Goal: Information Seeking & Learning: Compare options

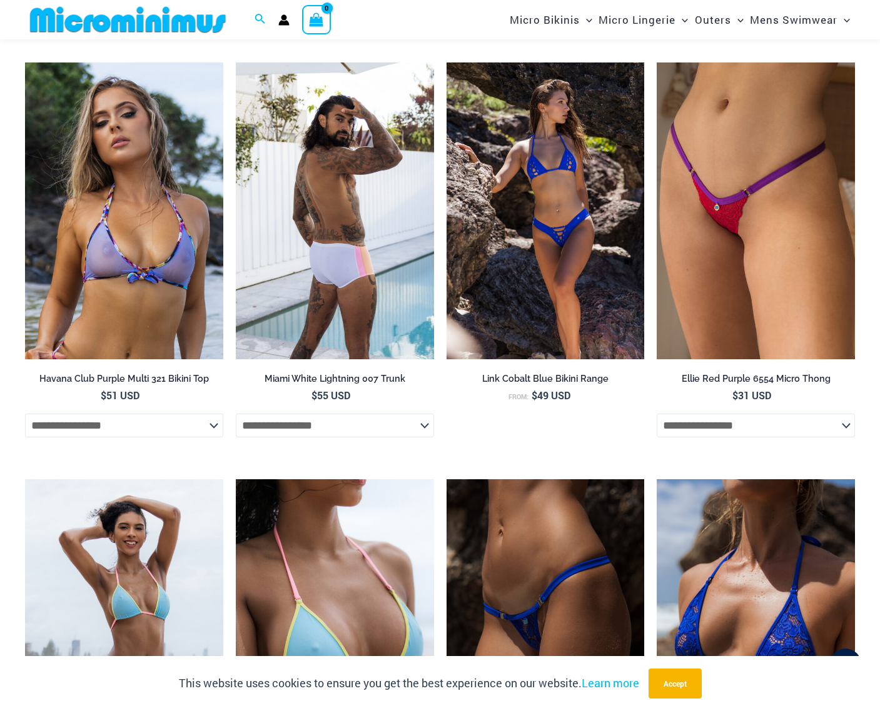
scroll to position [2169, 0]
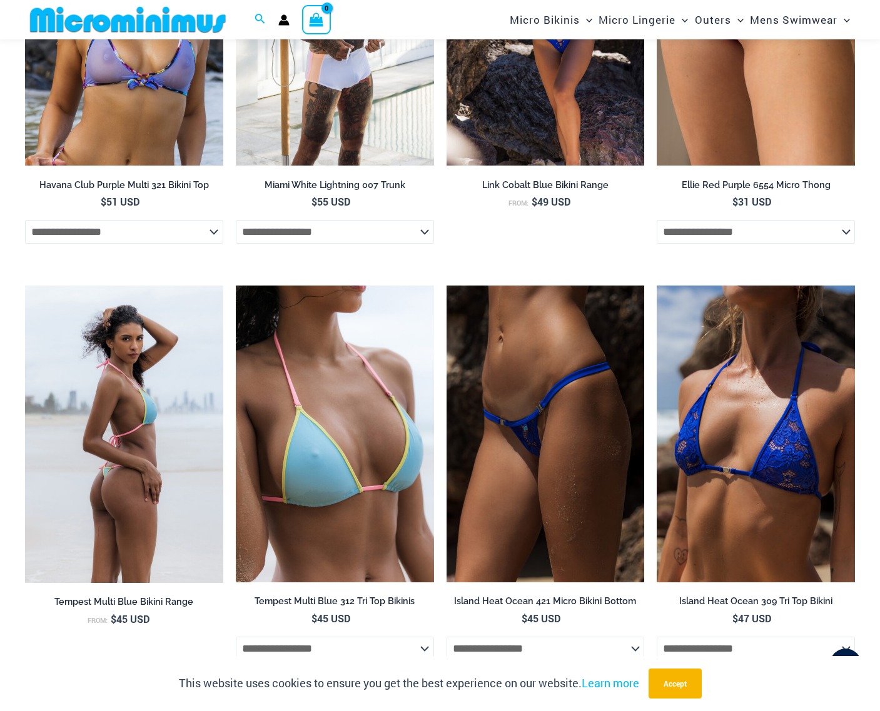
click at [104, 495] on img at bounding box center [124, 435] width 198 height 298
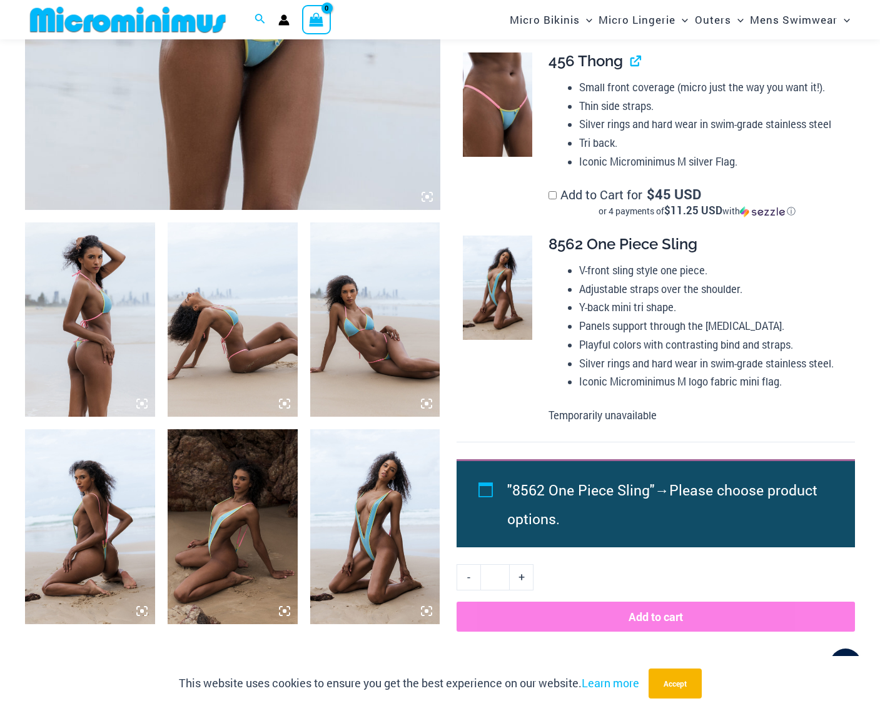
scroll to position [528, 0]
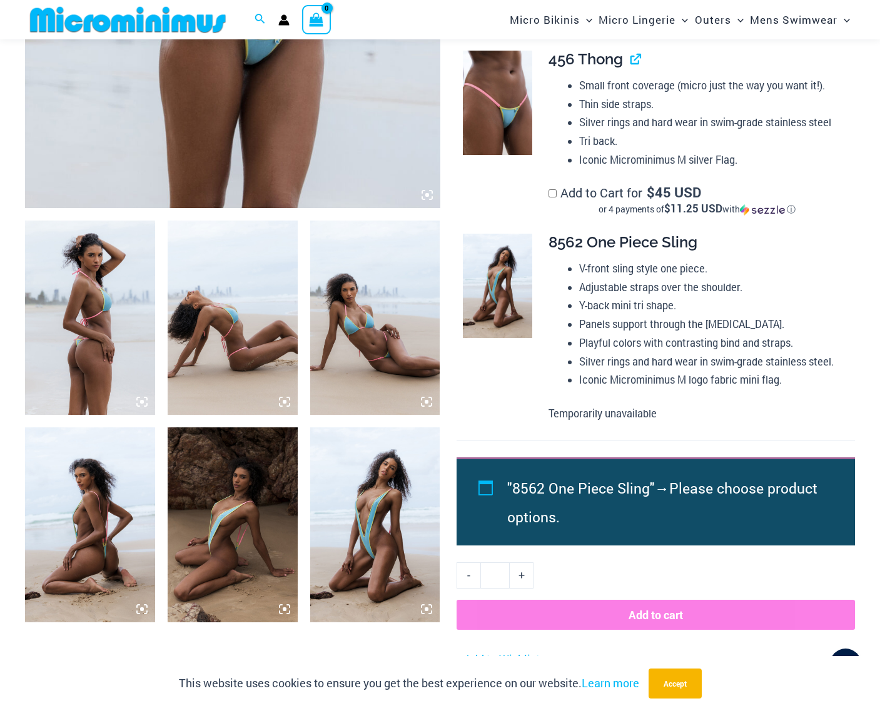
type input "**********"
click at [341, 533] on img at bounding box center [375, 525] width 130 height 195
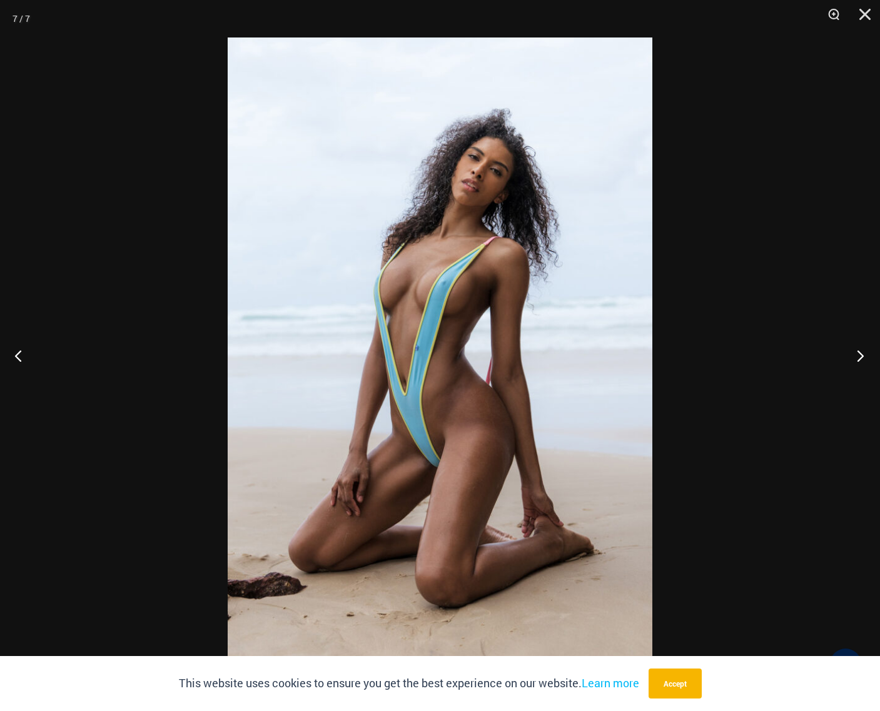
click at [855, 356] on button "Next" at bounding box center [856, 355] width 47 height 63
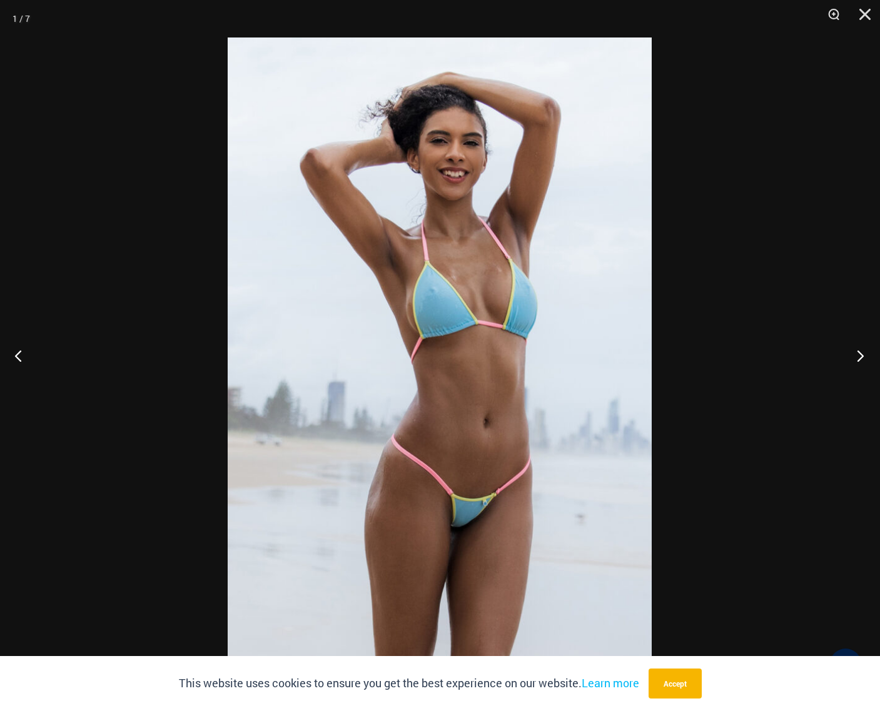
click at [855, 356] on button "Next" at bounding box center [856, 355] width 47 height 63
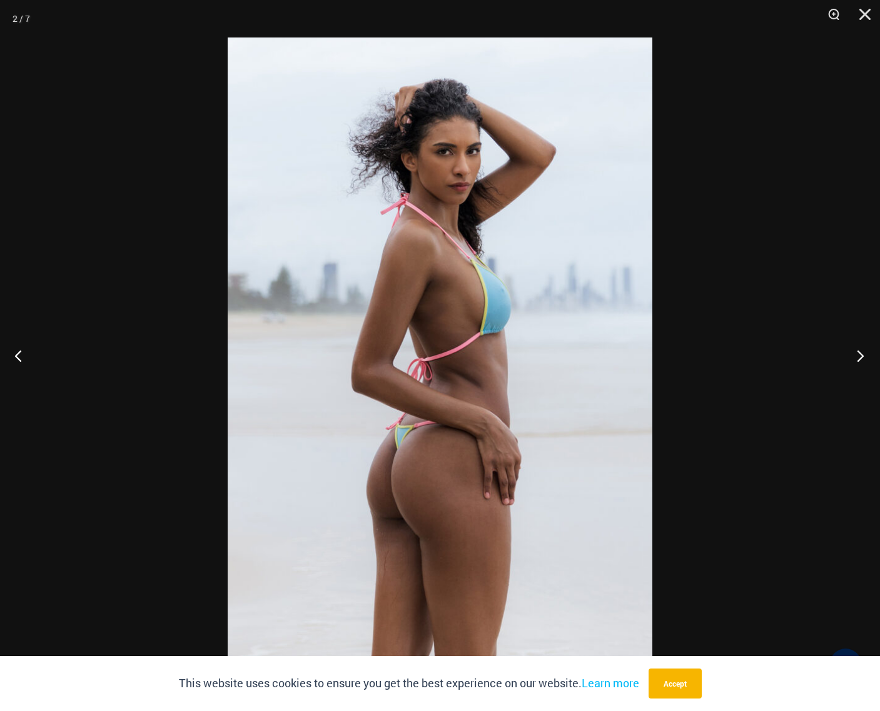
click at [855, 356] on button "Next" at bounding box center [856, 355] width 47 height 63
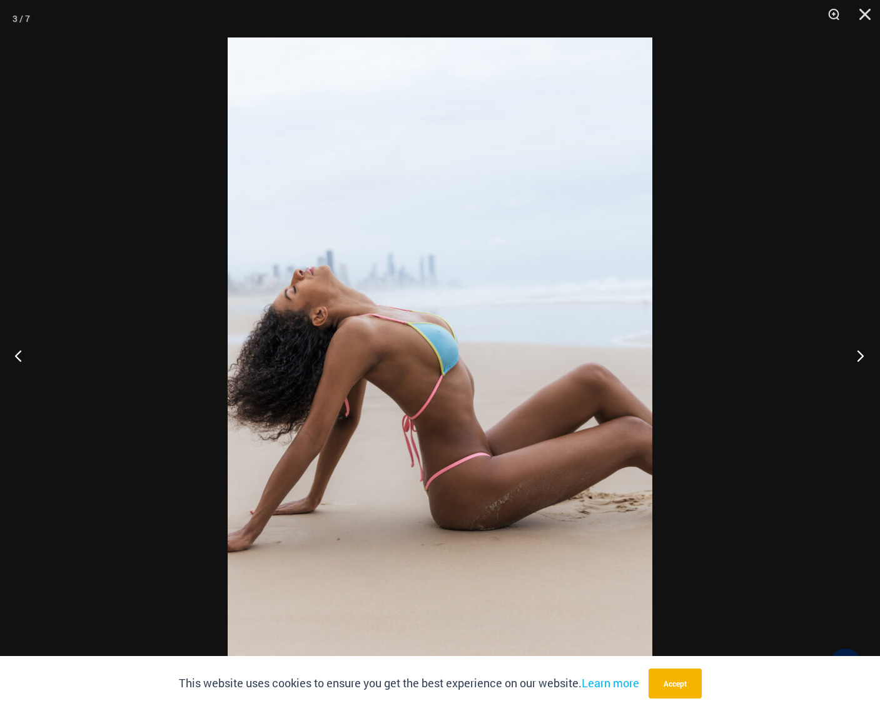
click at [855, 356] on button "Next" at bounding box center [856, 355] width 47 height 63
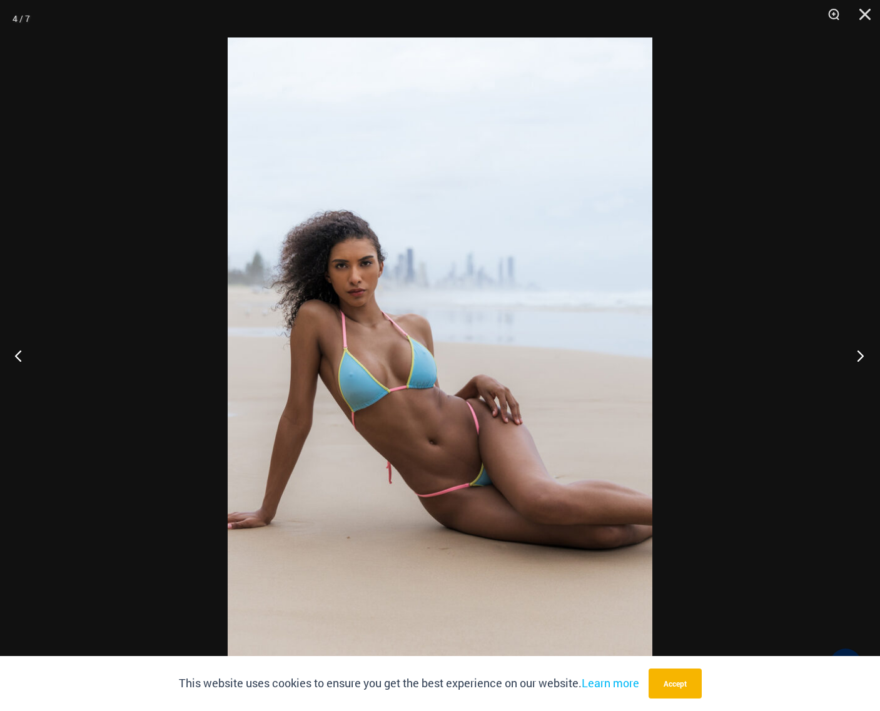
click at [855, 356] on button "Next" at bounding box center [856, 355] width 47 height 63
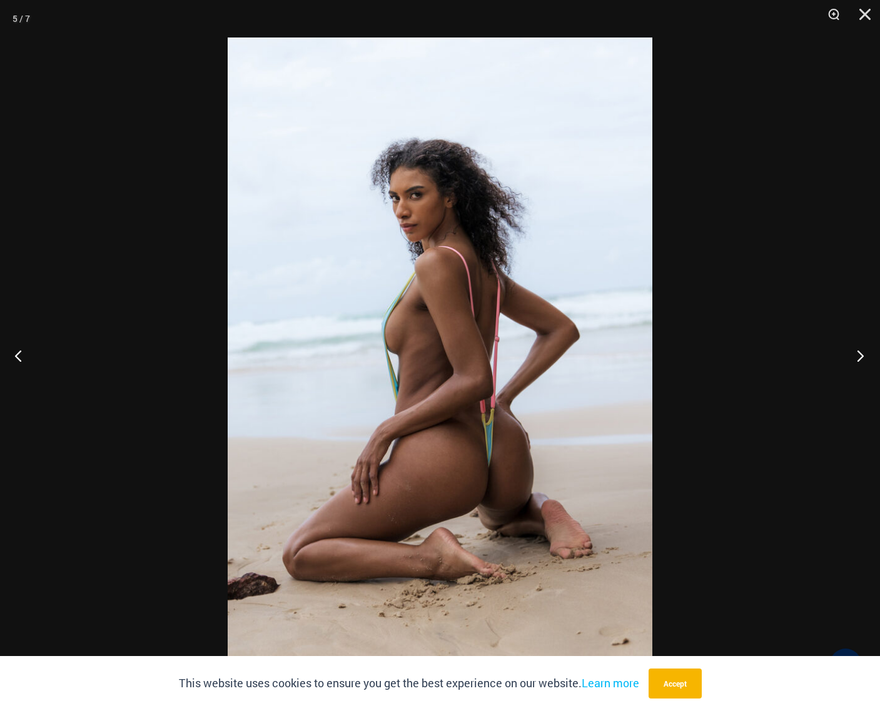
click at [862, 353] on button "Next" at bounding box center [856, 355] width 47 height 63
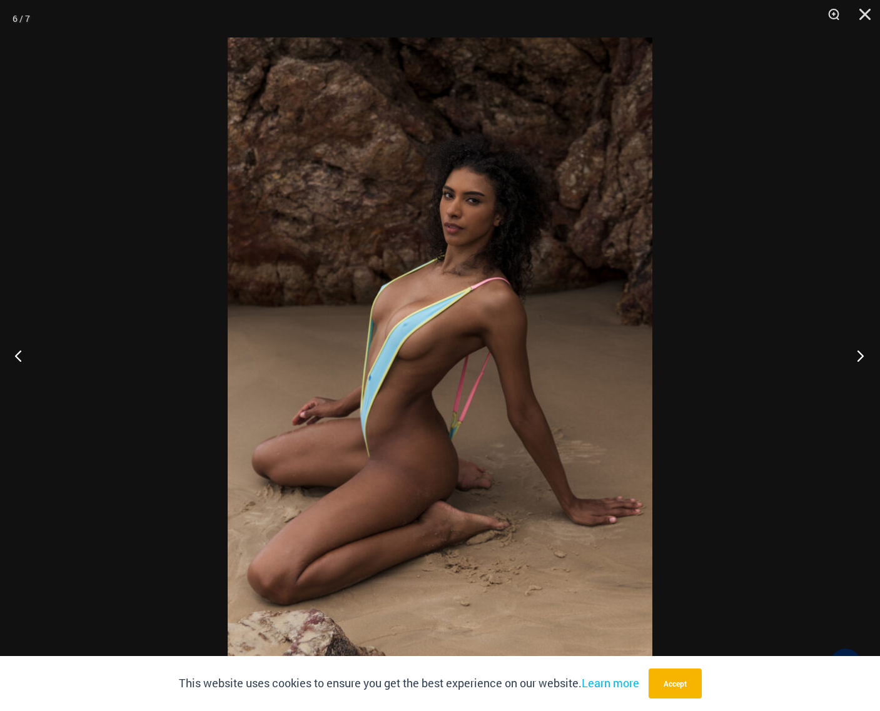
click at [861, 356] on button "Next" at bounding box center [856, 355] width 47 height 63
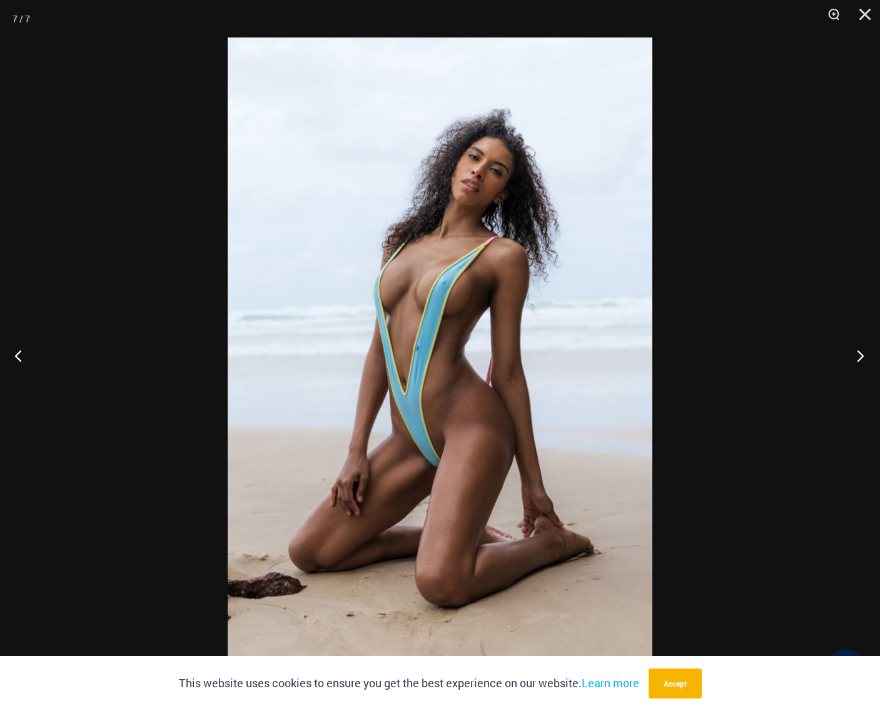
click at [861, 356] on button "Next" at bounding box center [856, 355] width 47 height 63
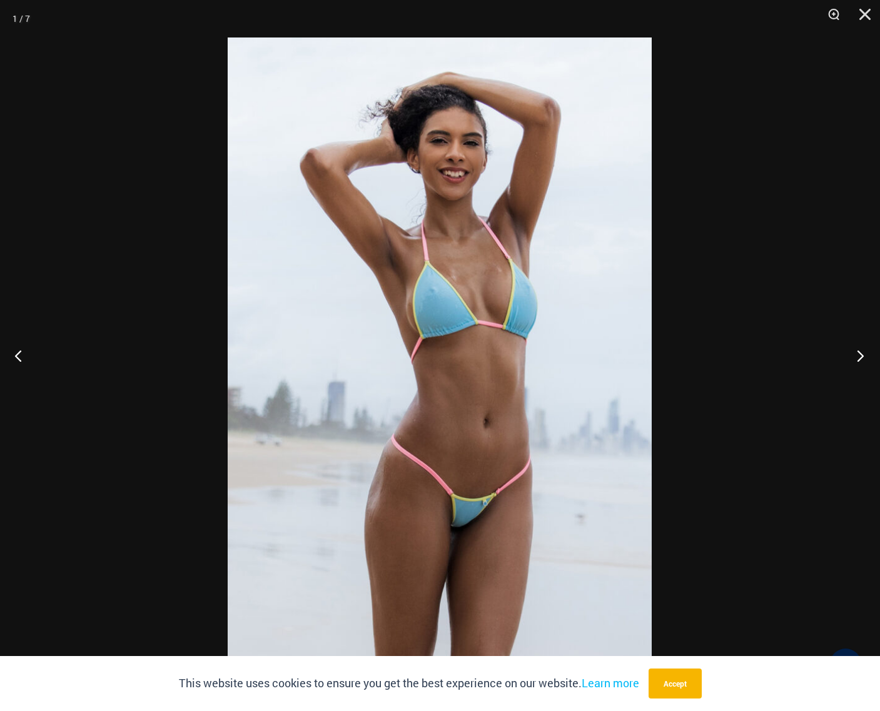
click at [857, 360] on button "Next" at bounding box center [856, 355] width 47 height 63
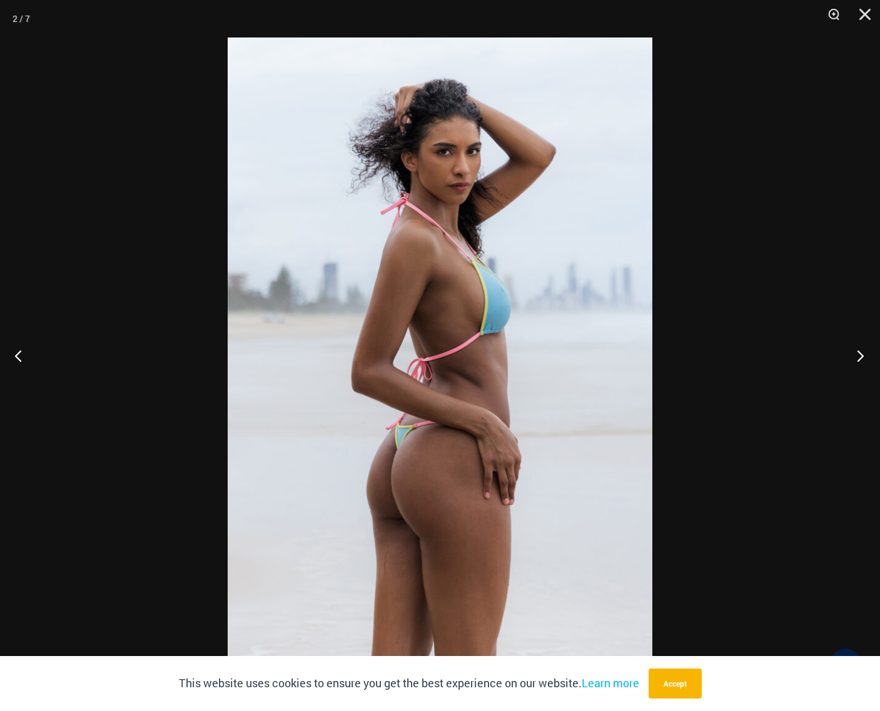
click at [857, 356] on button "Next" at bounding box center [856, 355] width 47 height 63
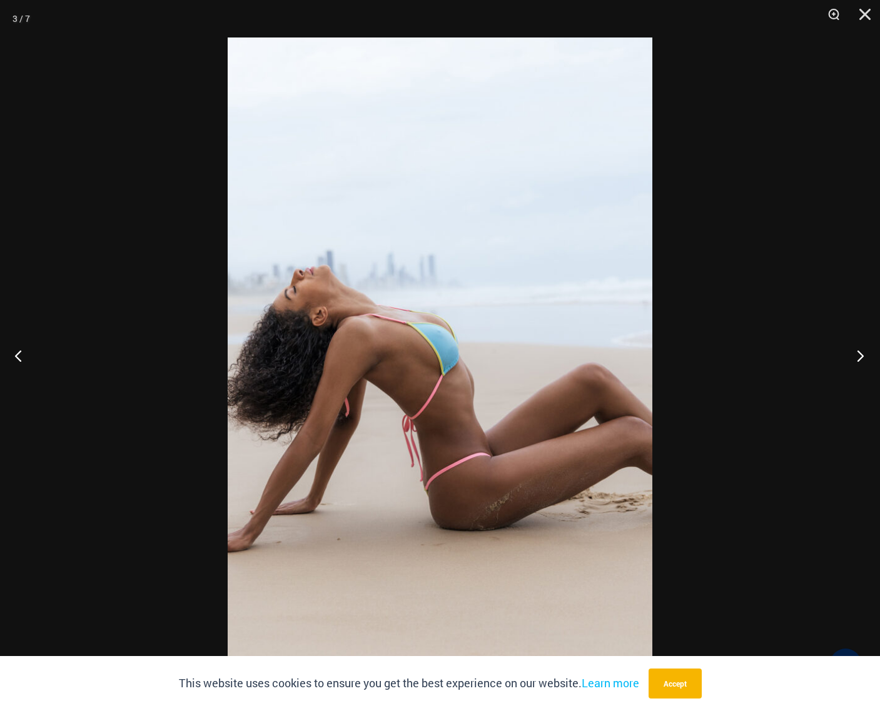
click at [858, 364] on button "Next" at bounding box center [856, 355] width 47 height 63
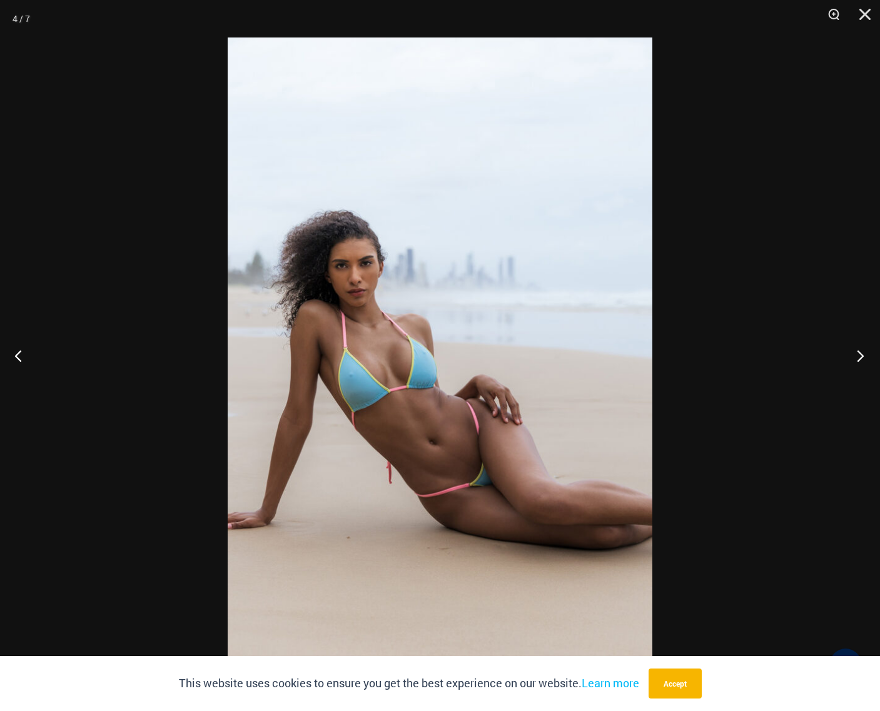
click at [862, 359] on button "Next" at bounding box center [856, 355] width 47 height 63
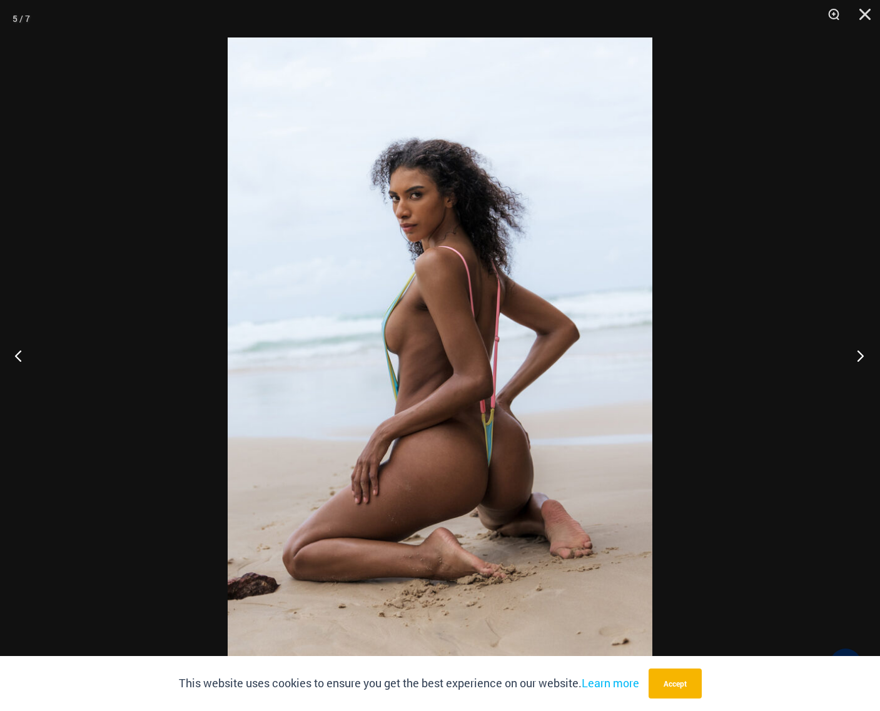
click at [862, 359] on button "Next" at bounding box center [856, 355] width 47 height 63
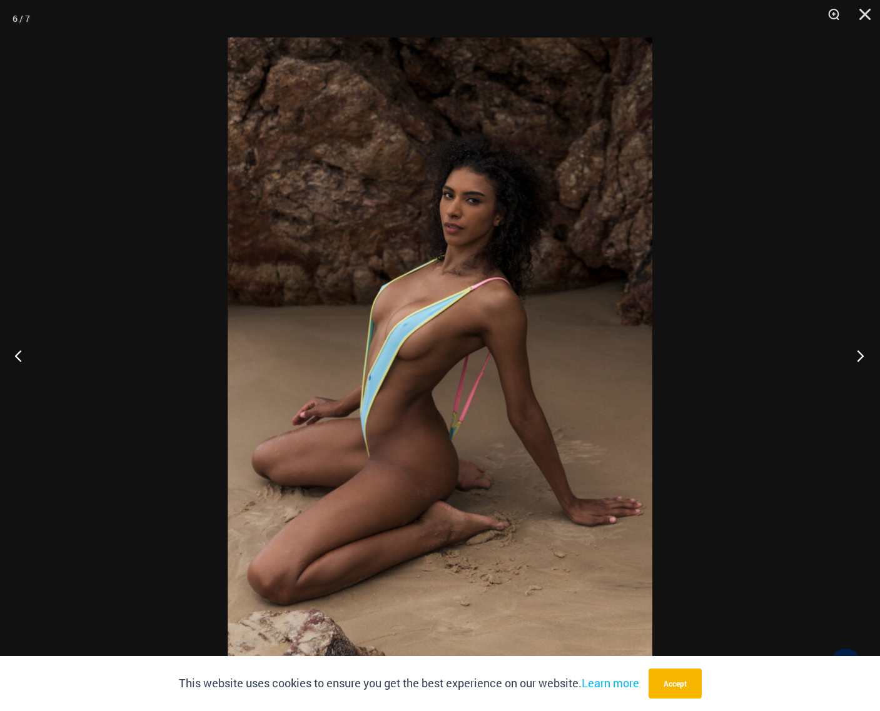
click at [862, 359] on button "Next" at bounding box center [856, 355] width 47 height 63
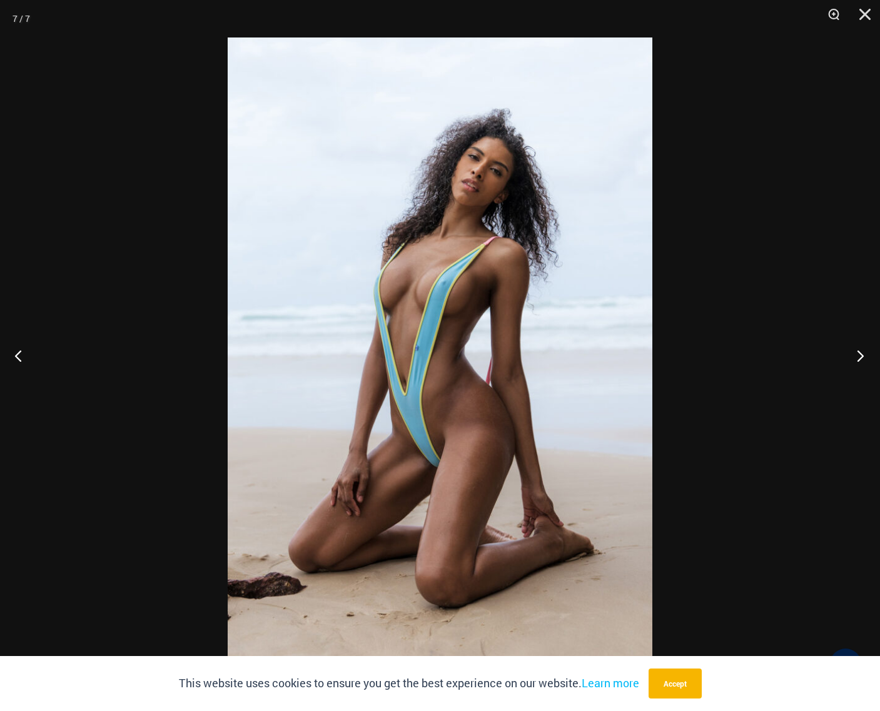
click at [862, 359] on button "Next" at bounding box center [856, 355] width 47 height 63
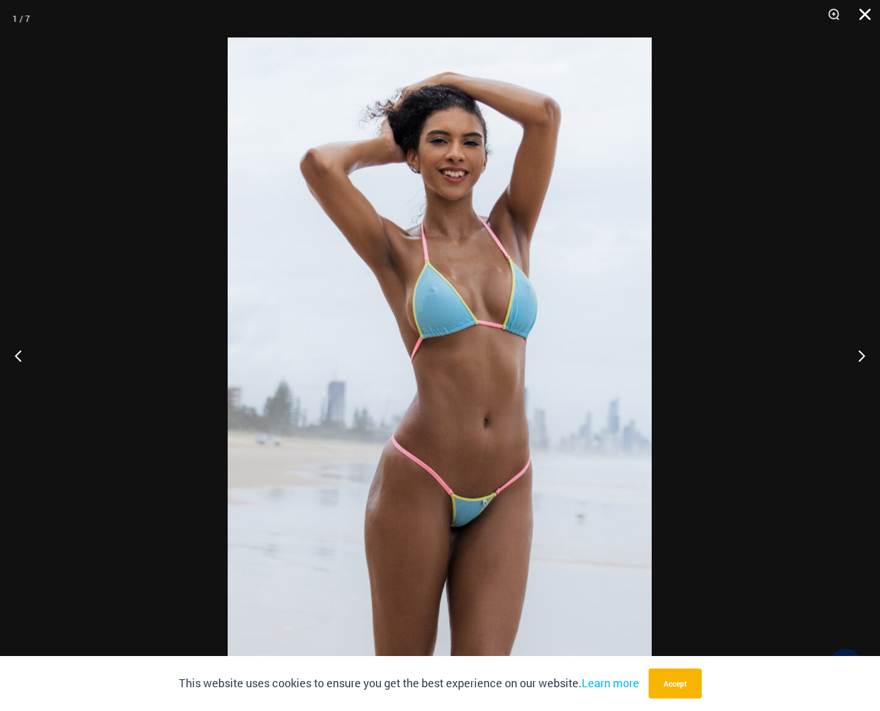
click at [856, 20] on button "Close" at bounding box center [860, 19] width 31 height 38
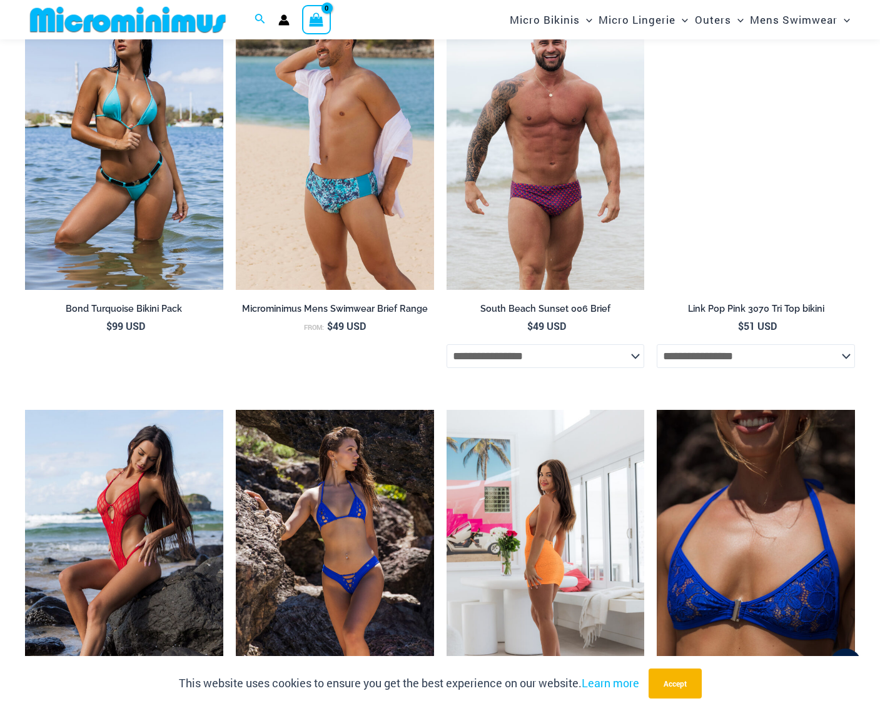
scroll to position [3290, 0]
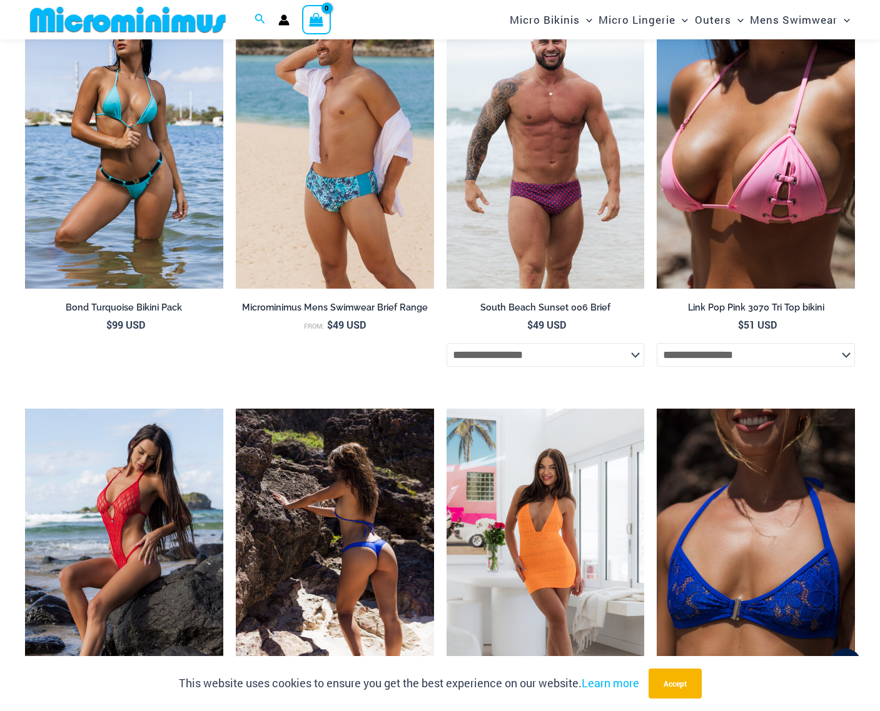
click at [354, 473] on img at bounding box center [335, 557] width 198 height 297
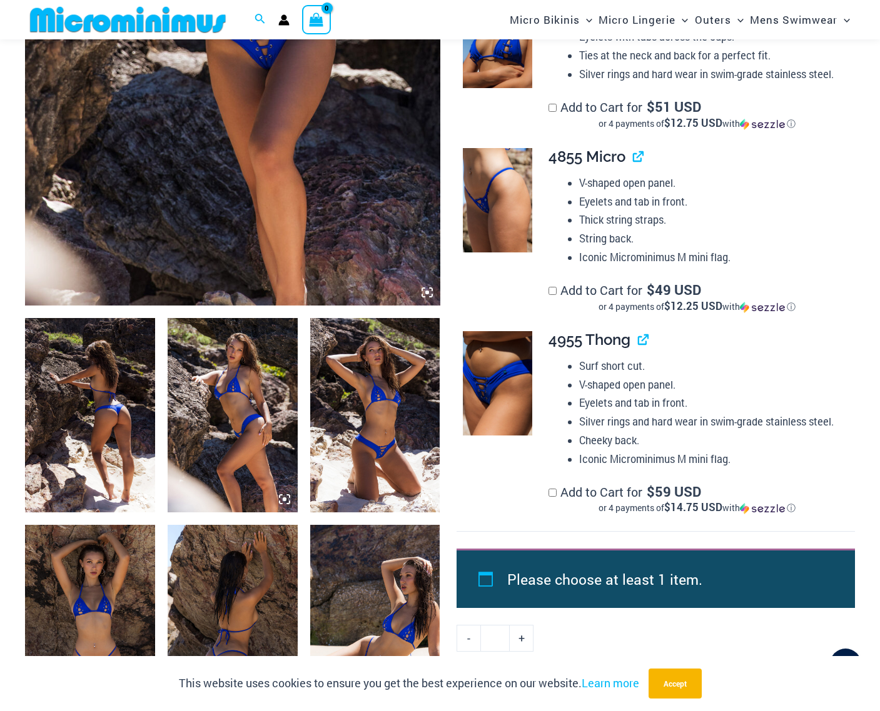
scroll to position [452, 0]
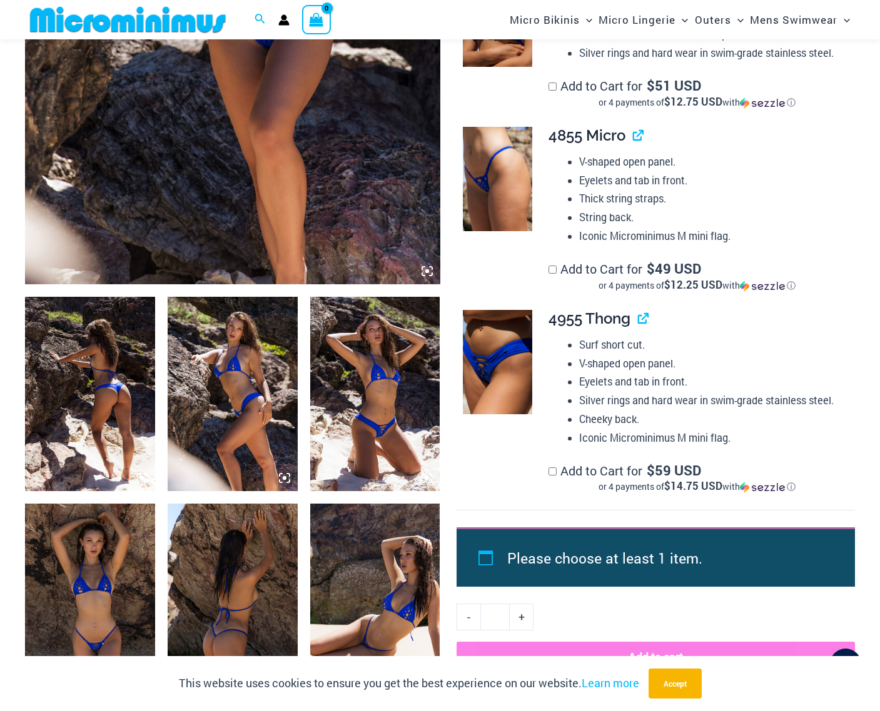
type input "**********"
click at [88, 422] on img at bounding box center [90, 394] width 130 height 195
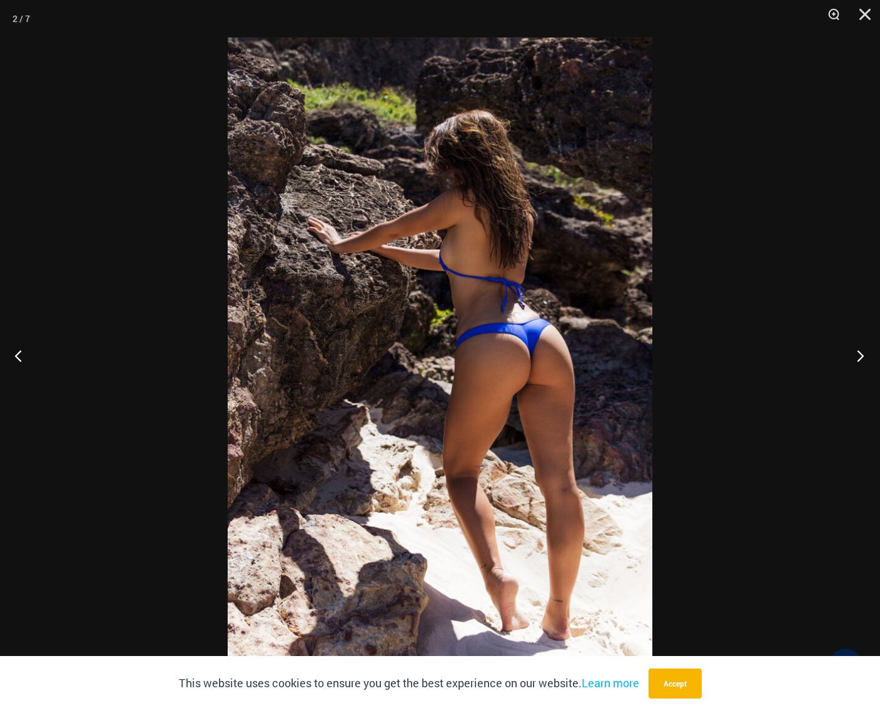
click at [858, 358] on button "Next" at bounding box center [856, 355] width 47 height 63
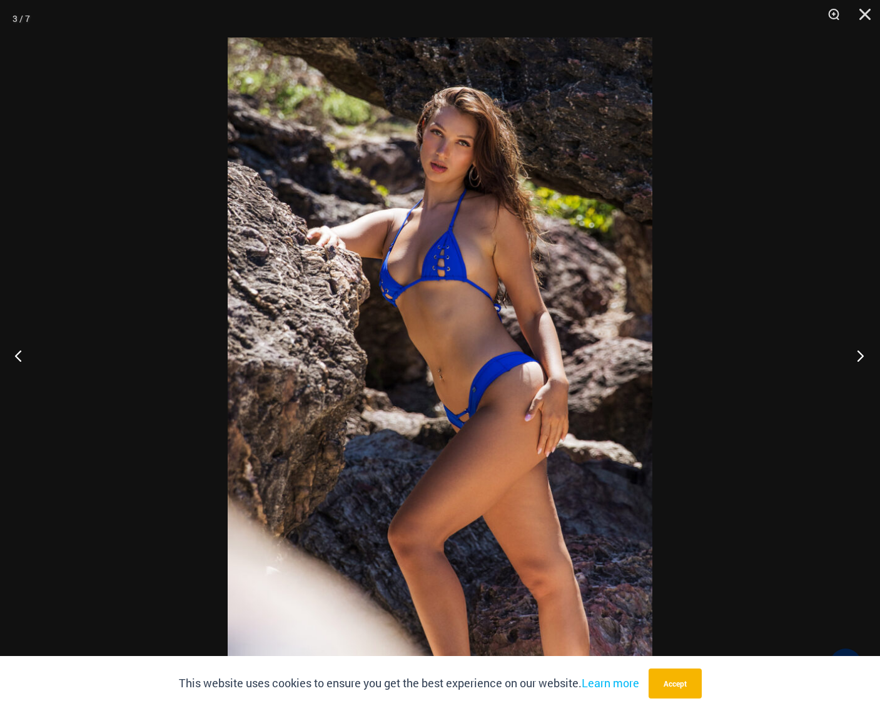
click at [866, 356] on button "Next" at bounding box center [856, 355] width 47 height 63
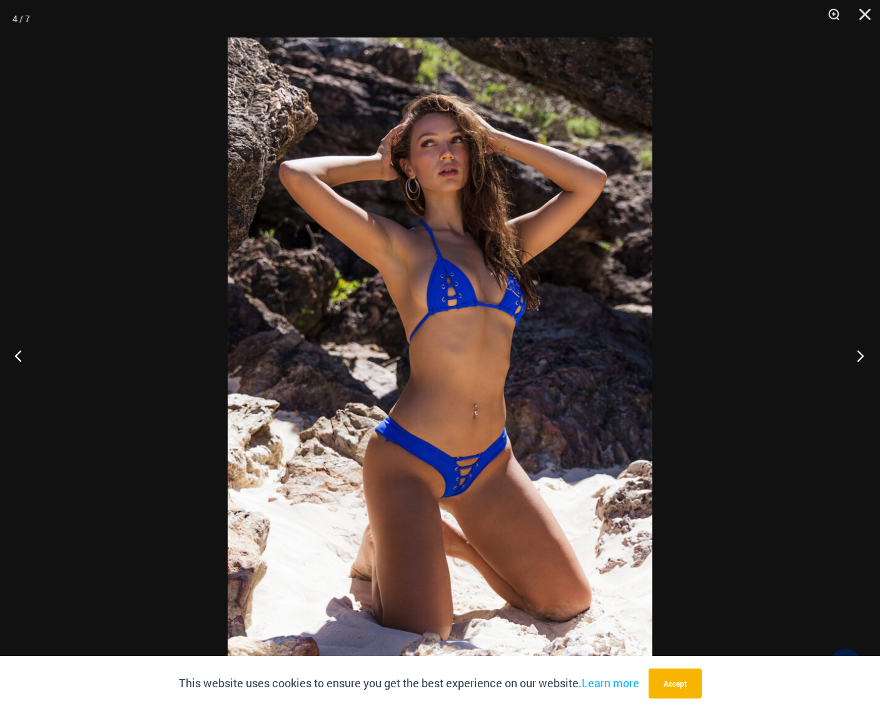
click at [863, 353] on button "Next" at bounding box center [856, 355] width 47 height 63
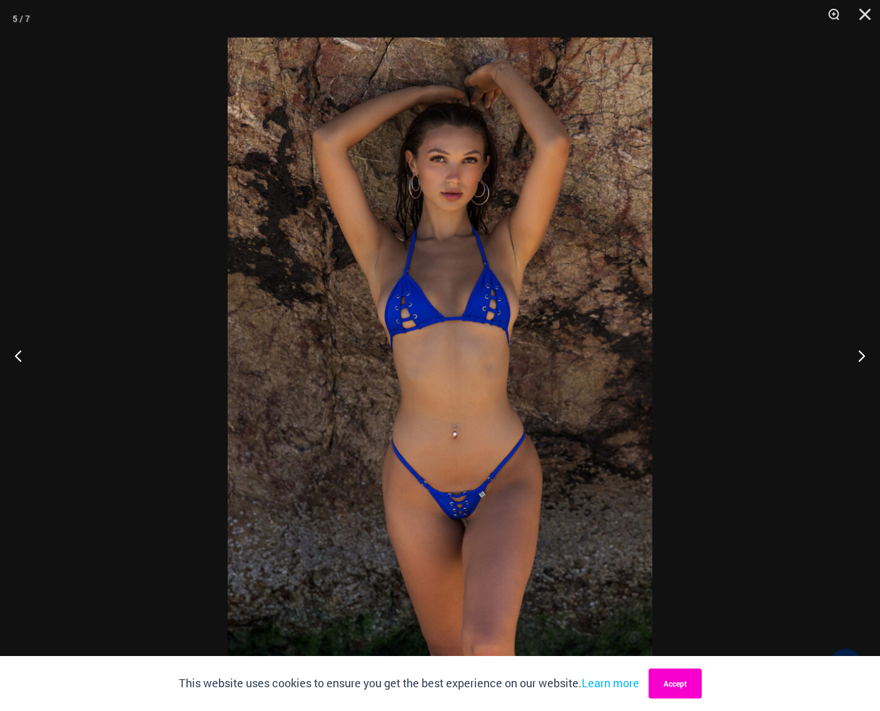
click at [691, 681] on button "Accept" at bounding box center [674, 684] width 53 height 30
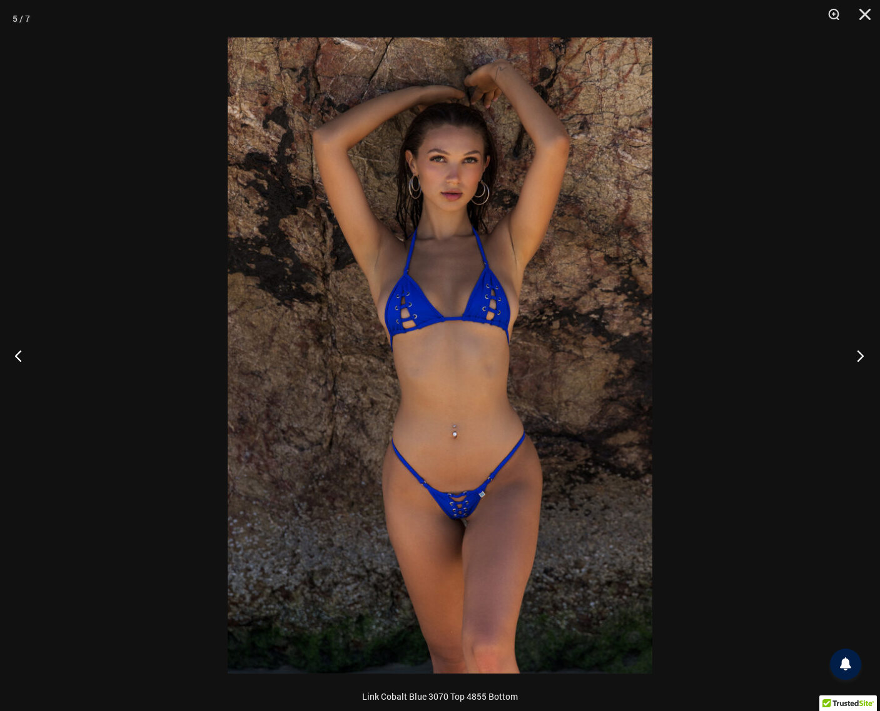
click at [859, 356] on button "Next" at bounding box center [856, 355] width 47 height 63
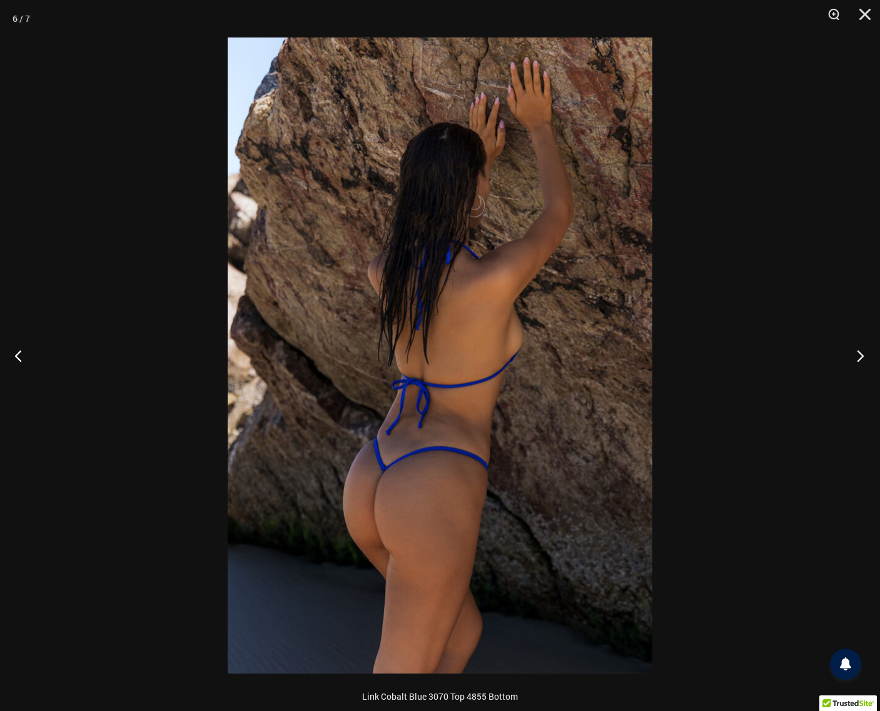
click at [858, 359] on button "Next" at bounding box center [856, 355] width 47 height 63
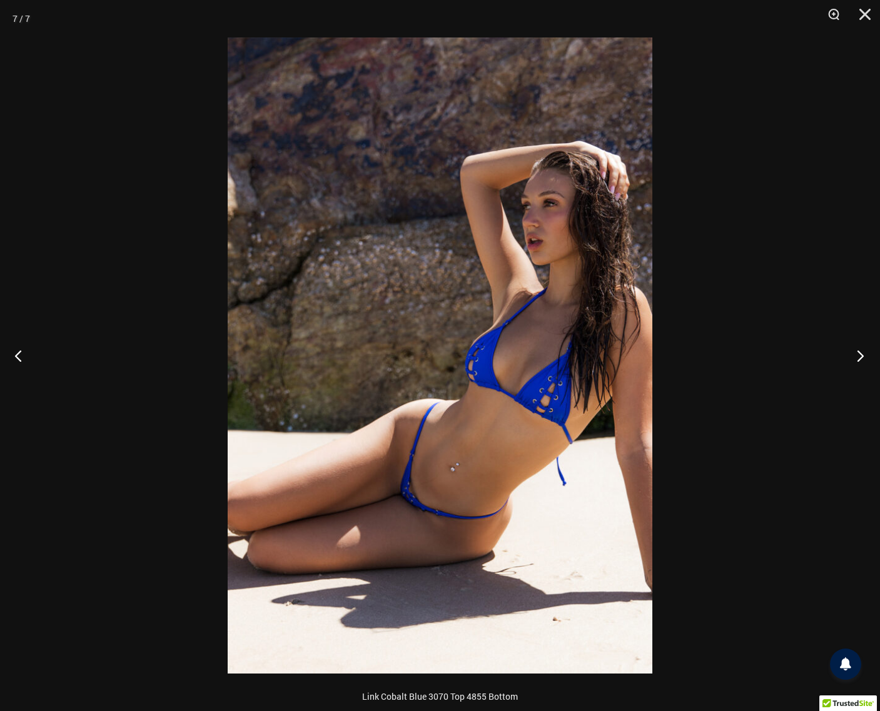
click at [859, 352] on button "Next" at bounding box center [856, 355] width 47 height 63
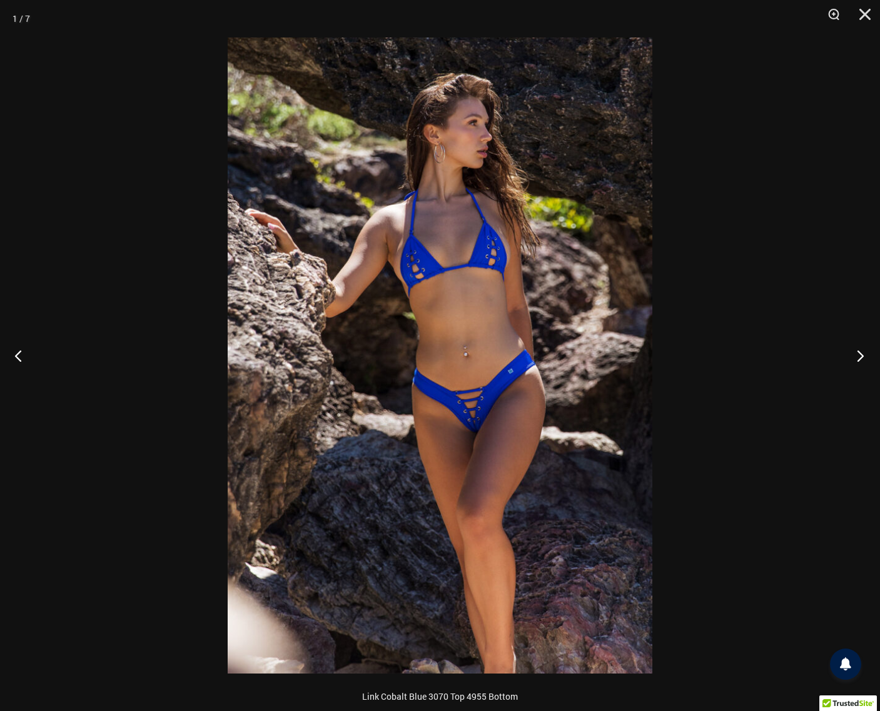
click at [858, 360] on button "Next" at bounding box center [856, 355] width 47 height 63
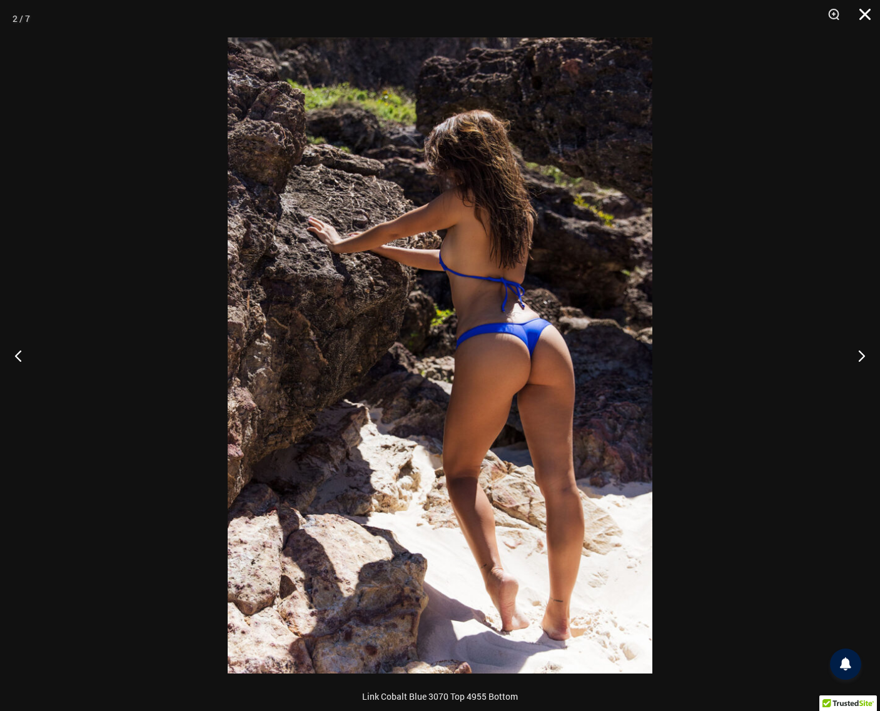
click at [863, 21] on button "Close" at bounding box center [860, 19] width 31 height 38
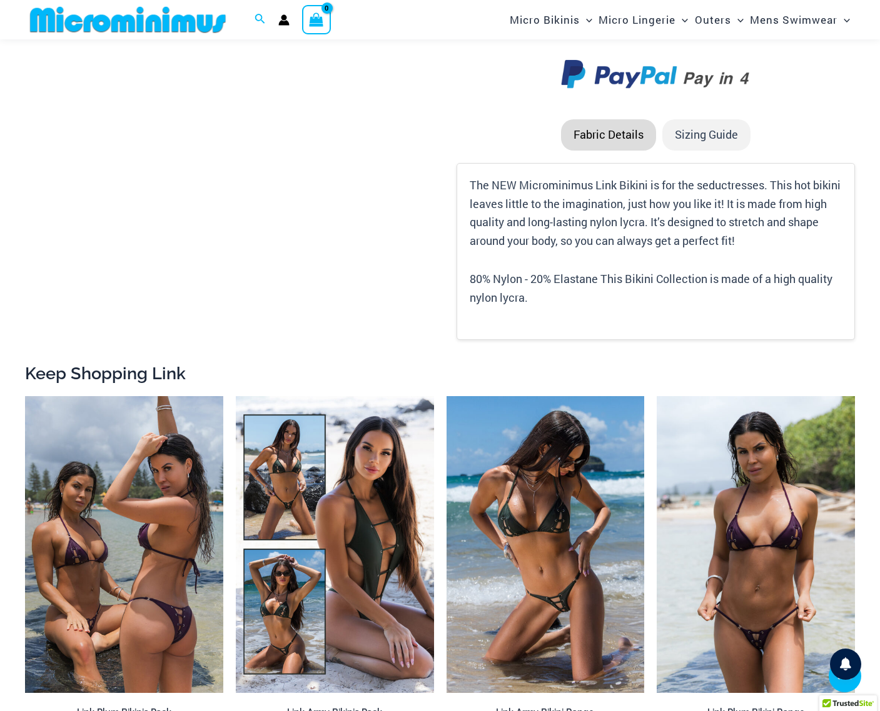
scroll to position [1208, 0]
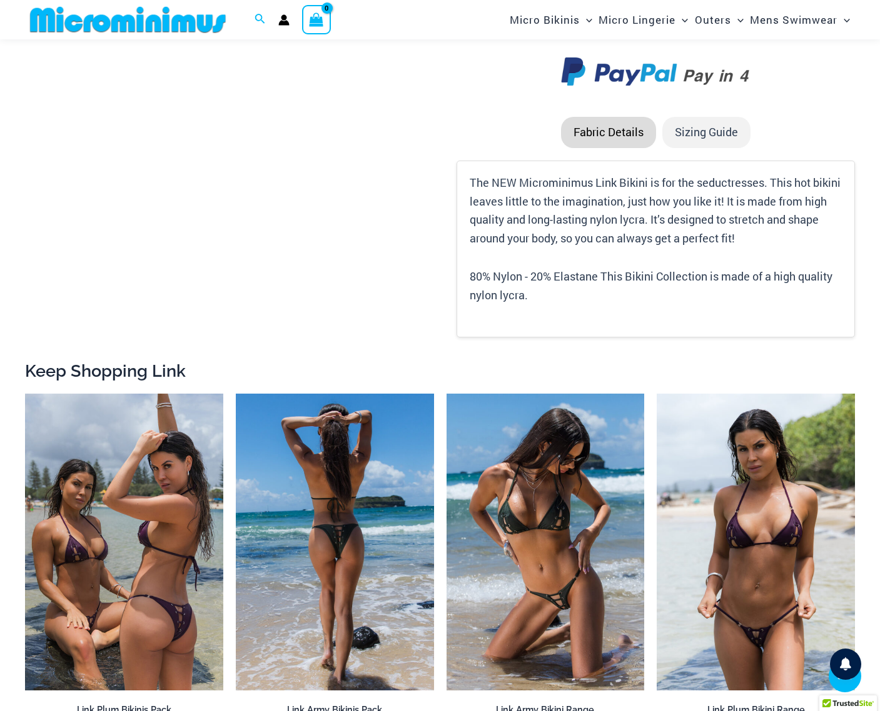
click at [370, 449] on img at bounding box center [335, 542] width 198 height 297
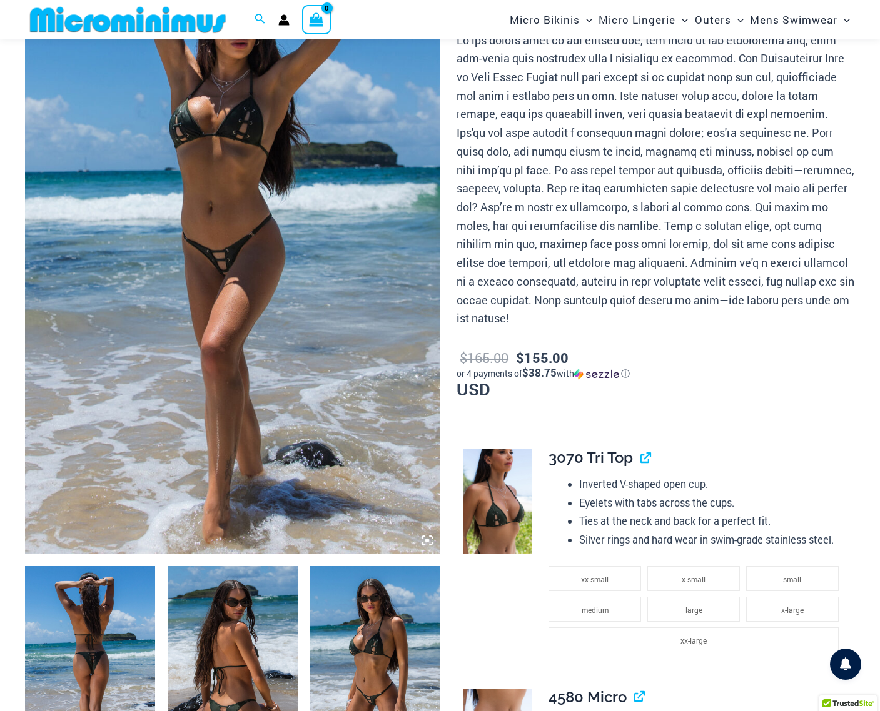
scroll to position [184, 0]
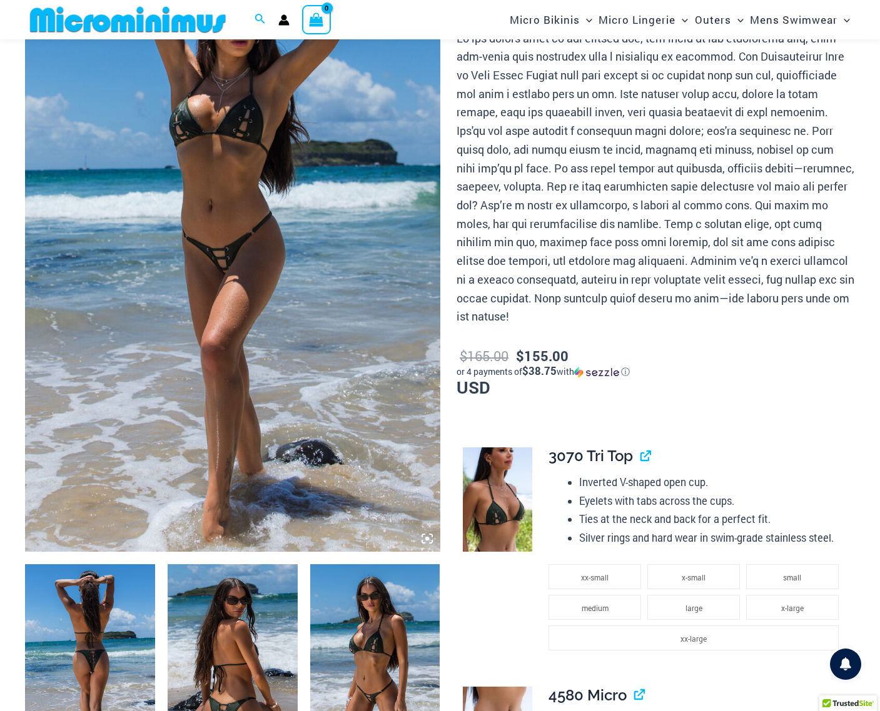
type input "**********"
click at [169, 620] on img at bounding box center [233, 662] width 130 height 195
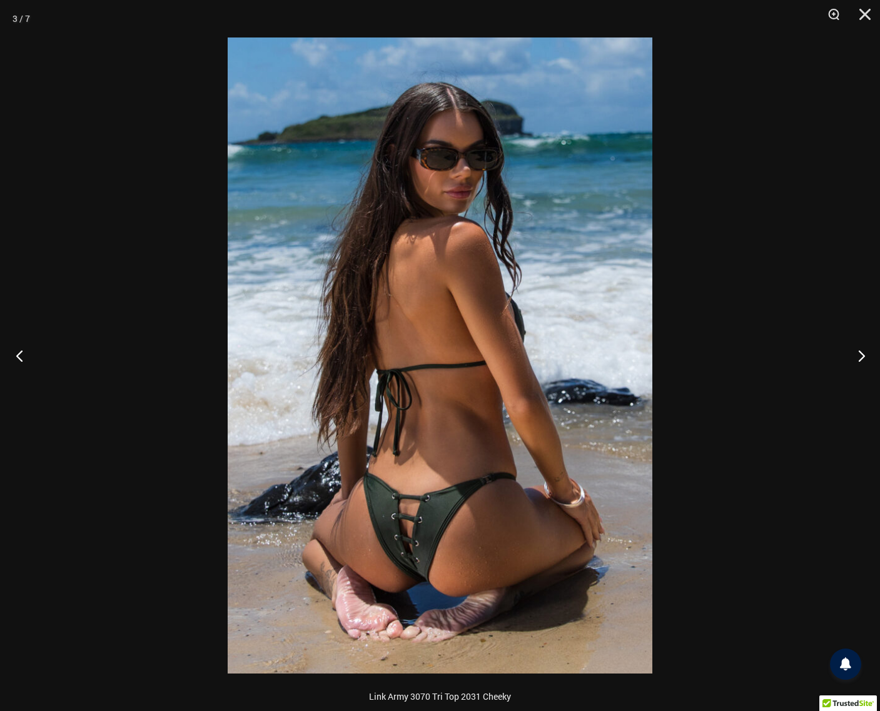
click at [20, 361] on button "Previous" at bounding box center [23, 355] width 47 height 63
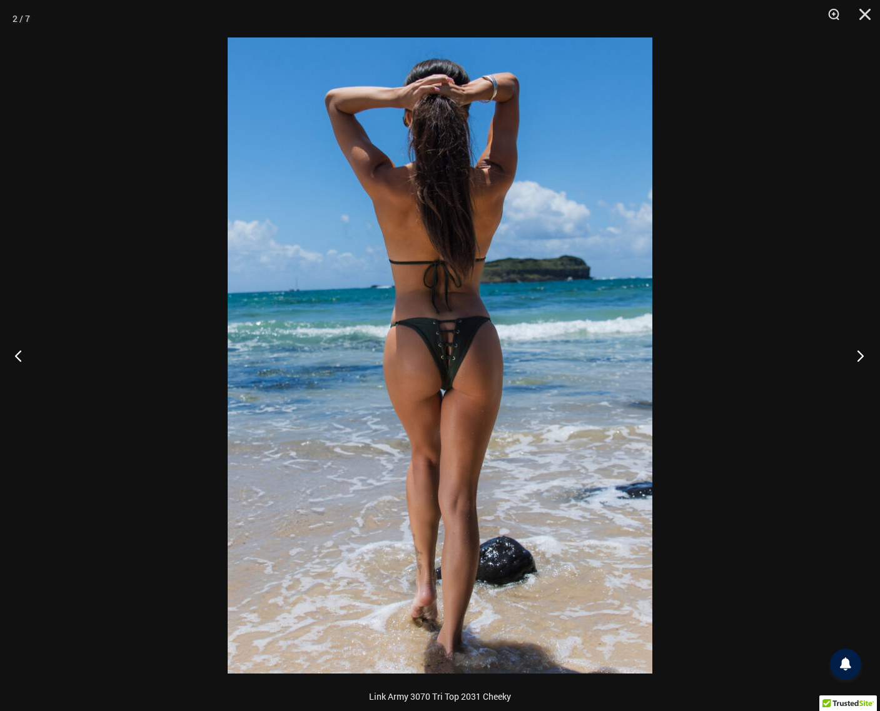
click at [853, 355] on button "Next" at bounding box center [856, 355] width 47 height 63
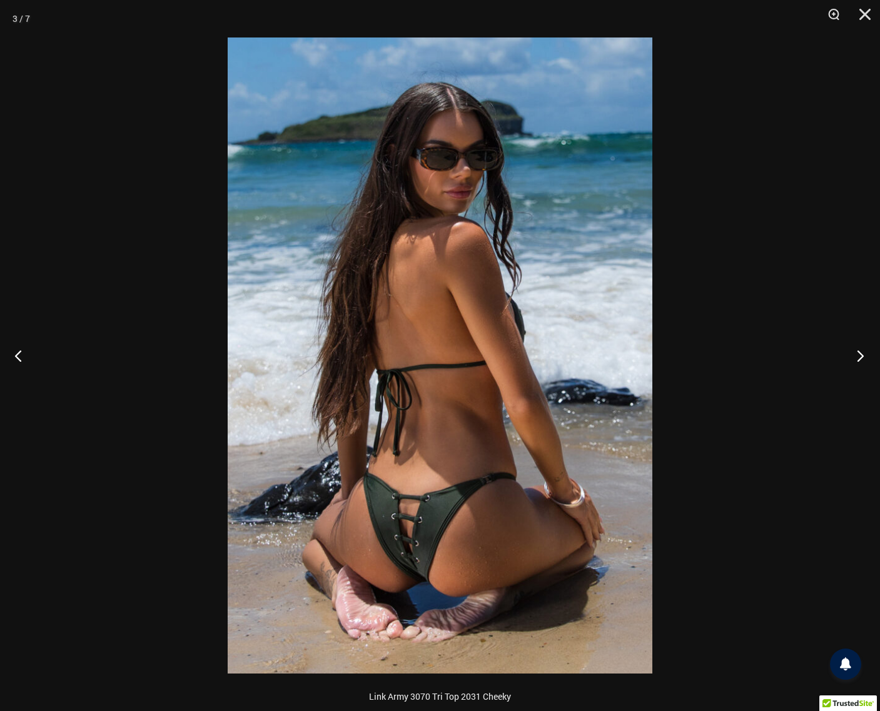
click at [856, 364] on button "Next" at bounding box center [856, 355] width 47 height 63
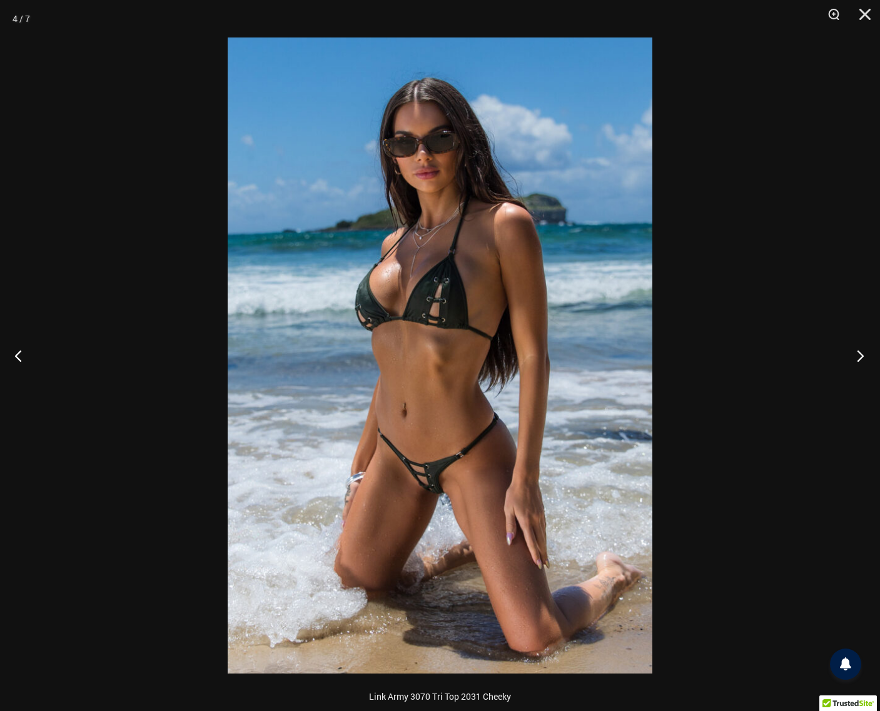
click at [862, 351] on button "Next" at bounding box center [856, 355] width 47 height 63
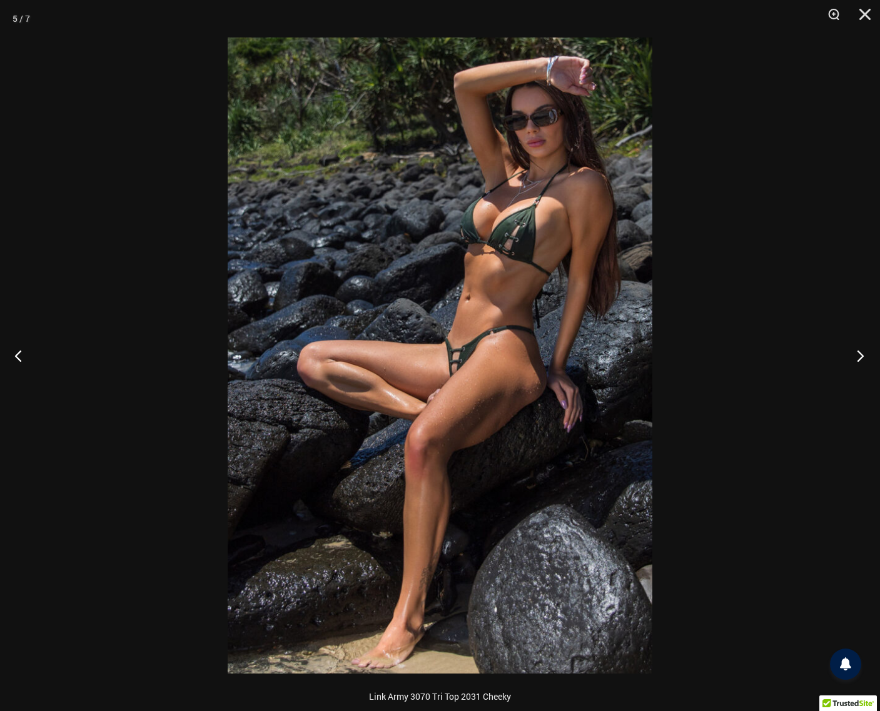
click at [855, 358] on button "Next" at bounding box center [856, 355] width 47 height 63
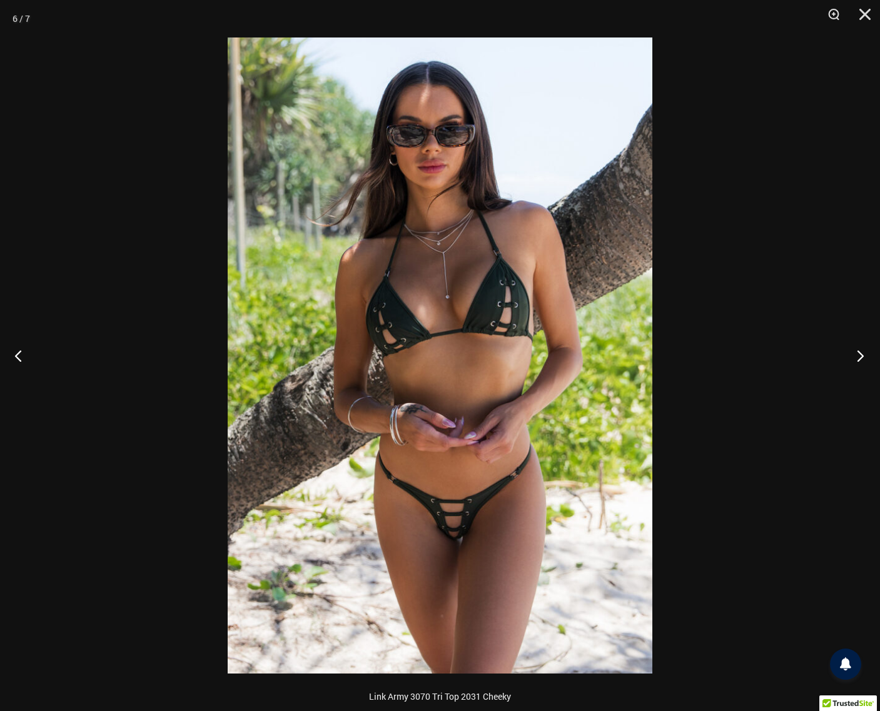
click at [856, 363] on button "Next" at bounding box center [856, 355] width 47 height 63
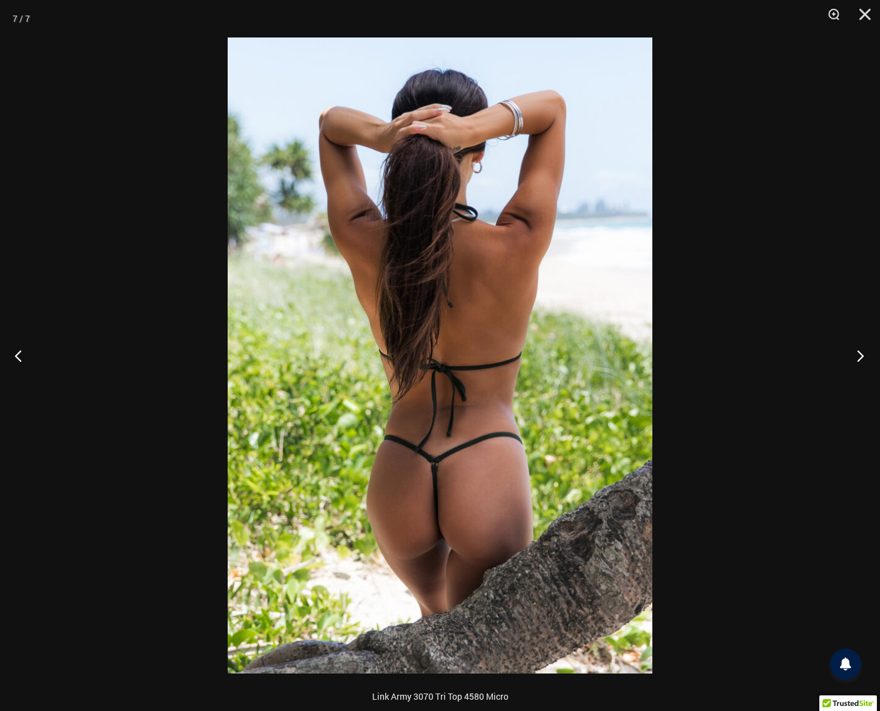
click at [865, 351] on button "Next" at bounding box center [856, 355] width 47 height 63
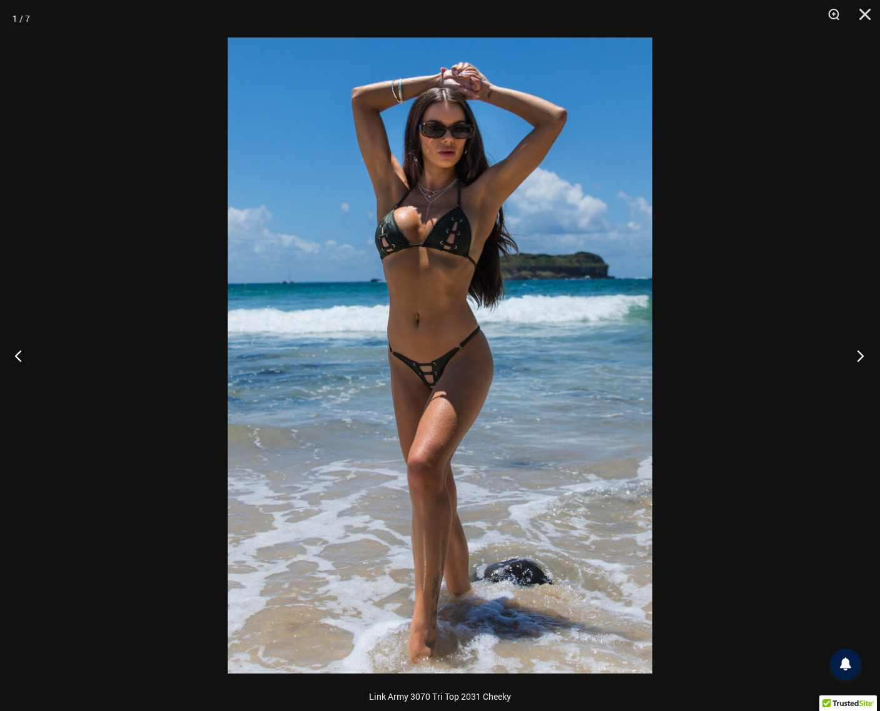
click at [865, 351] on button "Next" at bounding box center [856, 355] width 47 height 63
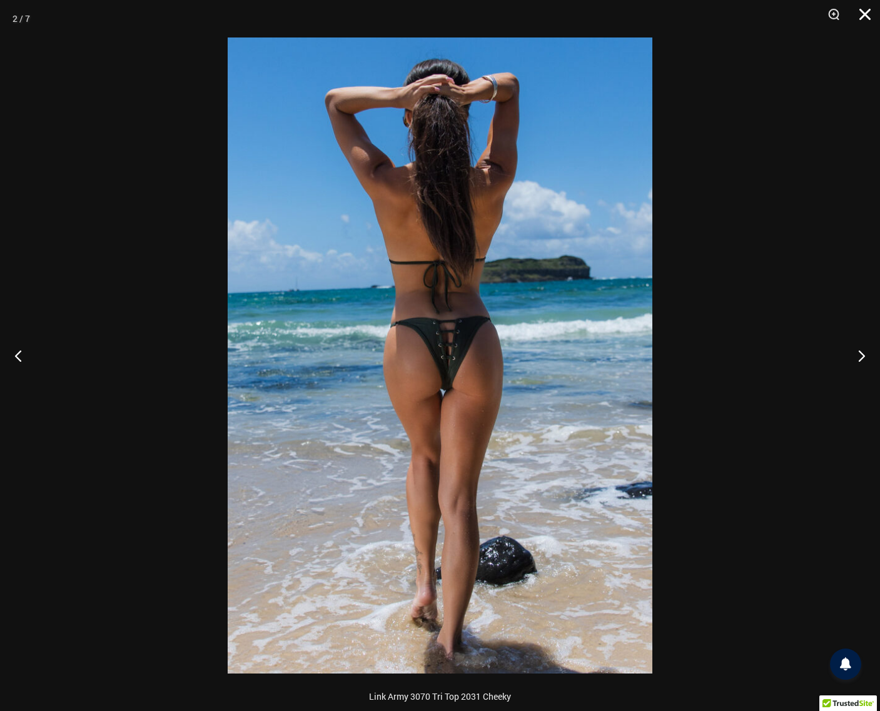
click at [856, 16] on button "Close" at bounding box center [860, 19] width 31 height 38
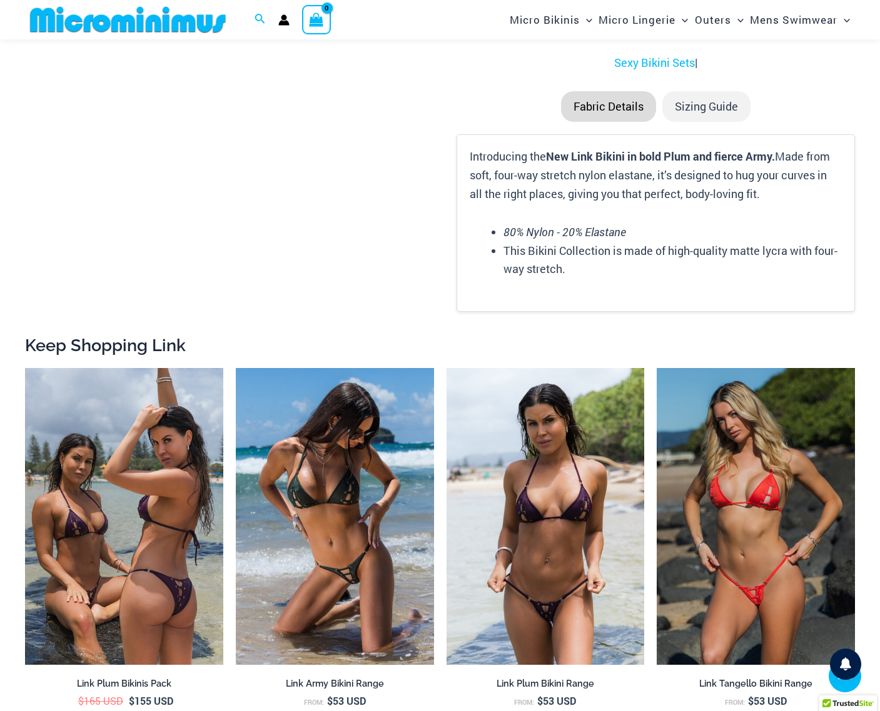
scroll to position [1672, 0]
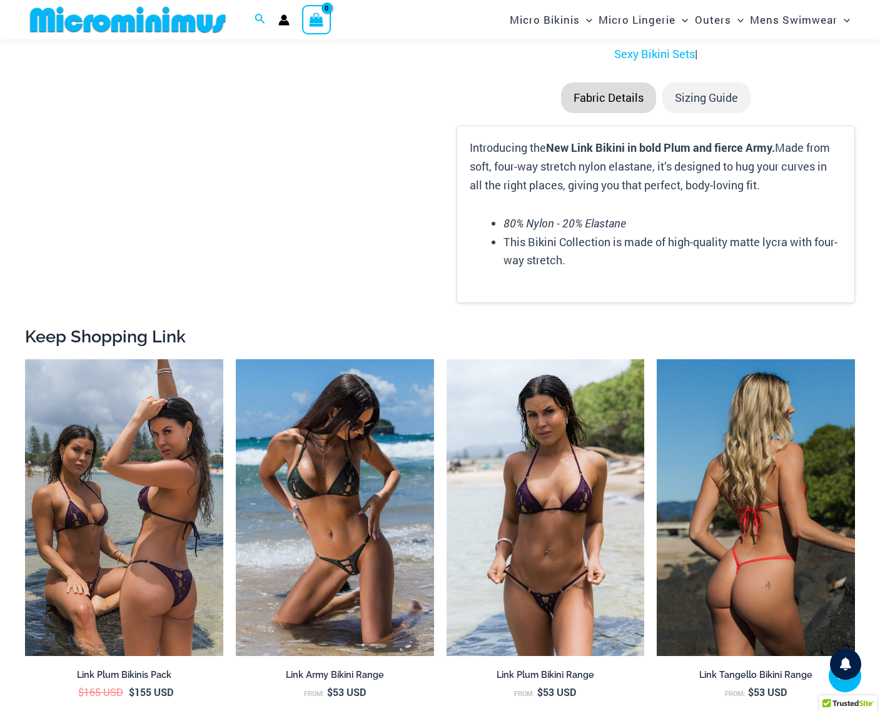
click at [720, 429] on img at bounding box center [755, 507] width 198 height 297
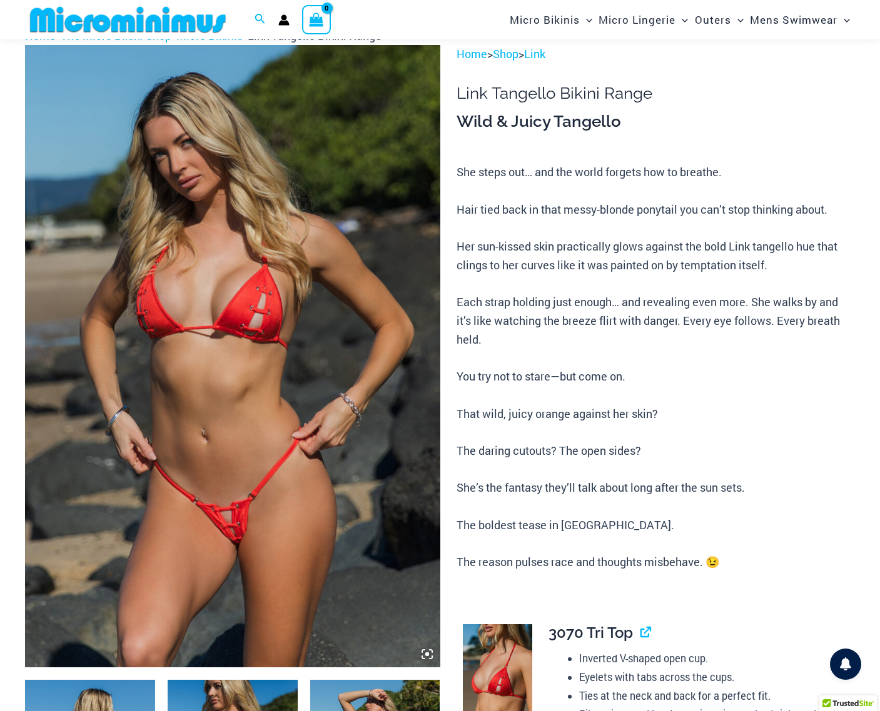
scroll to position [72, 0]
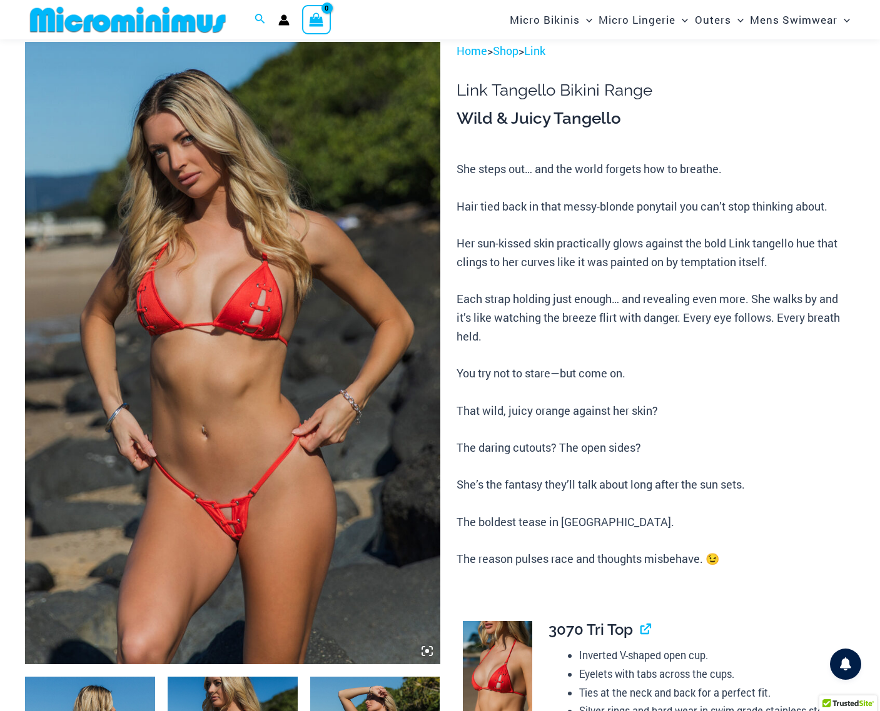
type input "**********"
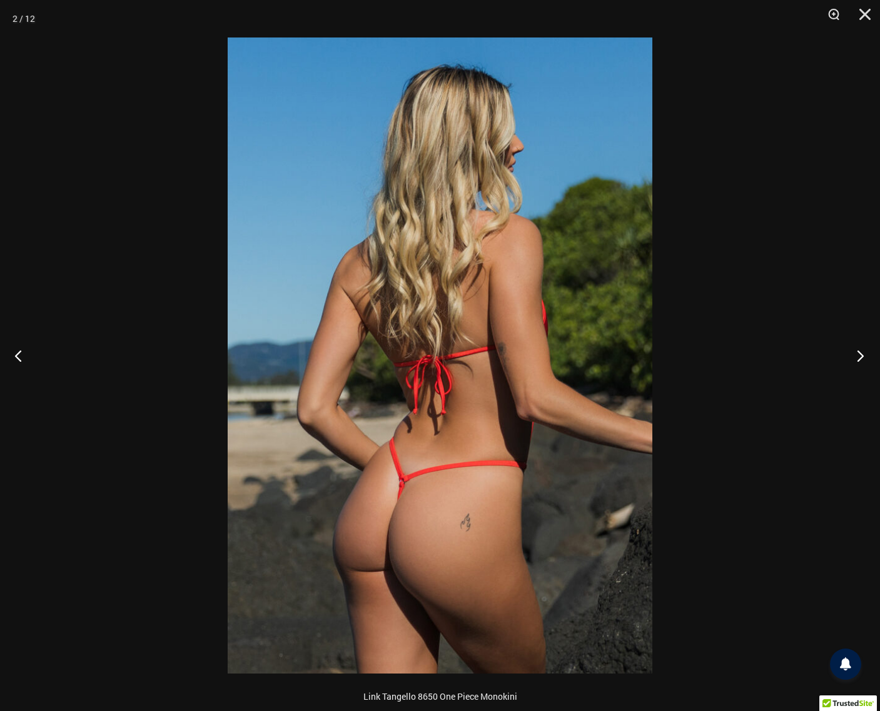
click at [852, 356] on button "Next" at bounding box center [856, 355] width 47 height 63
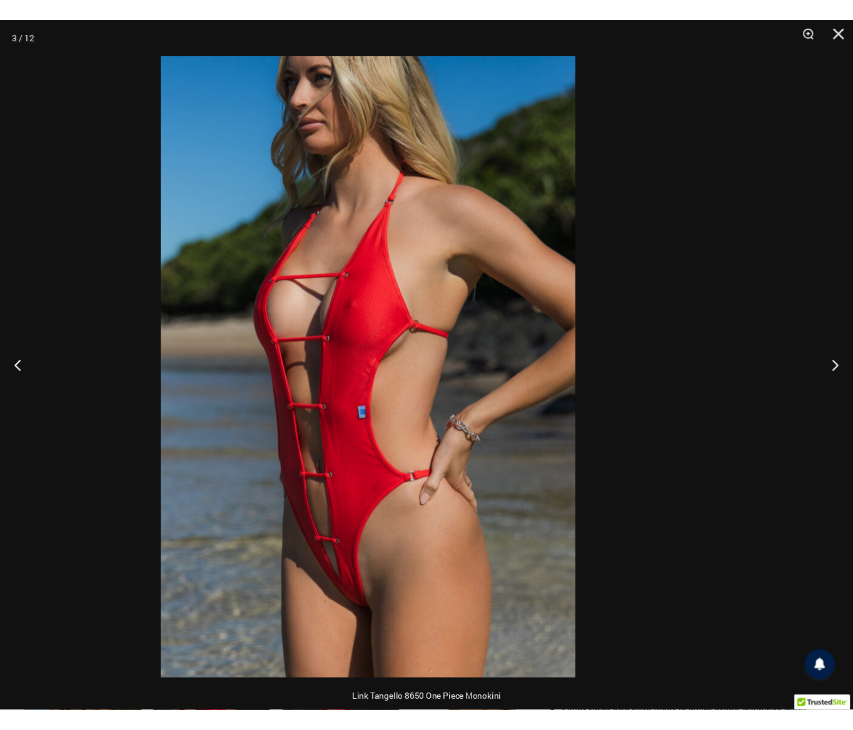
scroll to position [32, 0]
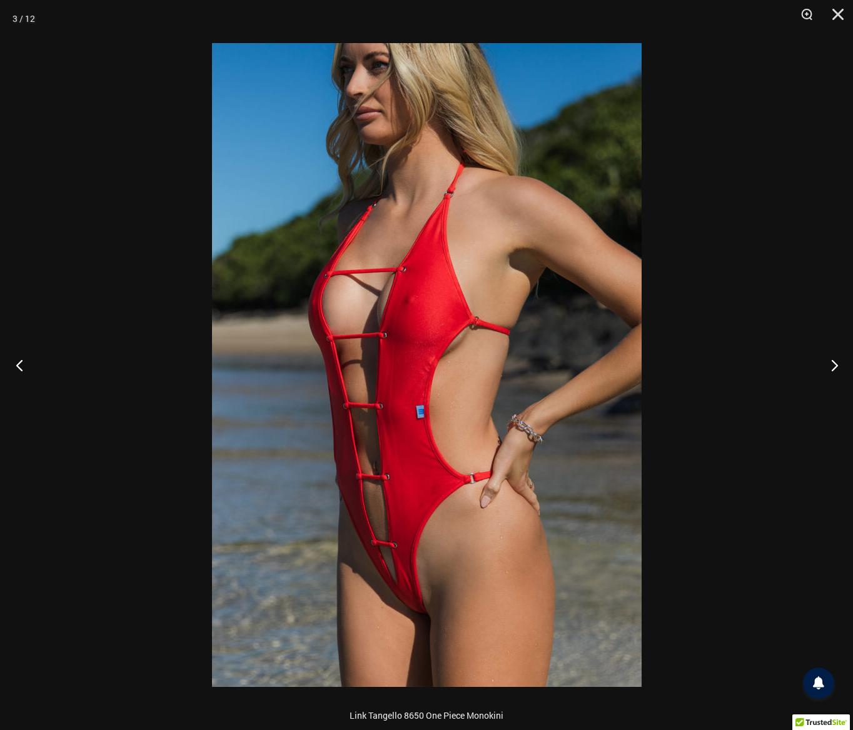
click at [19, 373] on button "Previous" at bounding box center [23, 365] width 47 height 63
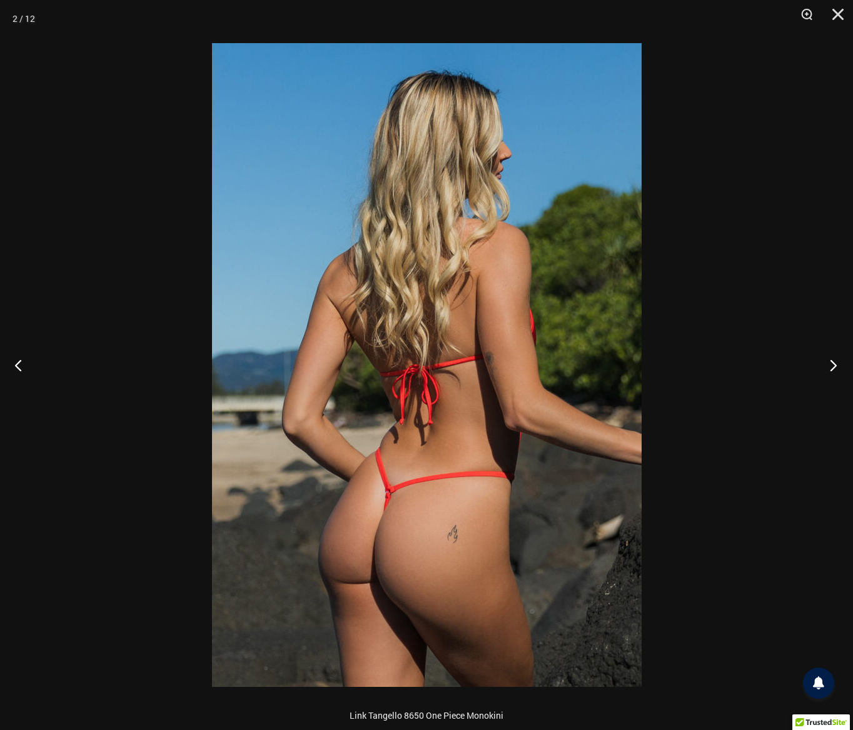
click at [832, 368] on button "Next" at bounding box center [829, 365] width 47 height 63
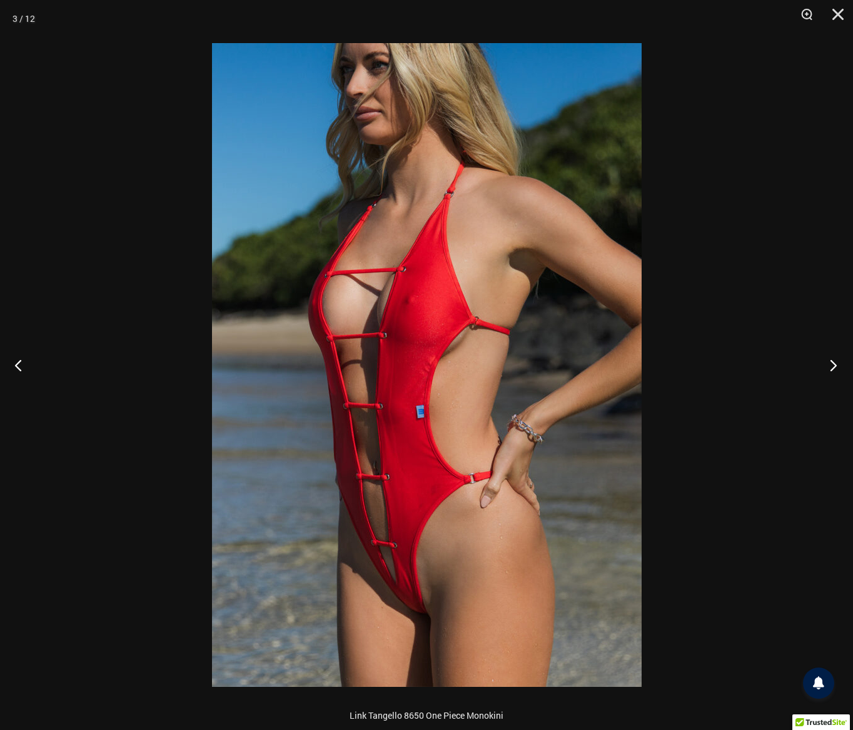
click at [832, 368] on button "Next" at bounding box center [829, 365] width 47 height 63
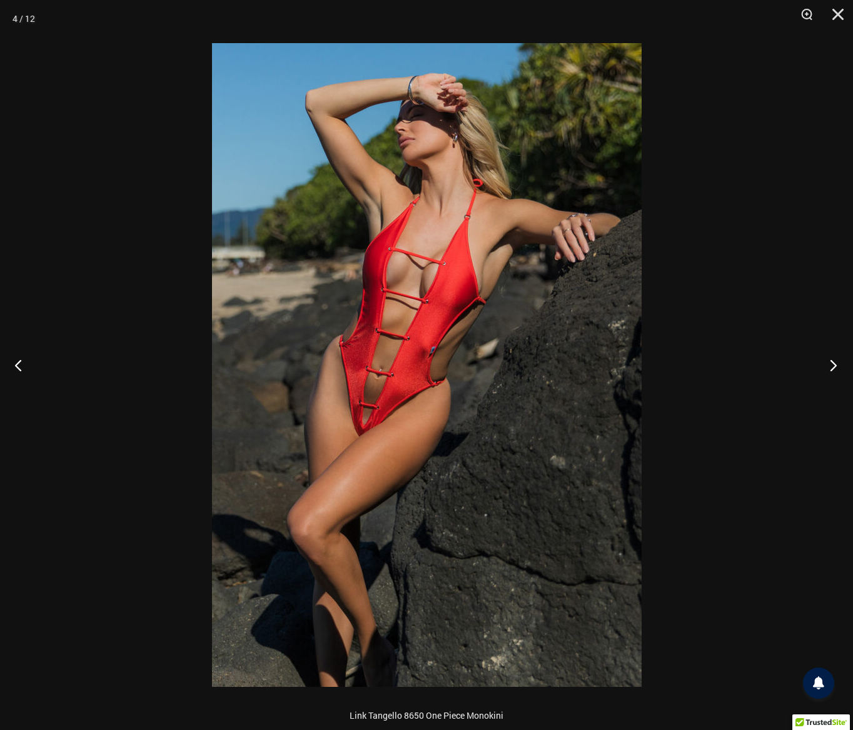
click at [825, 366] on button "Next" at bounding box center [829, 365] width 47 height 63
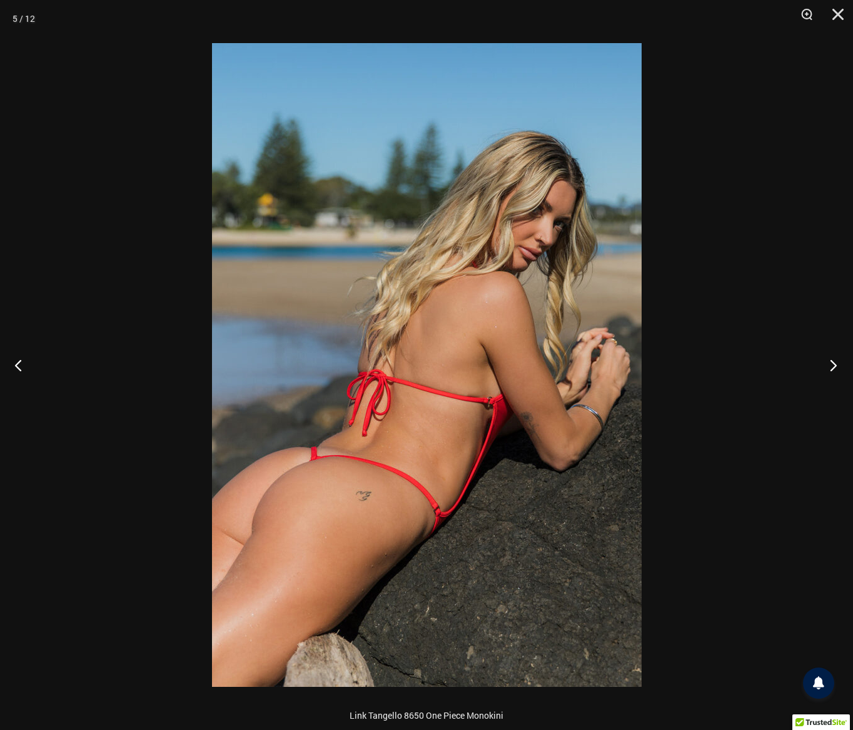
click at [832, 366] on button "Next" at bounding box center [829, 365] width 47 height 63
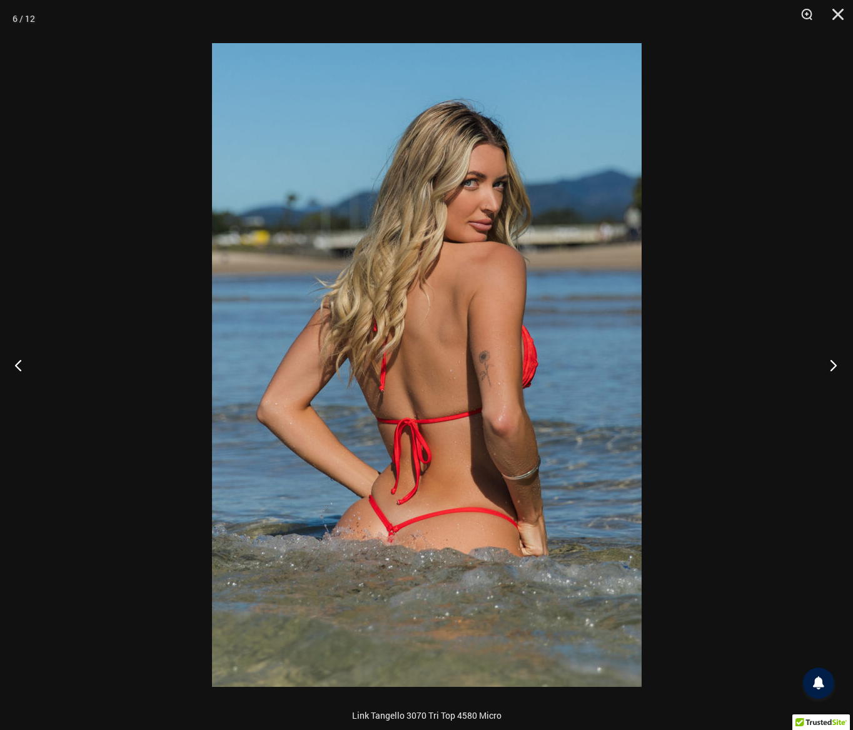
click at [835, 366] on button "Next" at bounding box center [829, 365] width 47 height 63
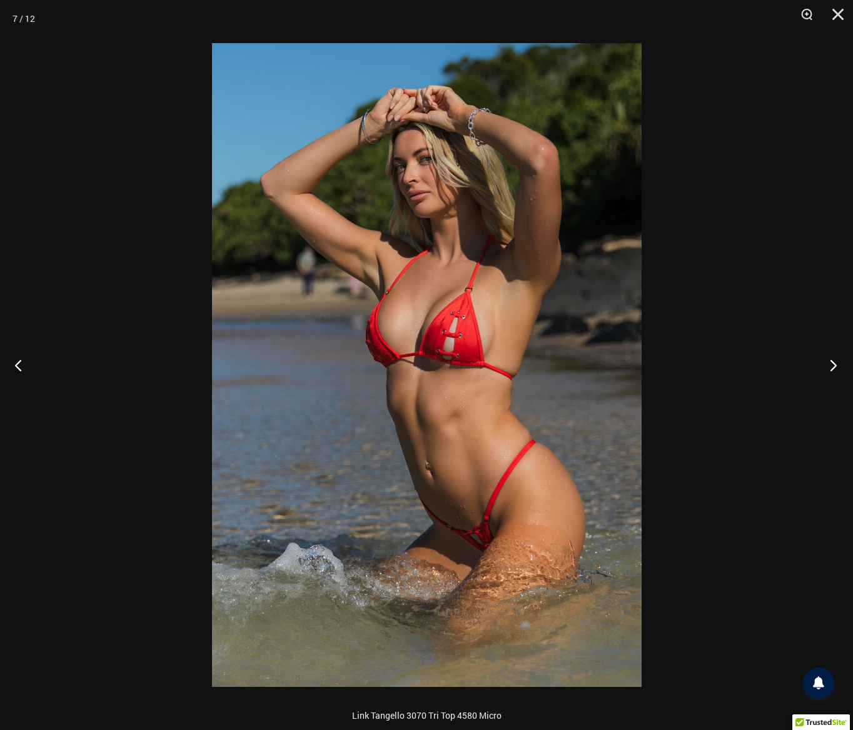
click at [823, 368] on button "Next" at bounding box center [829, 365] width 47 height 63
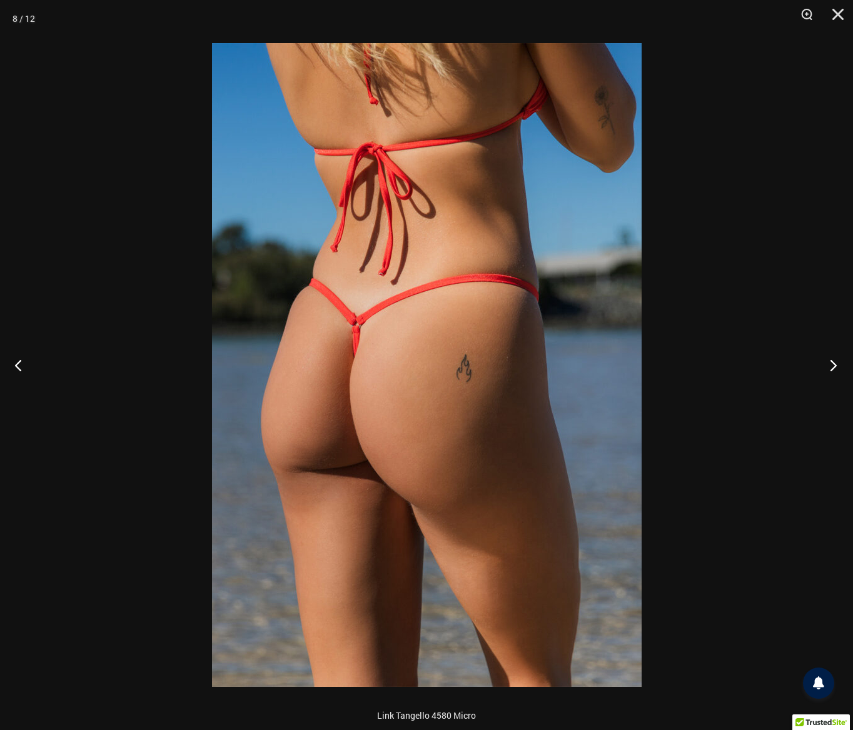
click at [833, 359] on button "Next" at bounding box center [829, 365] width 47 height 63
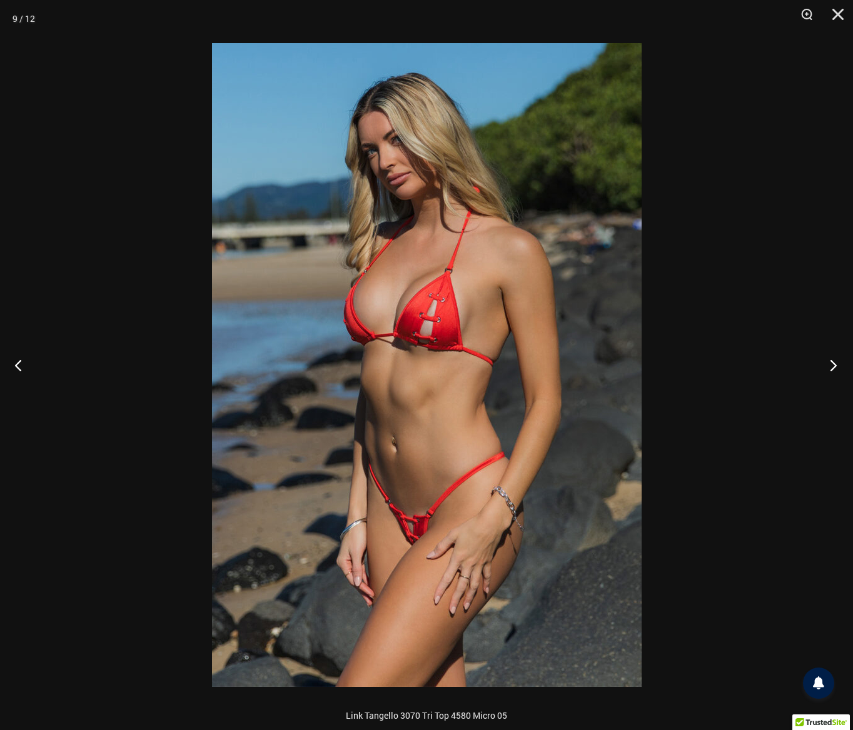
click at [827, 369] on button "Next" at bounding box center [829, 365] width 47 height 63
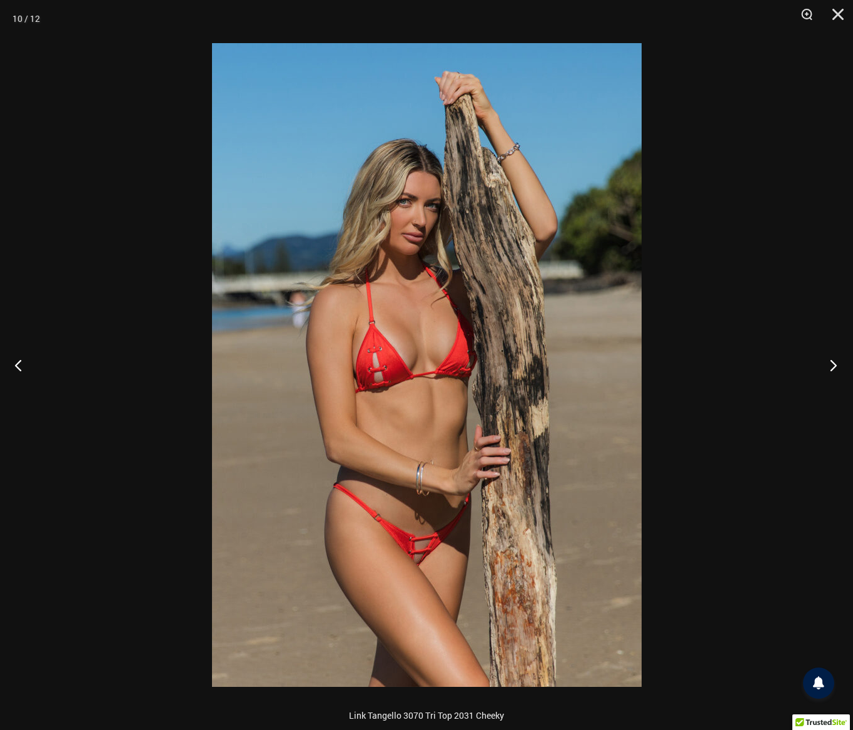
click at [831, 363] on button "Next" at bounding box center [829, 365] width 47 height 63
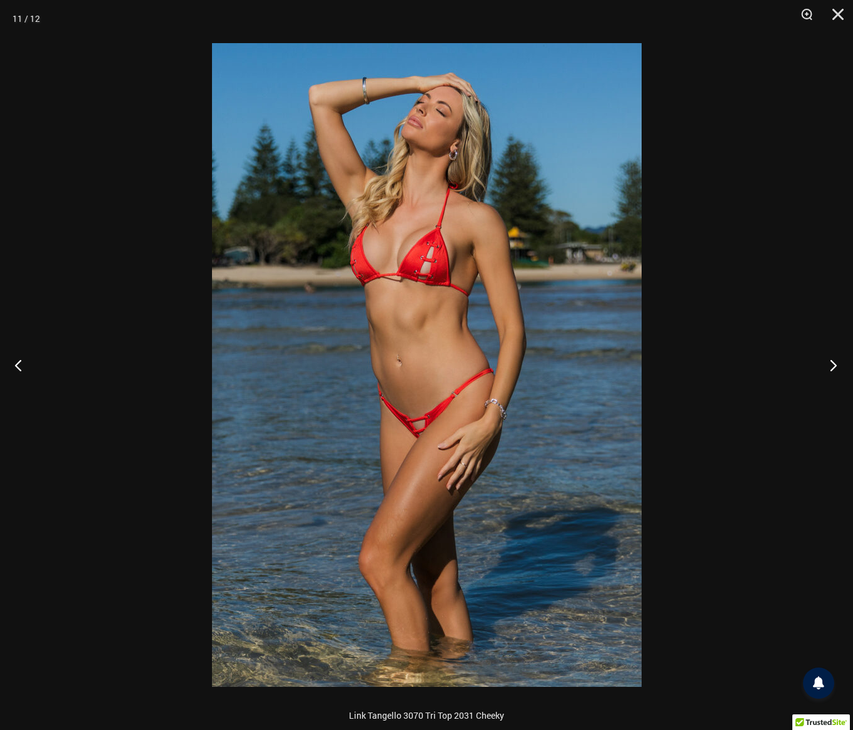
click at [830, 370] on button "Next" at bounding box center [829, 365] width 47 height 63
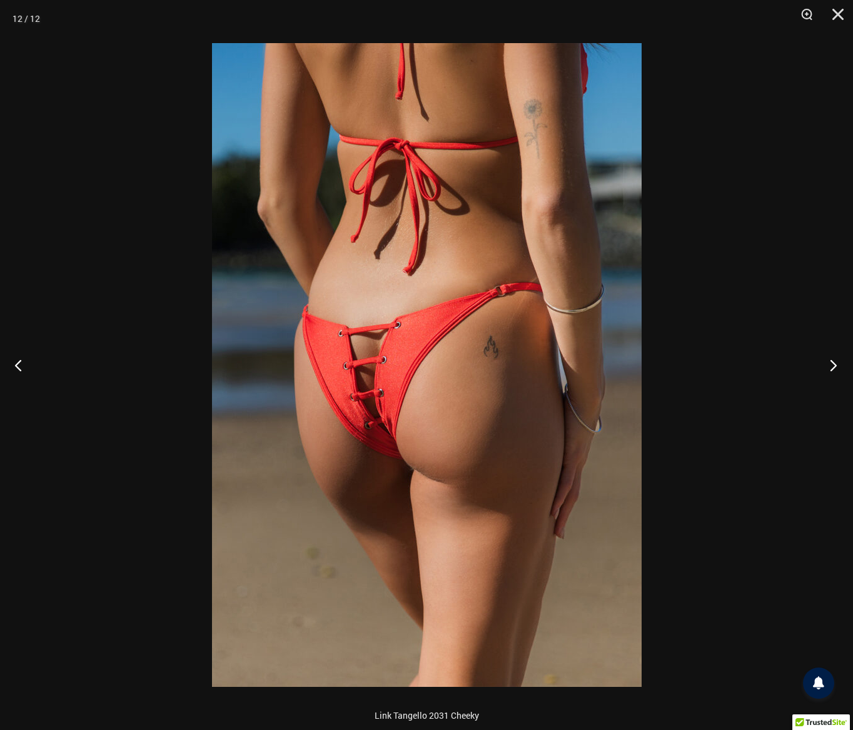
click at [831, 365] on button "Next" at bounding box center [829, 365] width 47 height 63
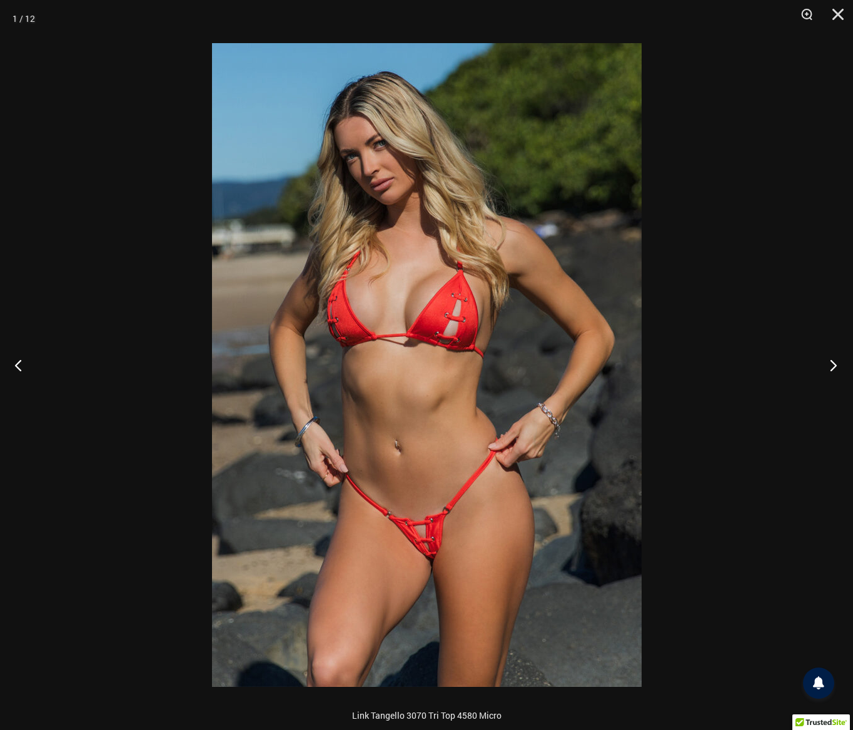
click at [831, 371] on button "Next" at bounding box center [829, 365] width 47 height 63
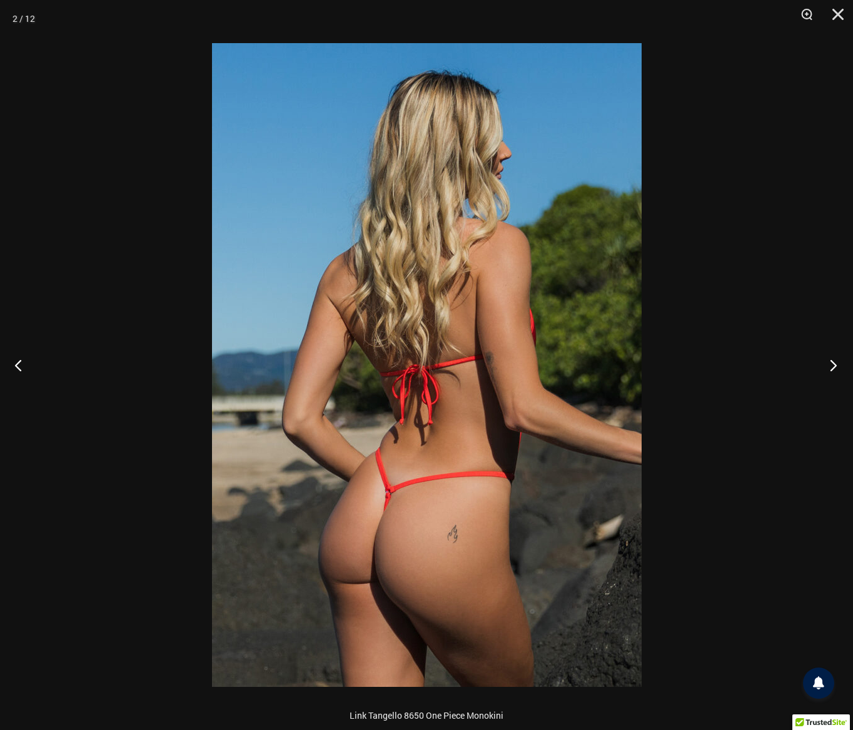
click at [831, 371] on button "Next" at bounding box center [829, 365] width 47 height 63
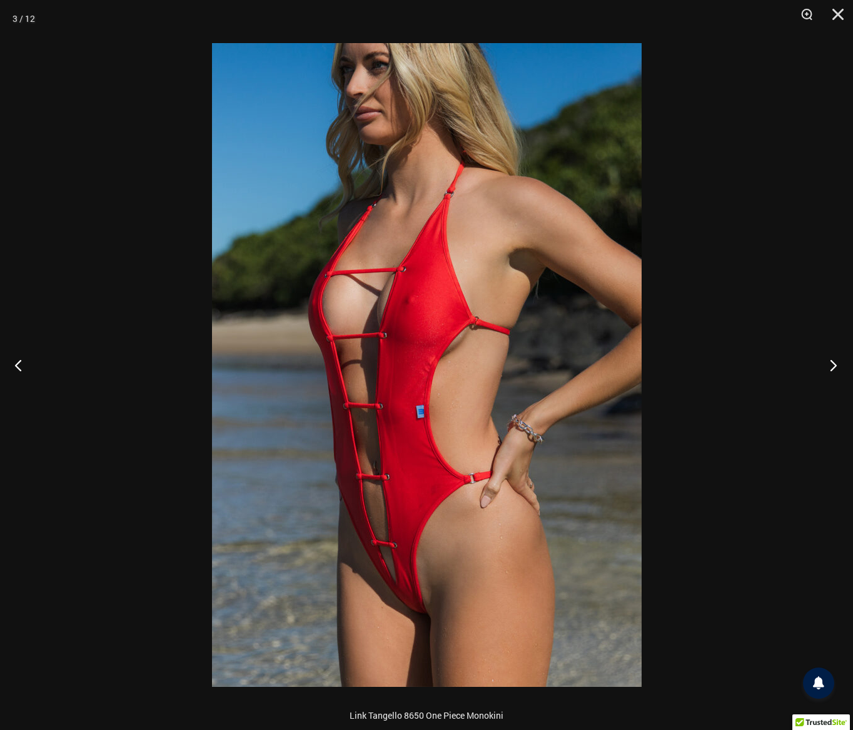
click at [836, 366] on button "Next" at bounding box center [829, 365] width 47 height 63
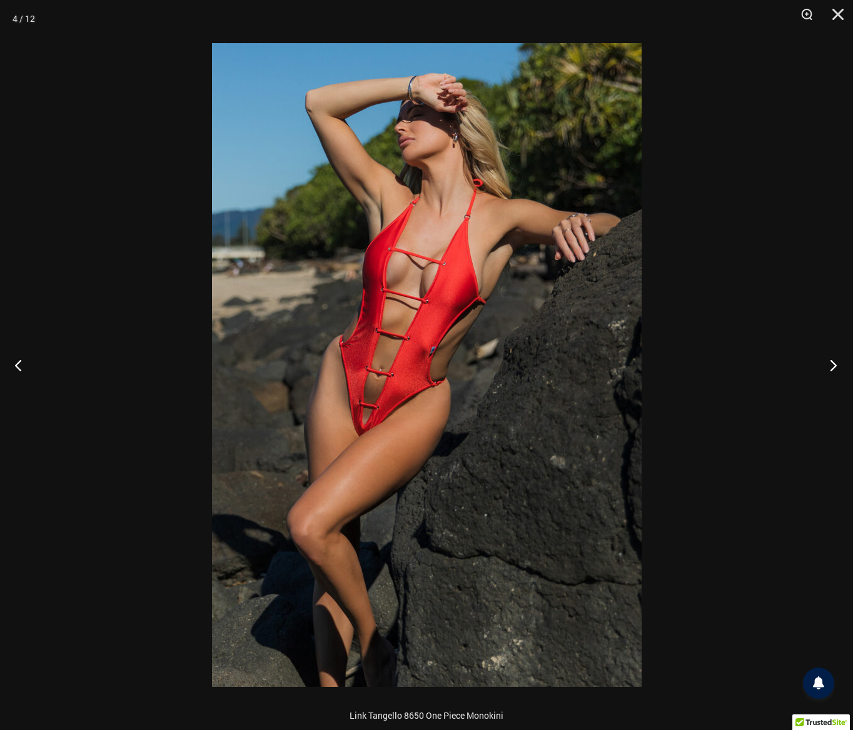
click at [830, 359] on button "Next" at bounding box center [829, 365] width 47 height 63
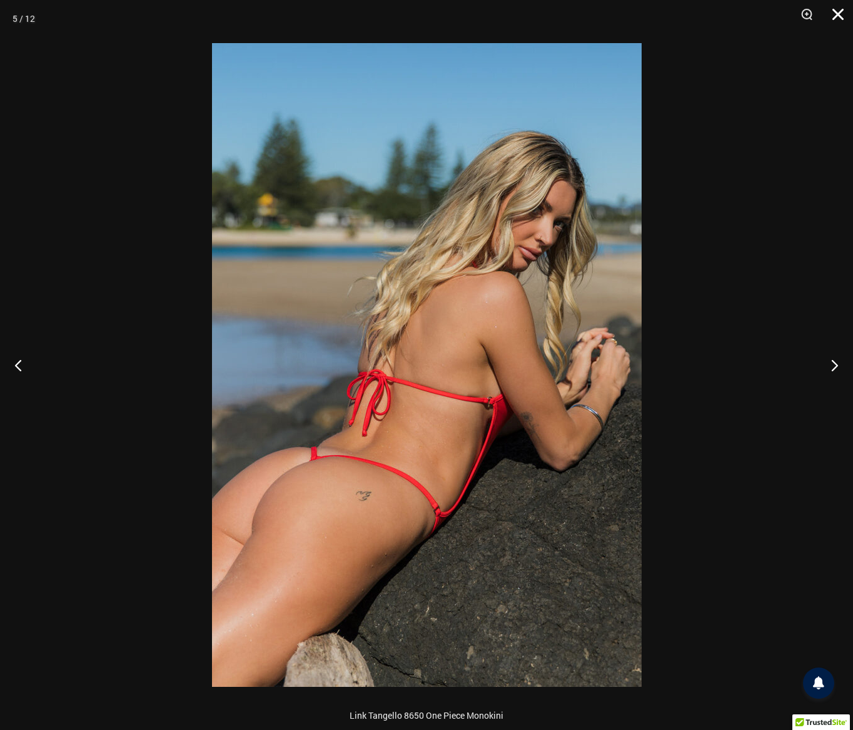
click at [840, 11] on button "Close" at bounding box center [833, 19] width 31 height 38
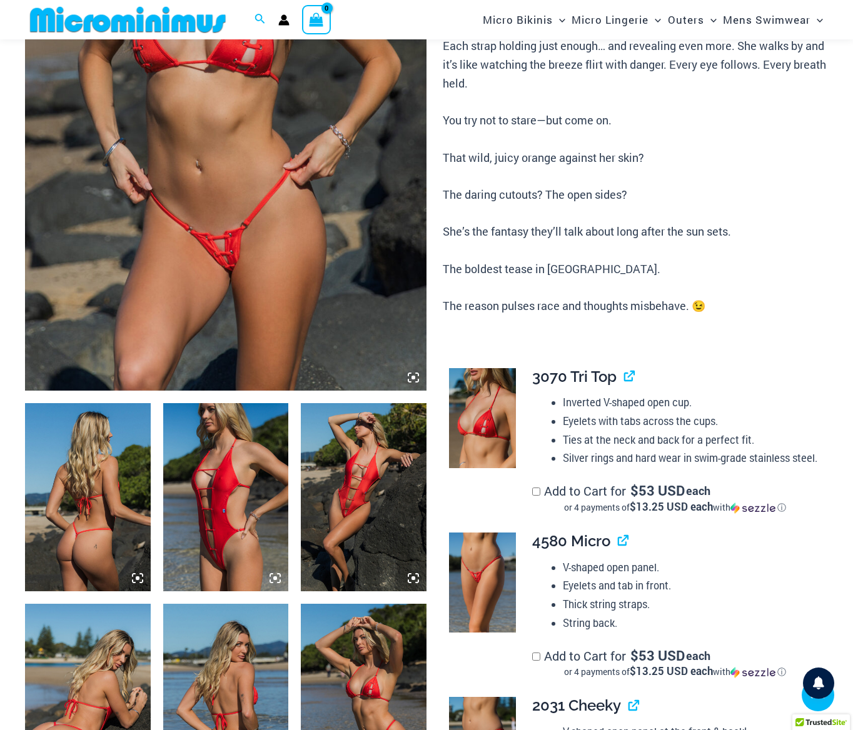
scroll to position [368, 0]
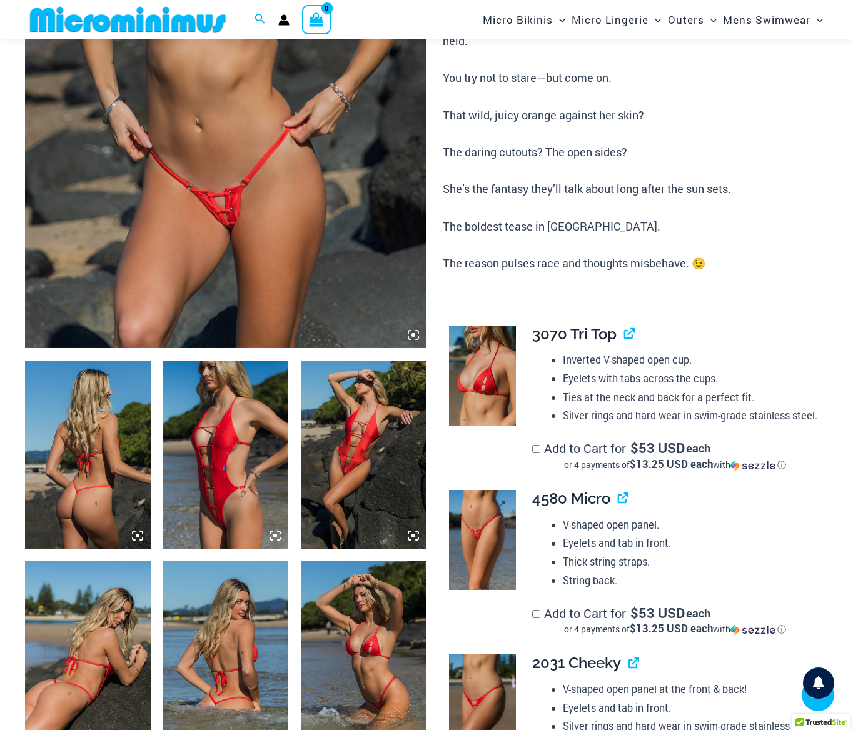
click at [466, 555] on img at bounding box center [482, 540] width 67 height 101
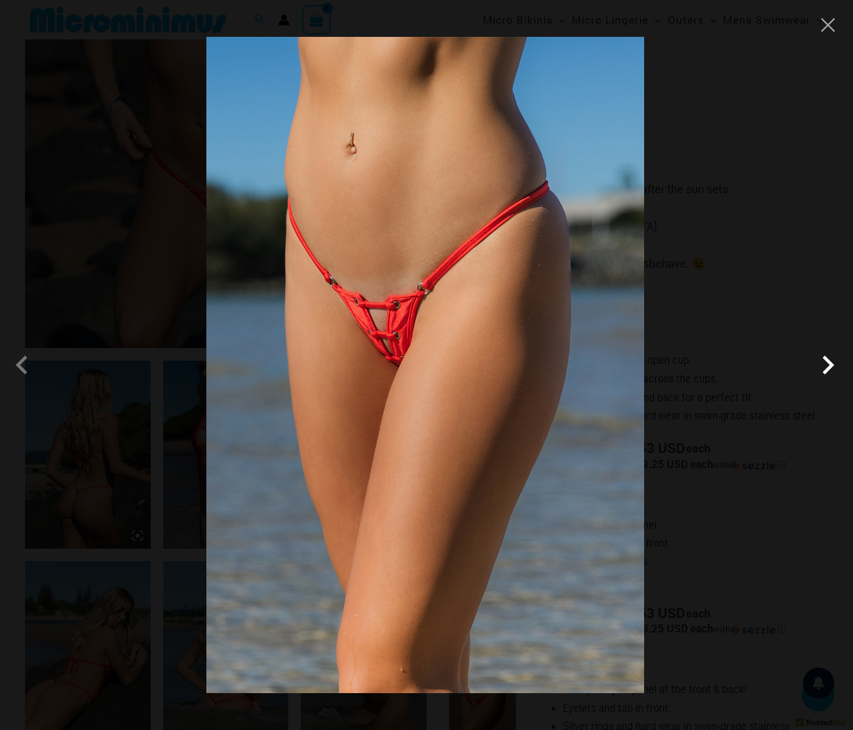
click at [826, 366] on span at bounding box center [828, 365] width 38 height 38
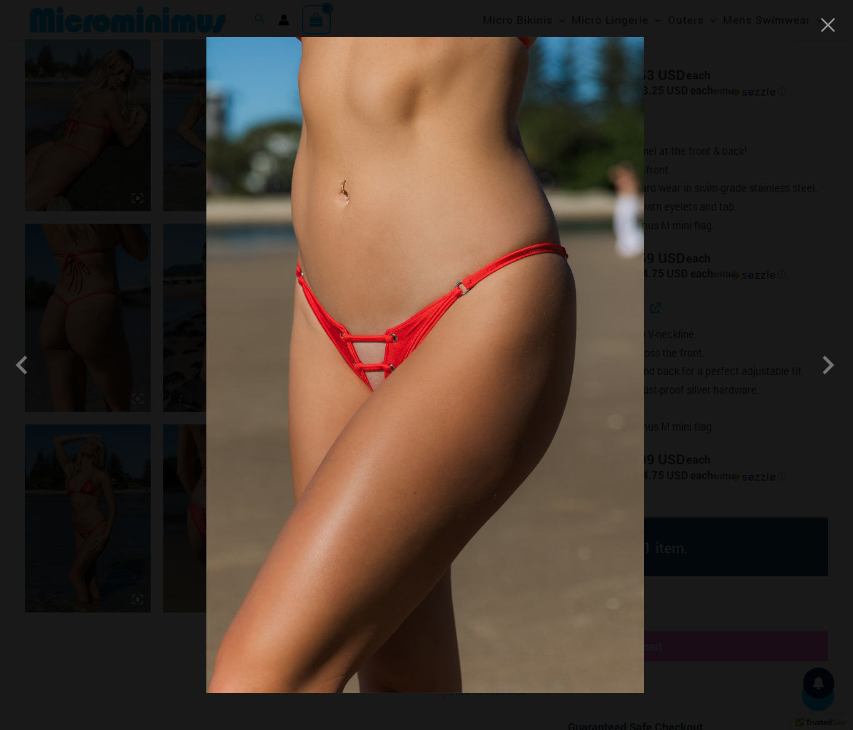
scroll to position [958, 0]
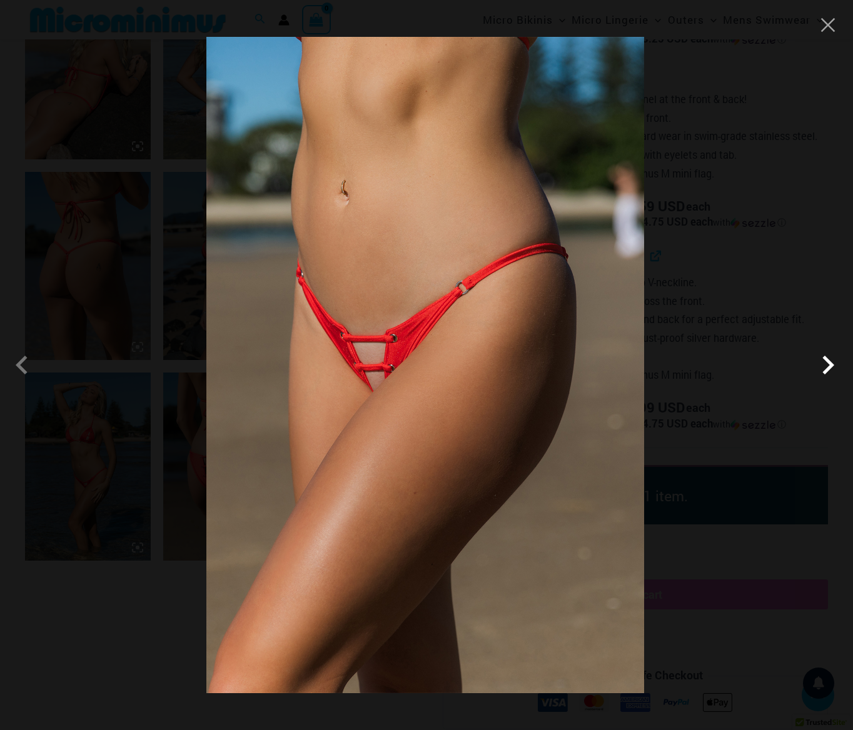
click at [834, 367] on span at bounding box center [828, 365] width 38 height 38
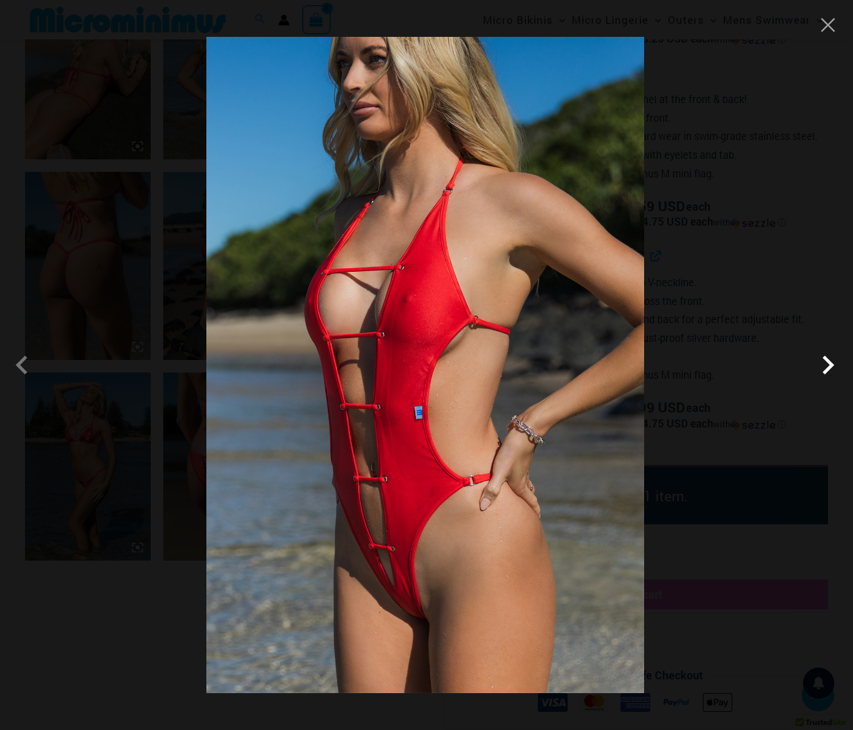
click at [833, 373] on span at bounding box center [828, 365] width 38 height 38
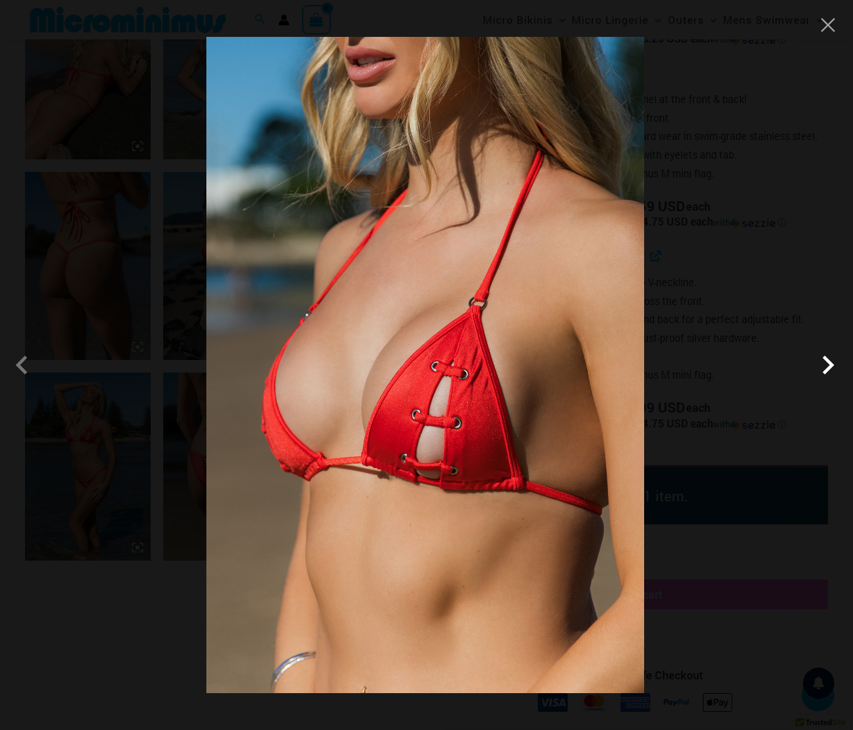
click at [833, 373] on span at bounding box center [828, 365] width 38 height 38
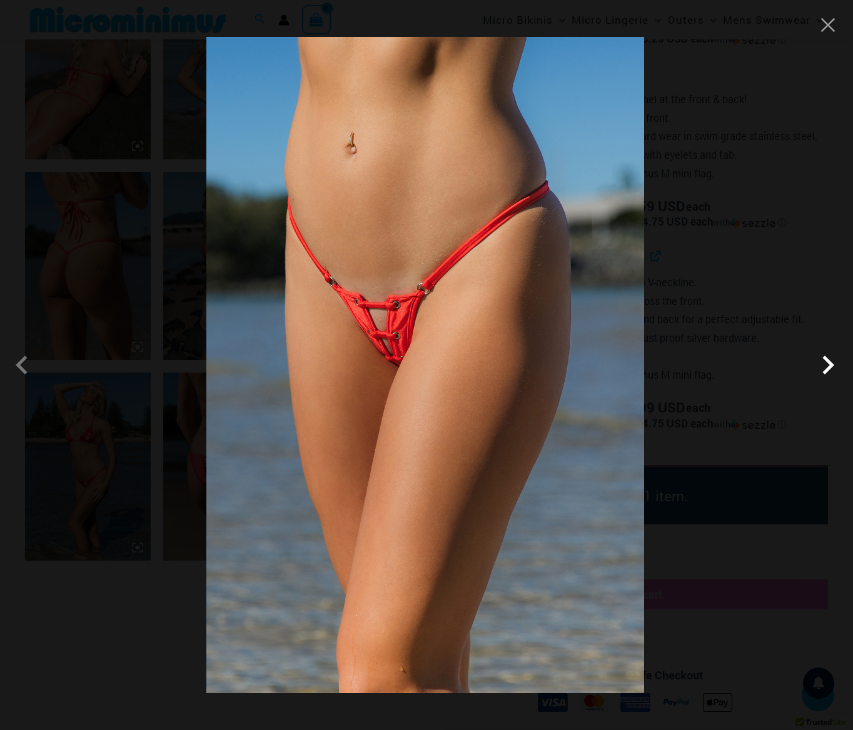
click at [820, 370] on span at bounding box center [828, 365] width 38 height 38
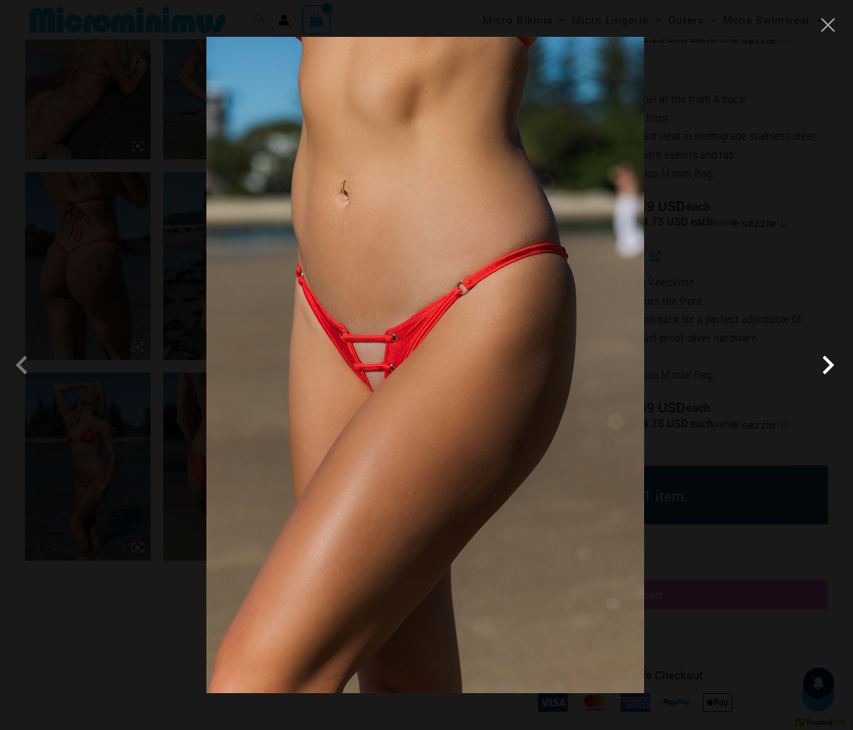
click at [820, 370] on span at bounding box center [828, 365] width 38 height 38
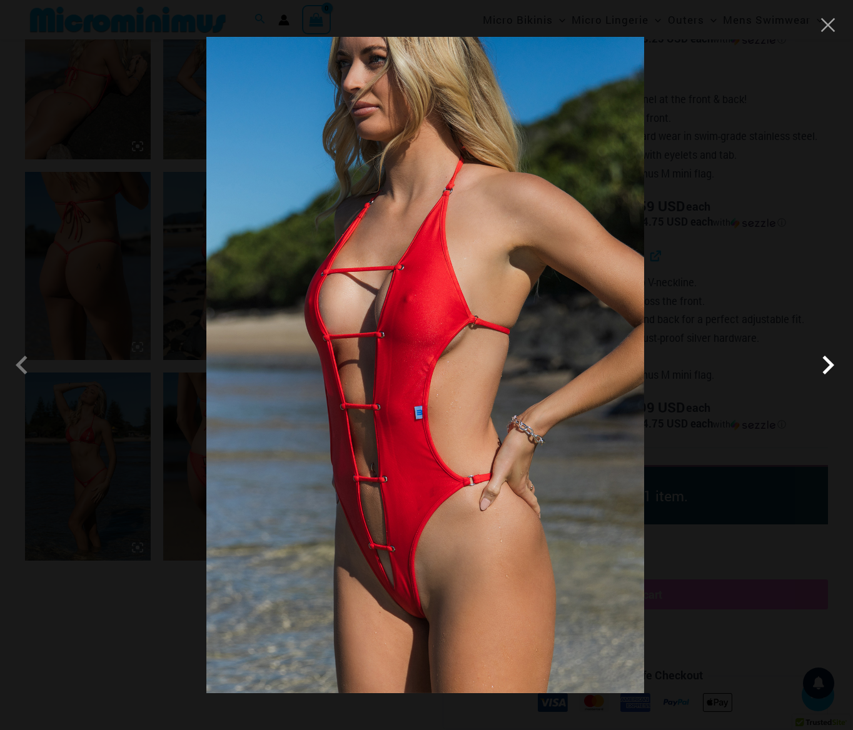
click at [820, 370] on span at bounding box center [828, 365] width 38 height 38
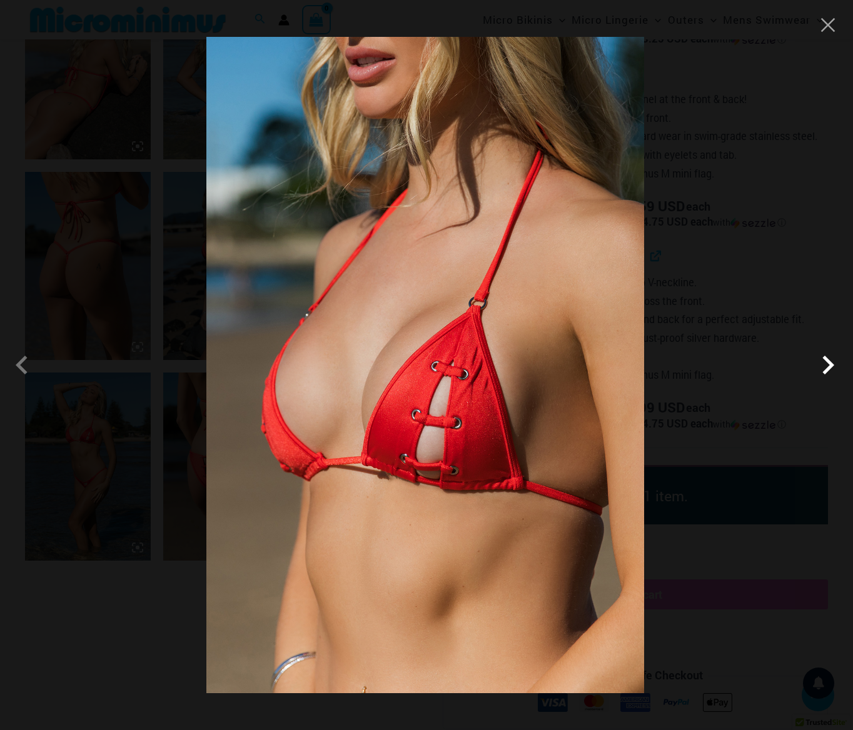
click at [820, 370] on span at bounding box center [828, 365] width 38 height 38
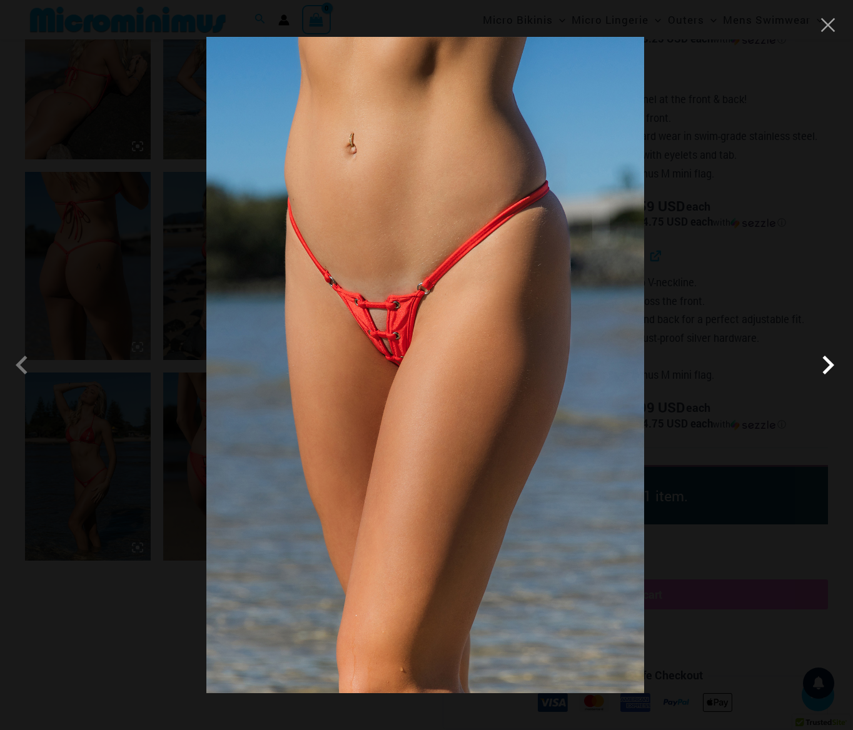
click at [820, 370] on span at bounding box center [828, 365] width 38 height 38
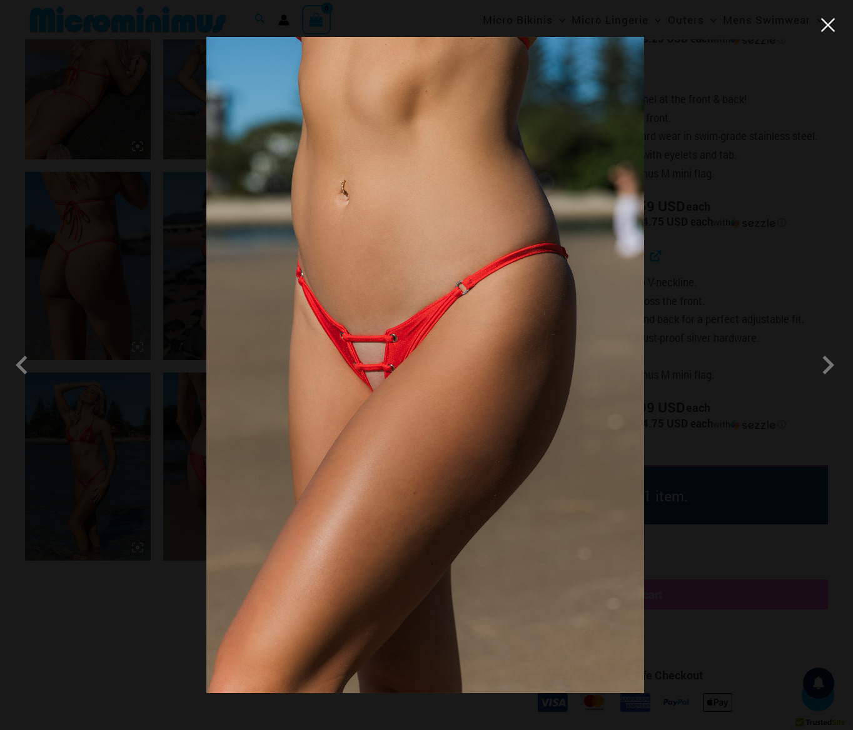
click at [834, 24] on button "Close" at bounding box center [827, 25] width 19 height 19
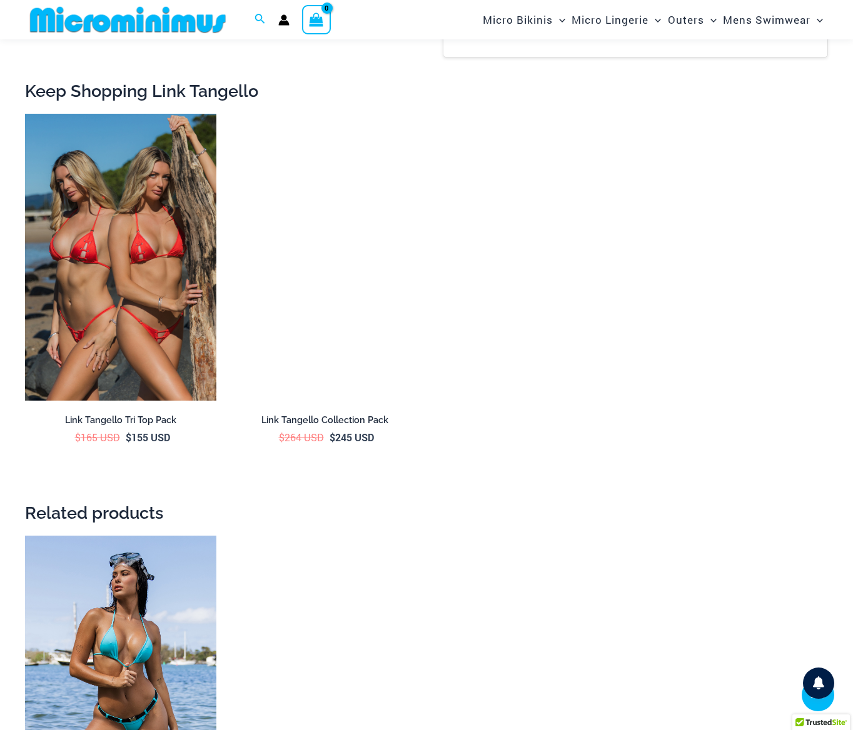
scroll to position [1977, 0]
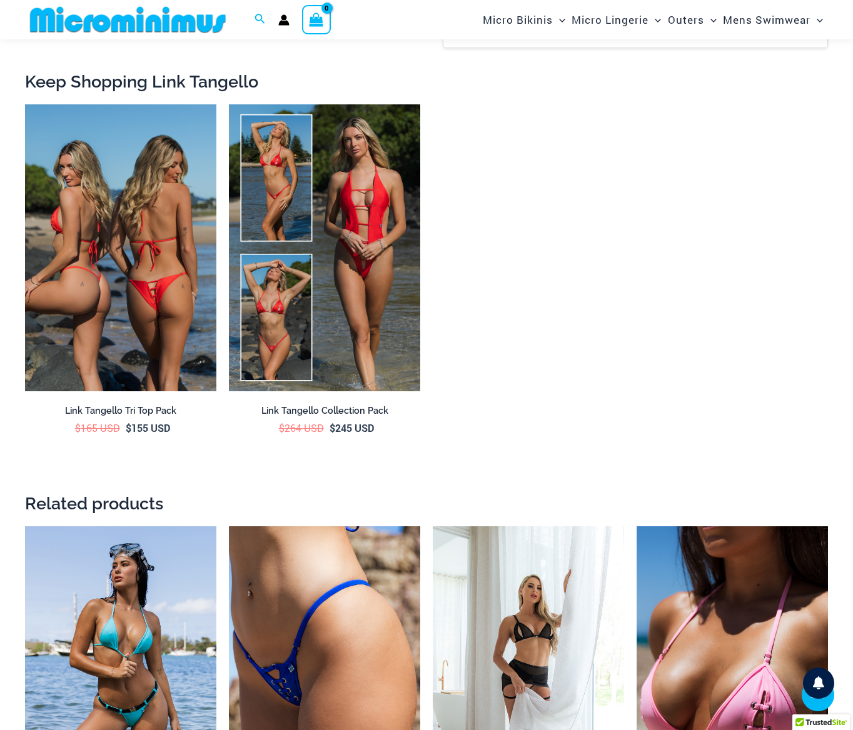
click at [133, 304] on img at bounding box center [120, 247] width 191 height 287
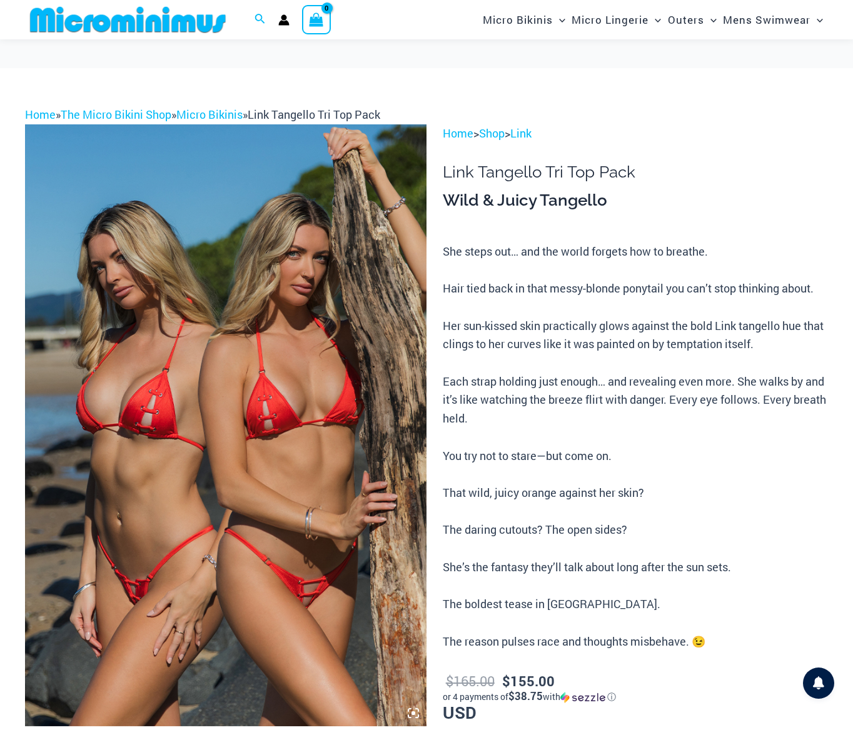
scroll to position [67, 0]
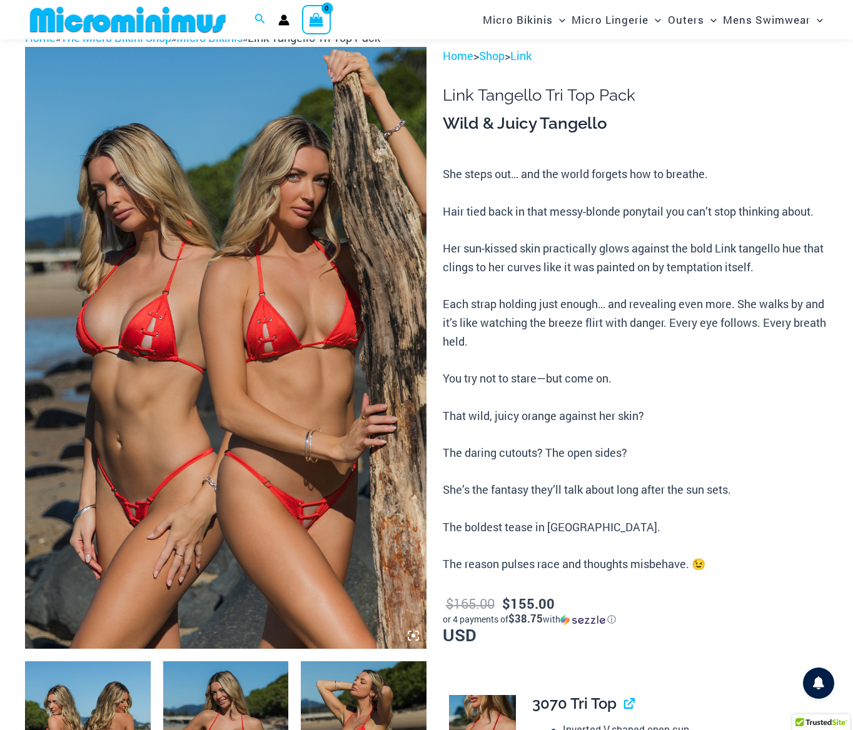
type input "**********"
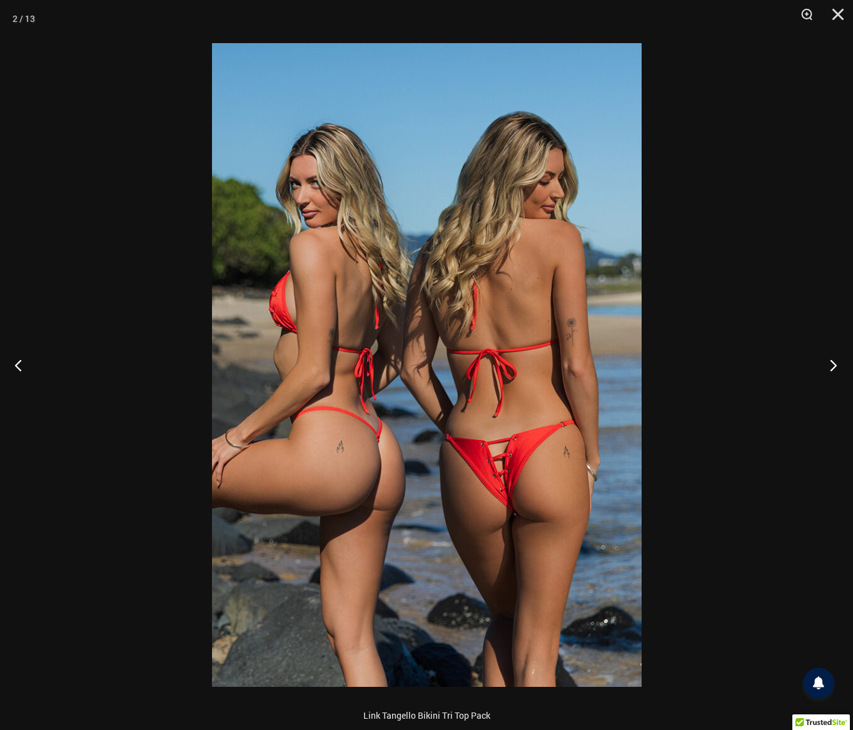
click at [828, 361] on button "Next" at bounding box center [829, 365] width 47 height 63
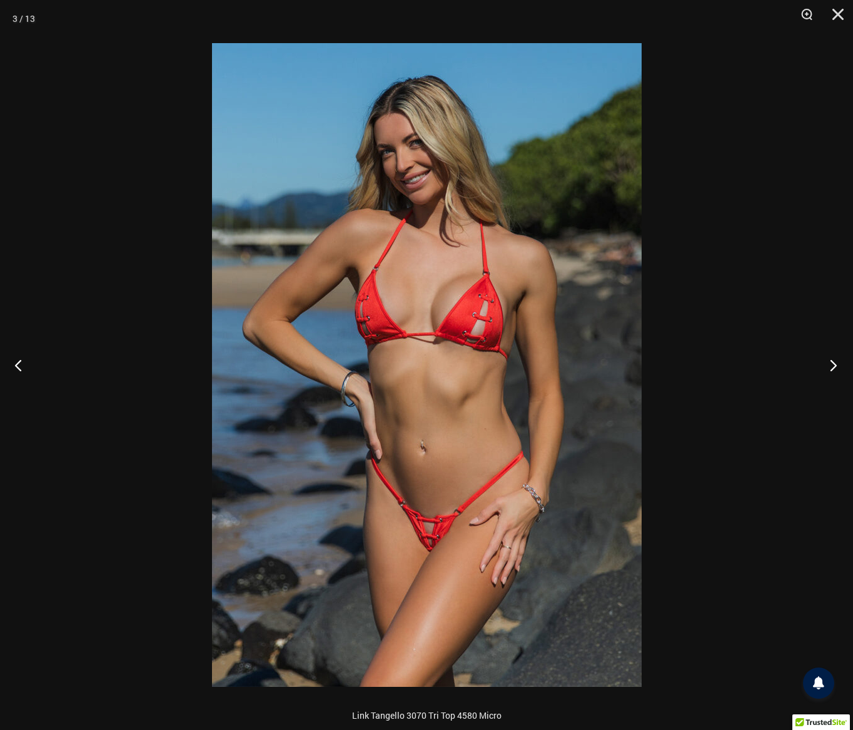
click at [817, 371] on button "Next" at bounding box center [829, 365] width 47 height 63
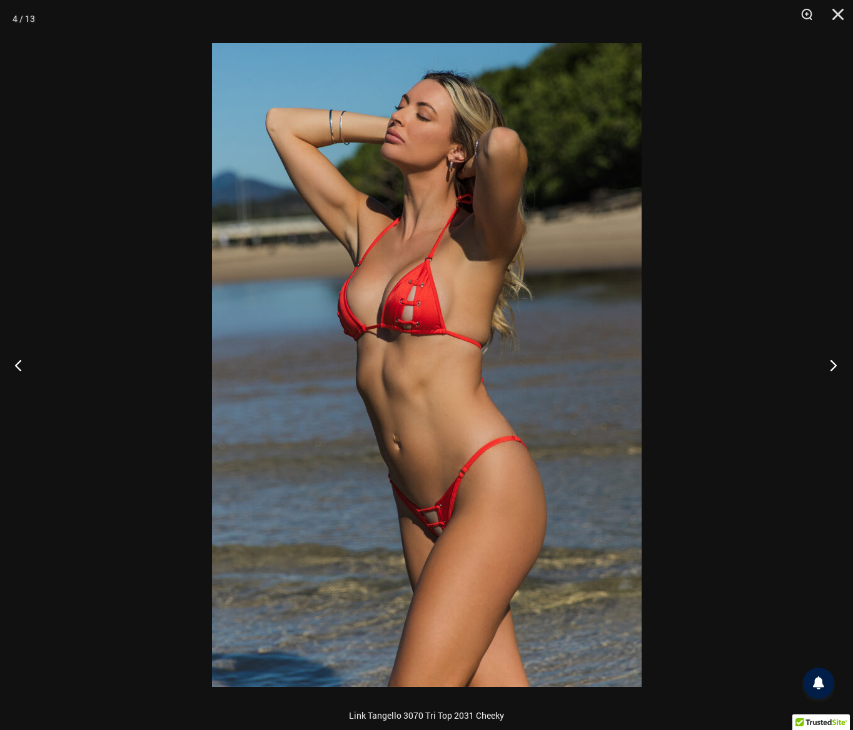
click at [814, 373] on button "Next" at bounding box center [829, 365] width 47 height 63
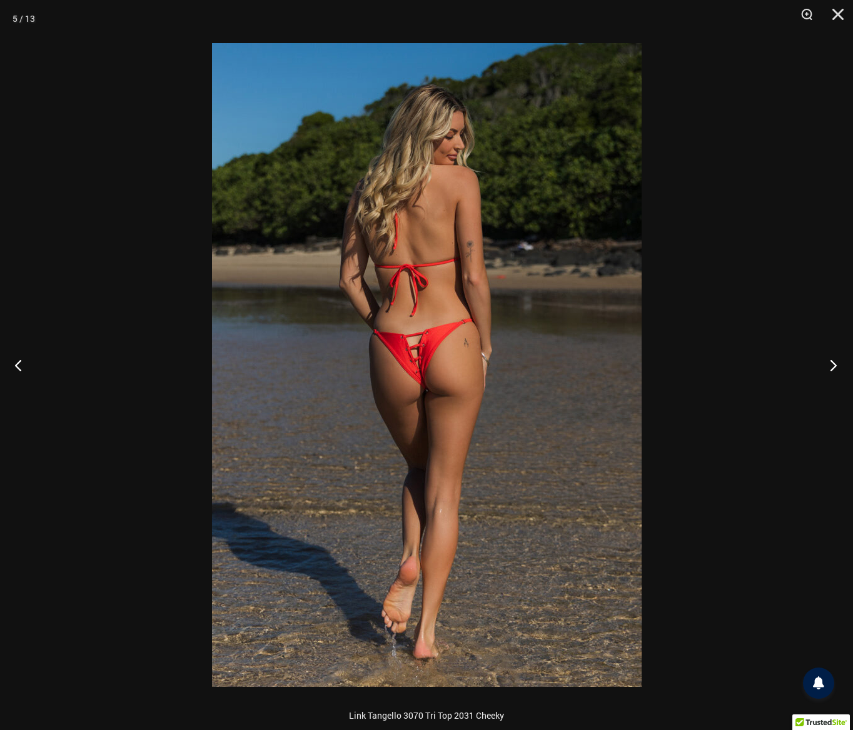
click at [834, 363] on button "Next" at bounding box center [829, 365] width 47 height 63
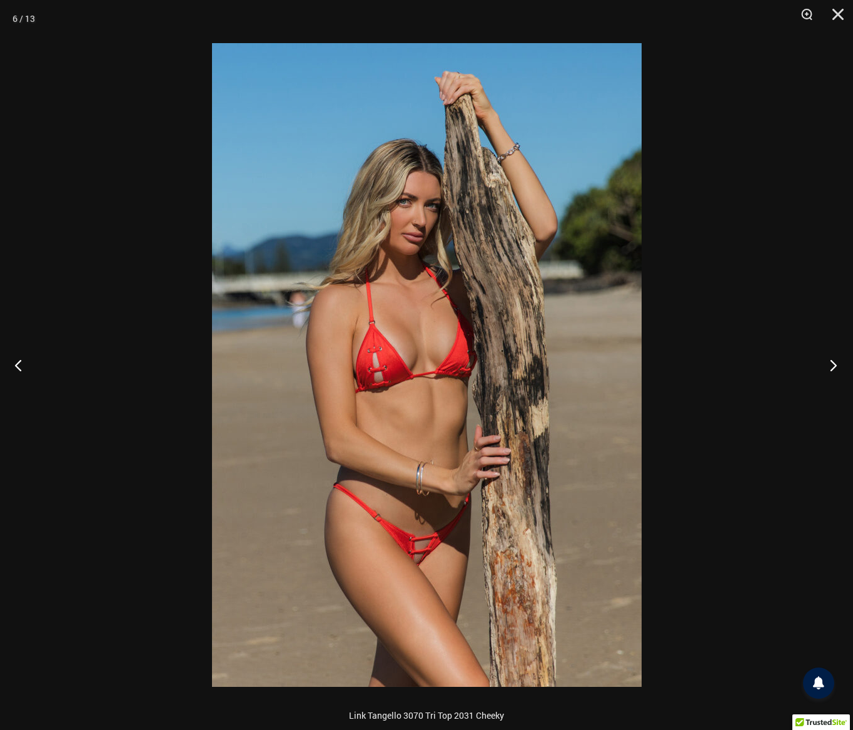
click at [831, 373] on button "Next" at bounding box center [829, 365] width 47 height 63
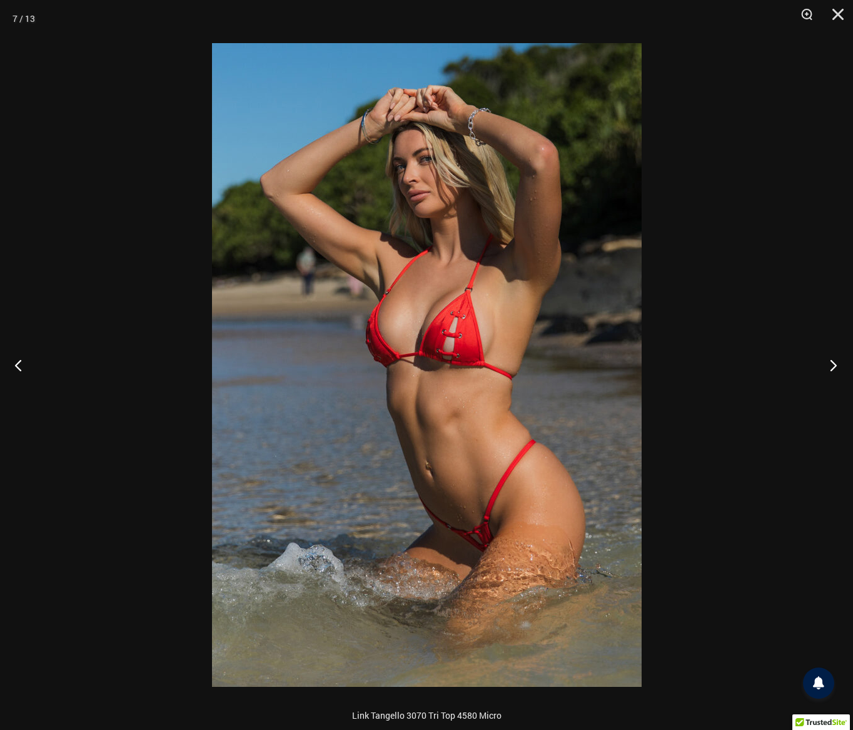
click at [831, 373] on button "Next" at bounding box center [829, 365] width 47 height 63
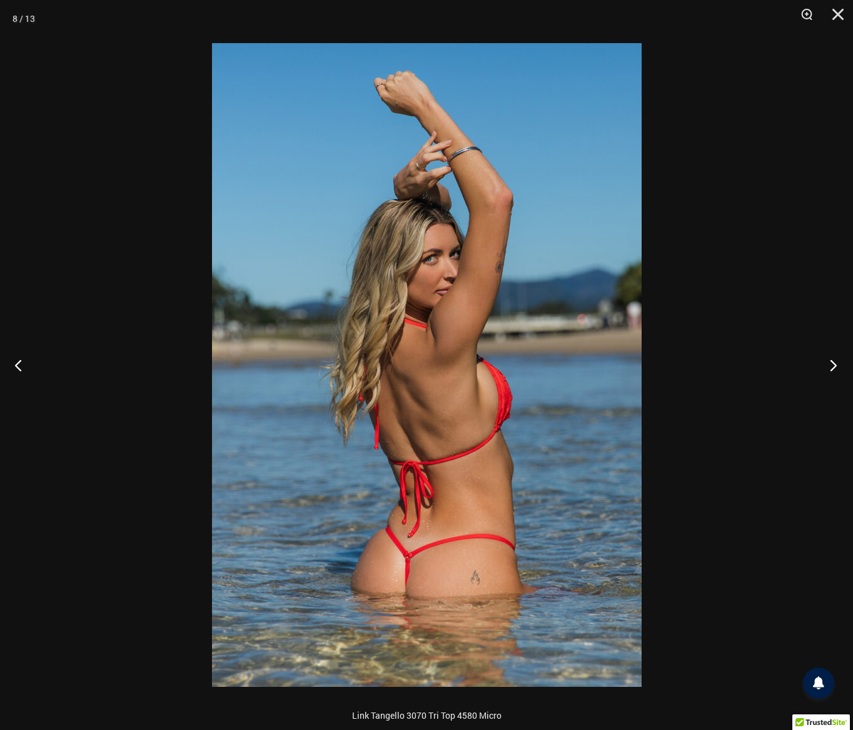
click at [831, 373] on button "Next" at bounding box center [829, 365] width 47 height 63
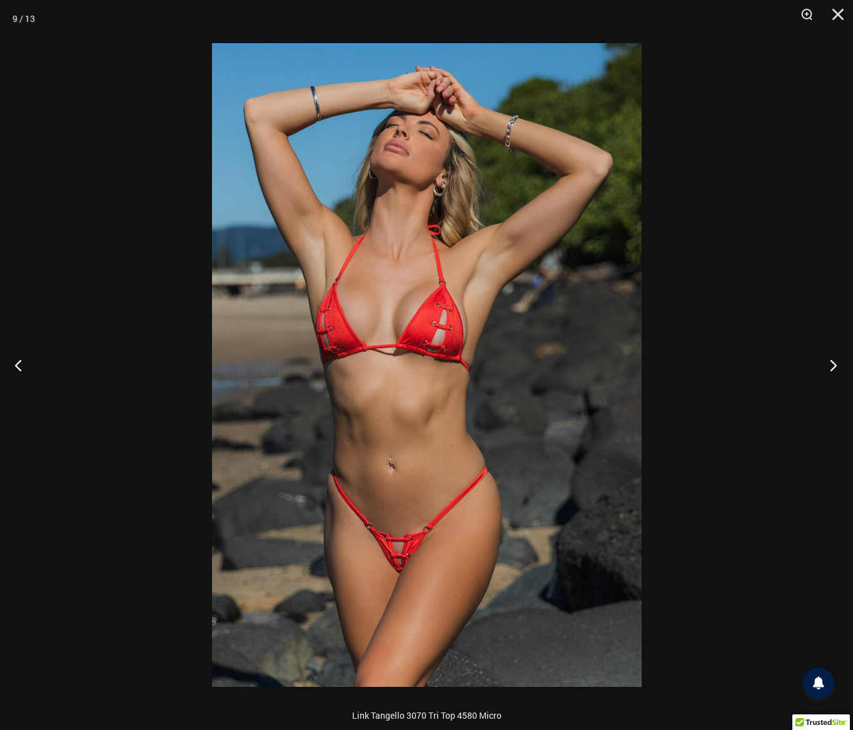
click at [831, 373] on button "Next" at bounding box center [829, 365] width 47 height 63
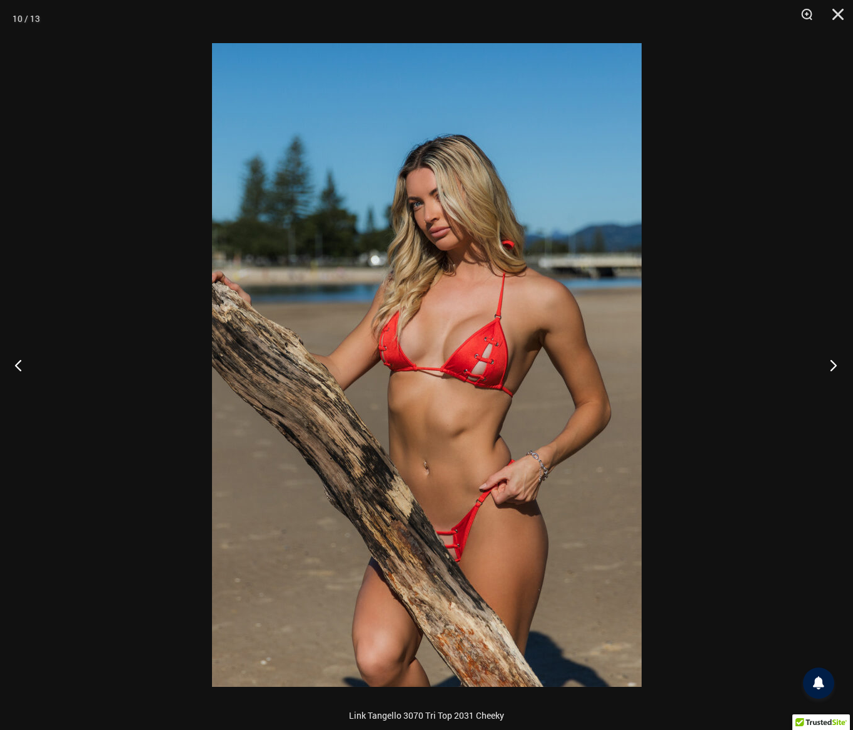
click at [831, 373] on button "Next" at bounding box center [829, 365] width 47 height 63
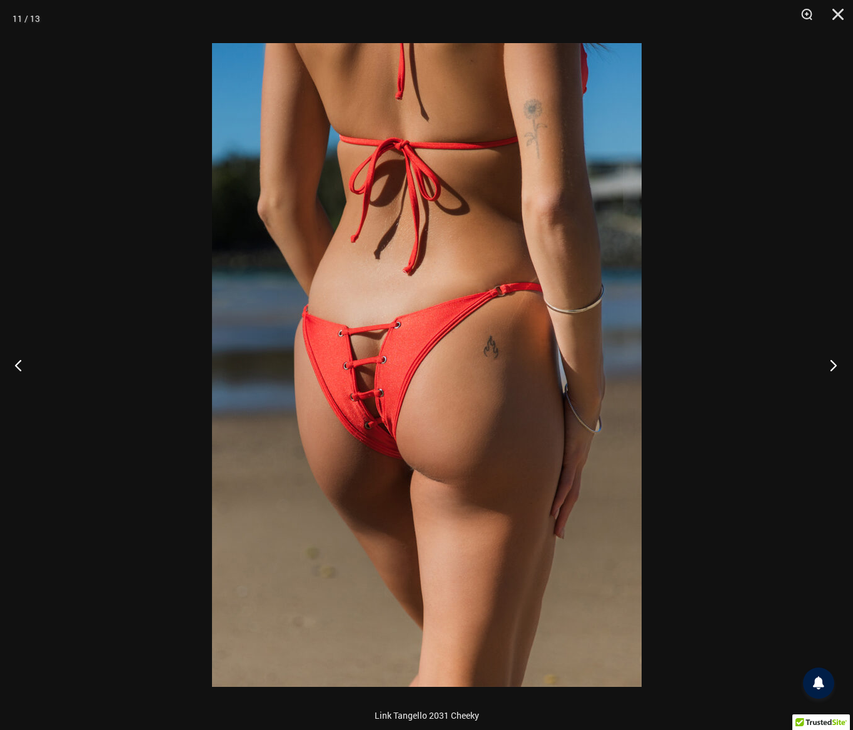
click at [831, 373] on button "Next" at bounding box center [829, 365] width 47 height 63
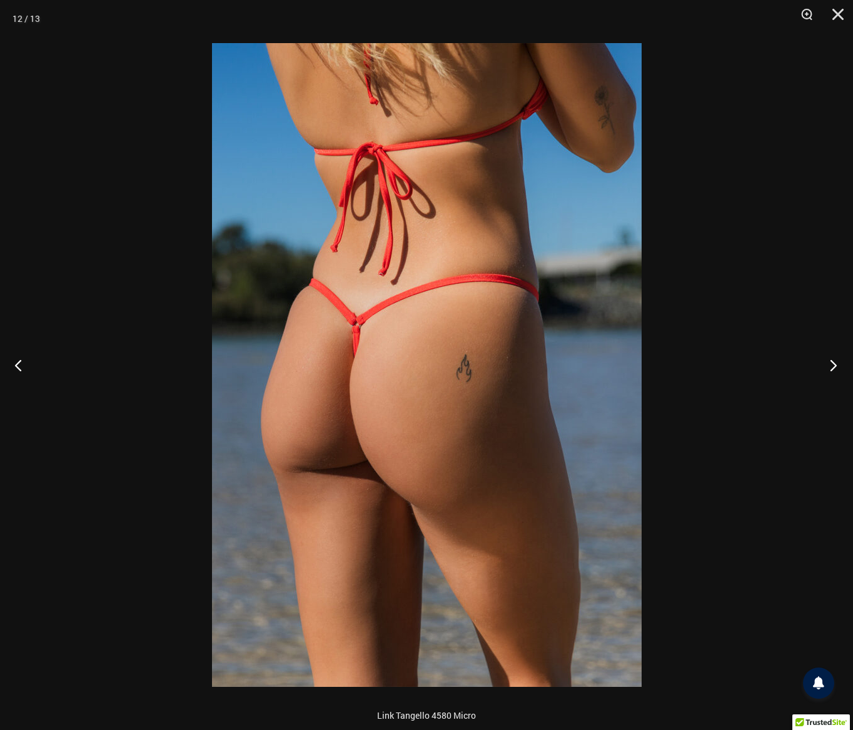
click at [831, 373] on button "Next" at bounding box center [829, 365] width 47 height 63
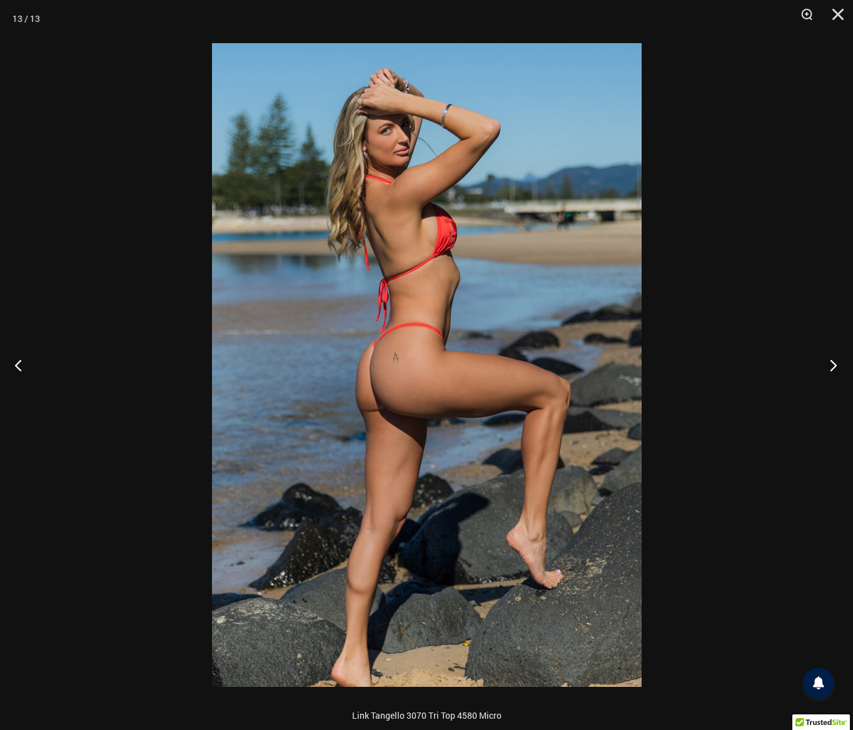
click at [832, 366] on button "Next" at bounding box center [829, 365] width 47 height 63
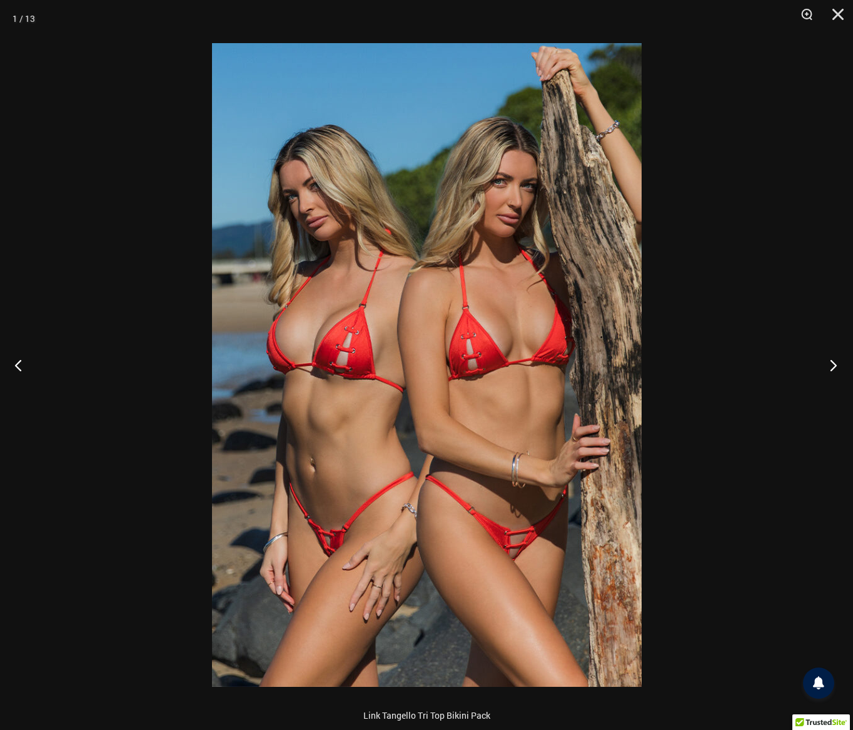
click at [832, 366] on button "Next" at bounding box center [829, 365] width 47 height 63
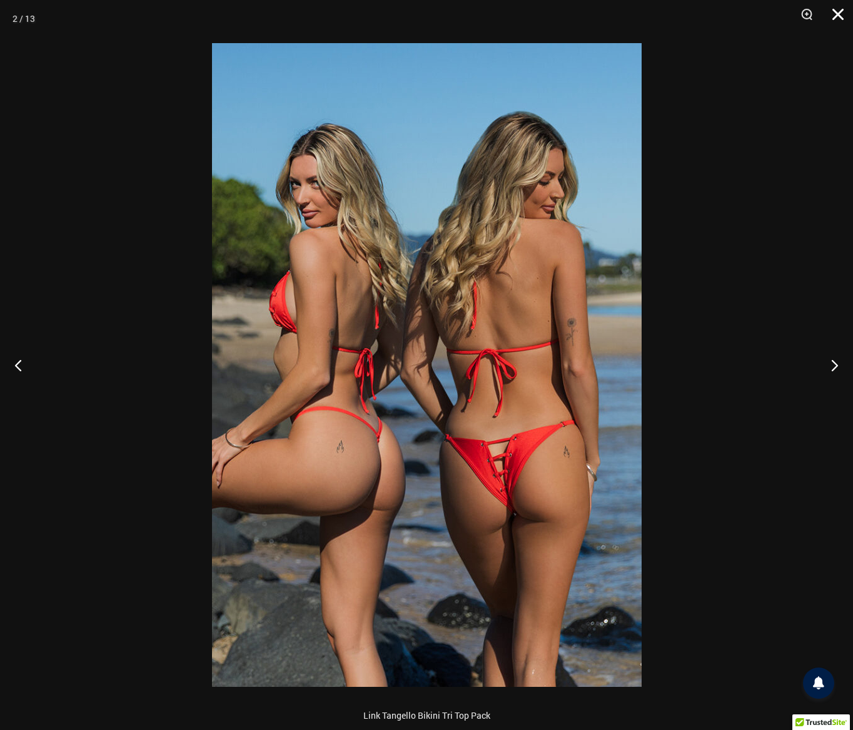
click at [844, 11] on button "Close" at bounding box center [833, 19] width 31 height 38
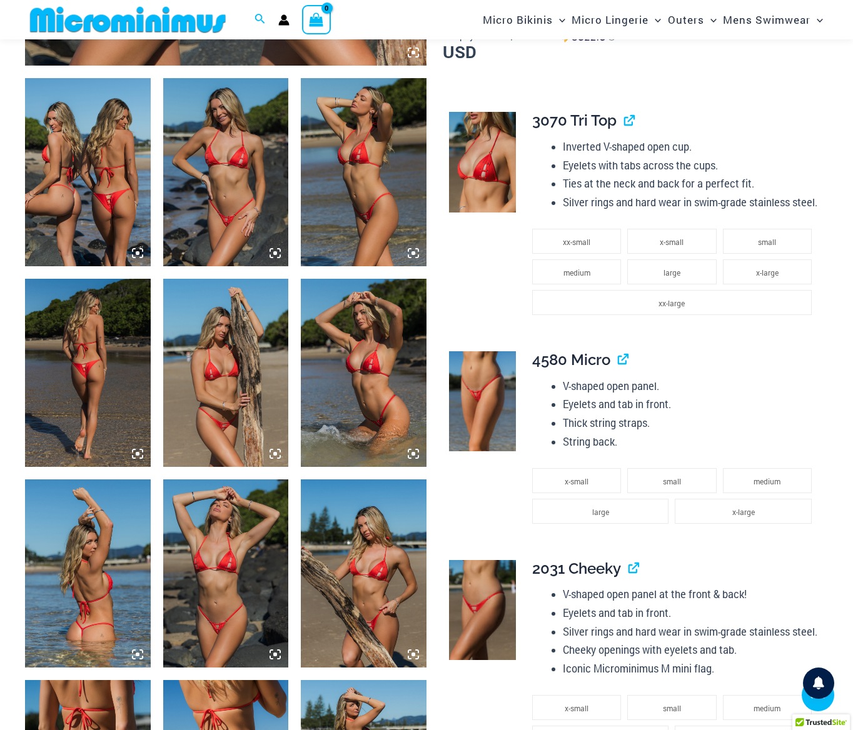
scroll to position [675, 0]
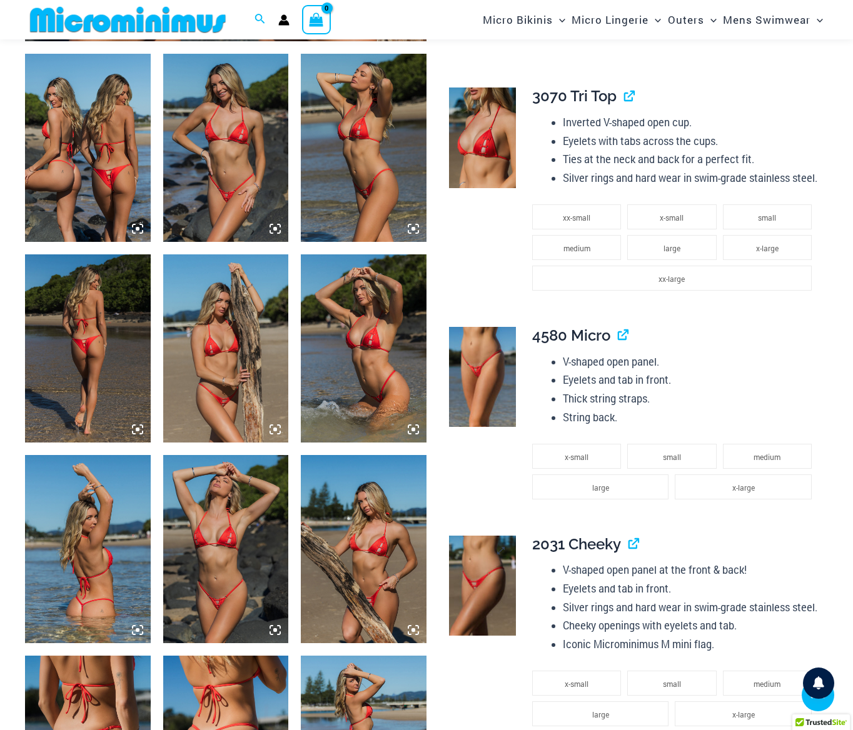
click at [497, 591] on img at bounding box center [482, 586] width 67 height 101
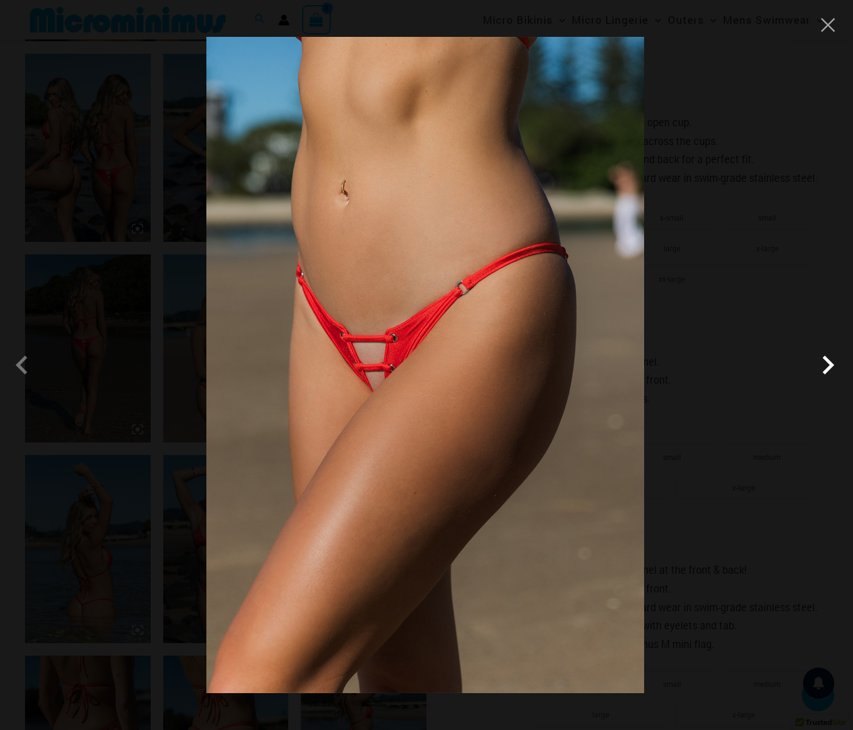
click at [824, 371] on span at bounding box center [828, 365] width 38 height 38
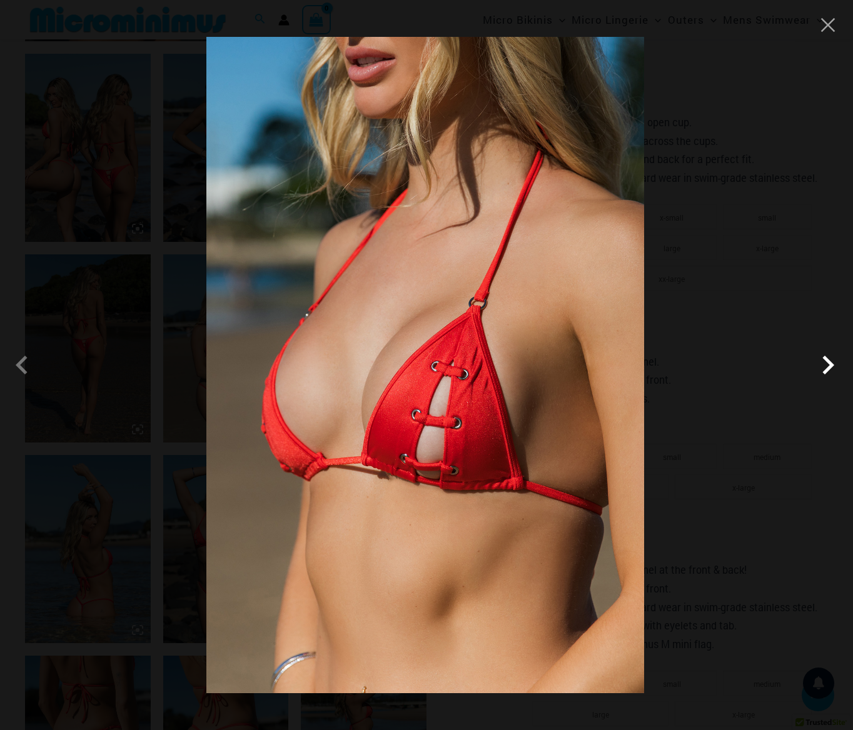
click at [824, 371] on span at bounding box center [828, 365] width 38 height 38
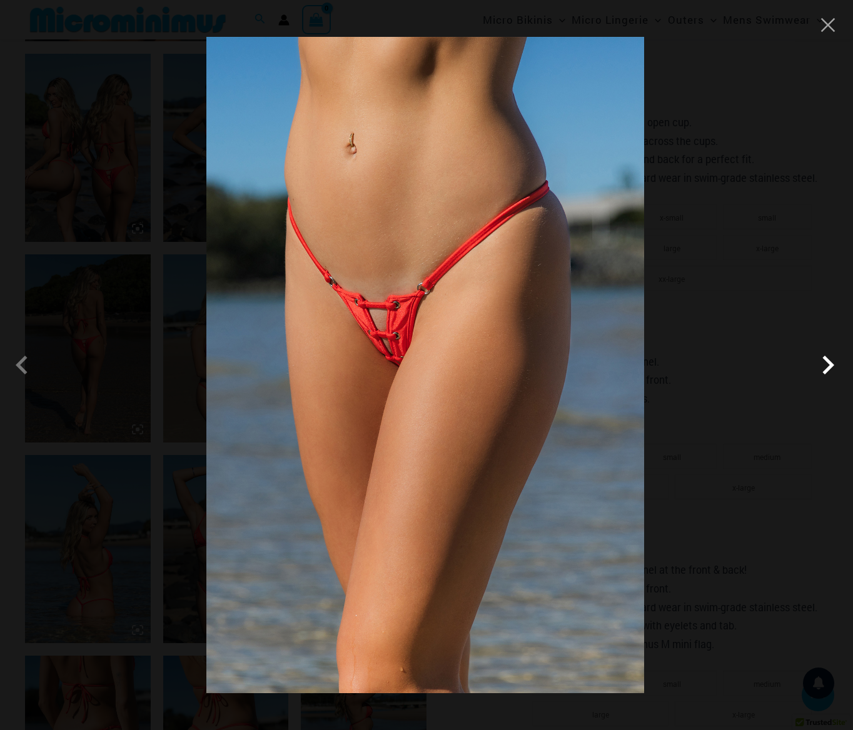
click at [818, 378] on span at bounding box center [828, 365] width 38 height 38
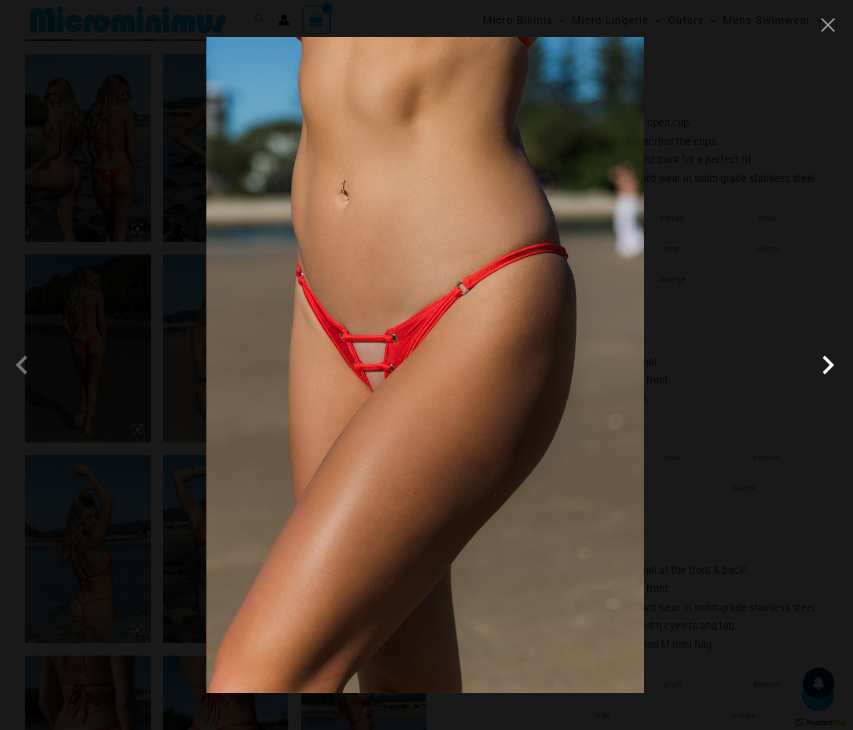
click at [818, 378] on span at bounding box center [828, 365] width 38 height 38
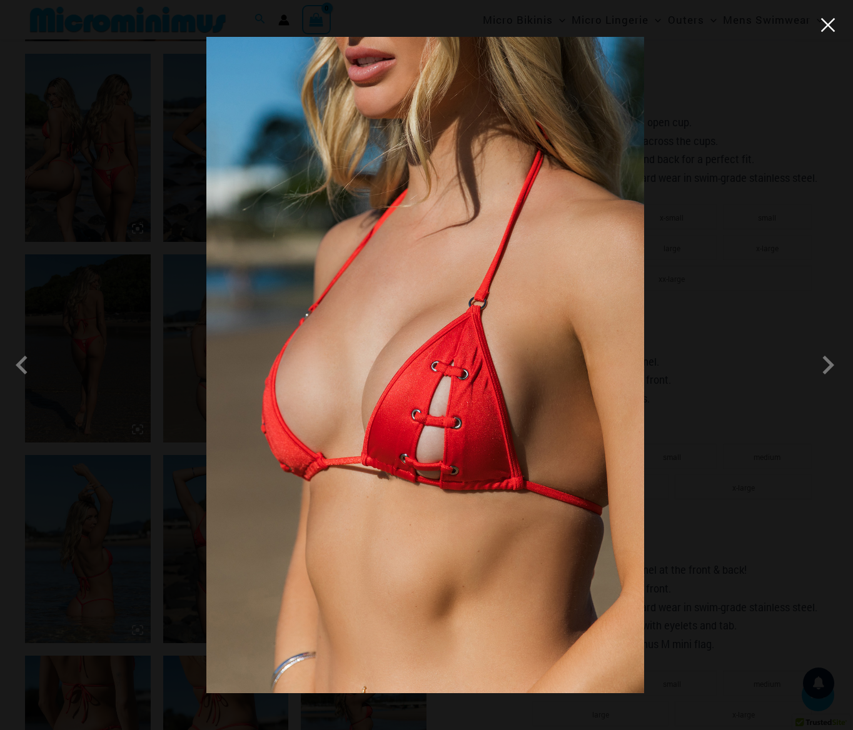
click at [830, 30] on button "Close" at bounding box center [827, 25] width 19 height 19
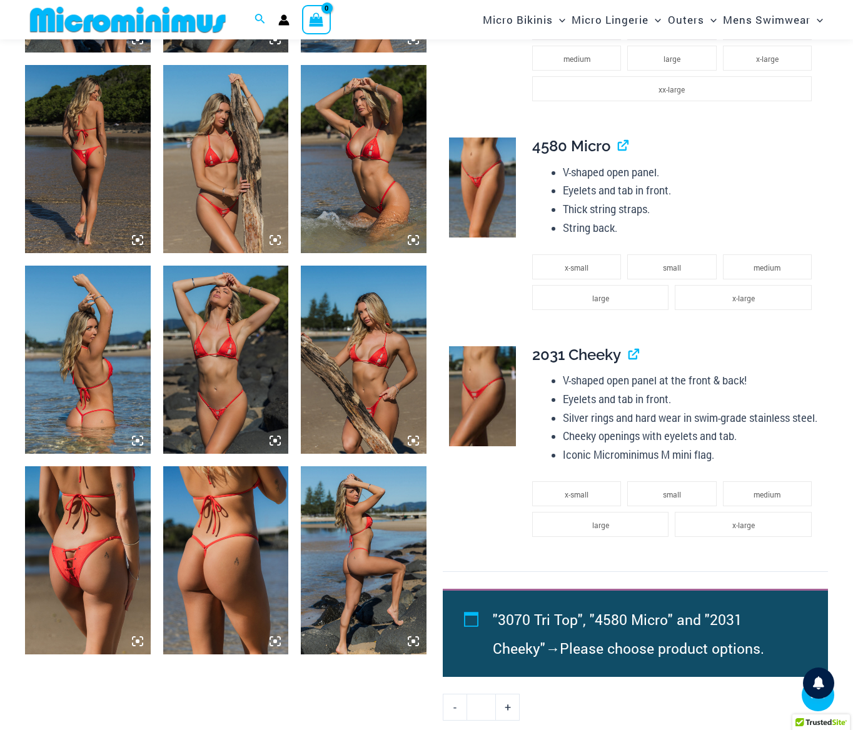
scroll to position [865, 0]
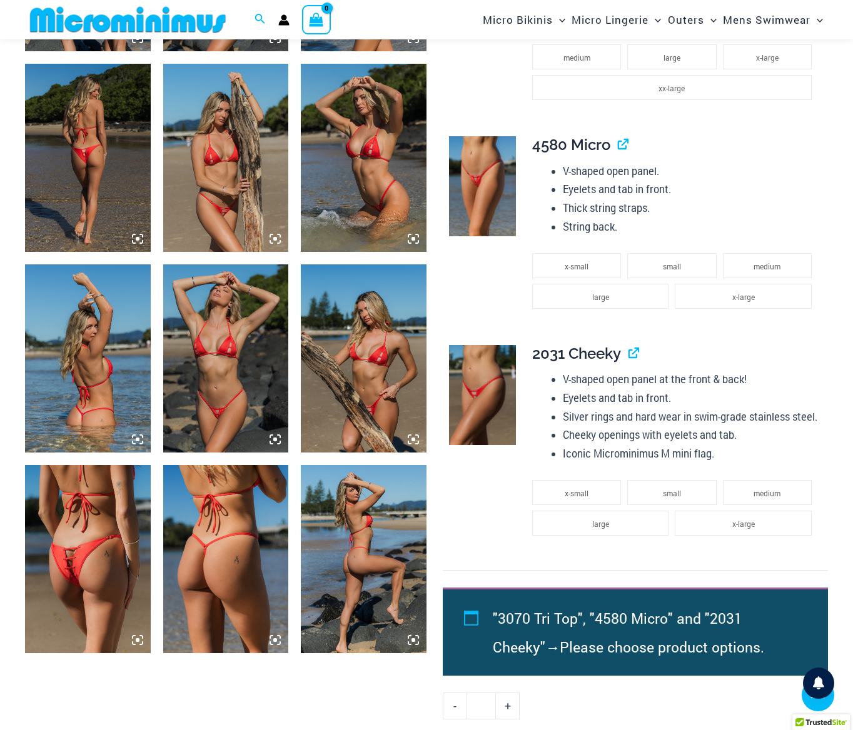
click at [55, 573] on img at bounding box center [88, 559] width 126 height 188
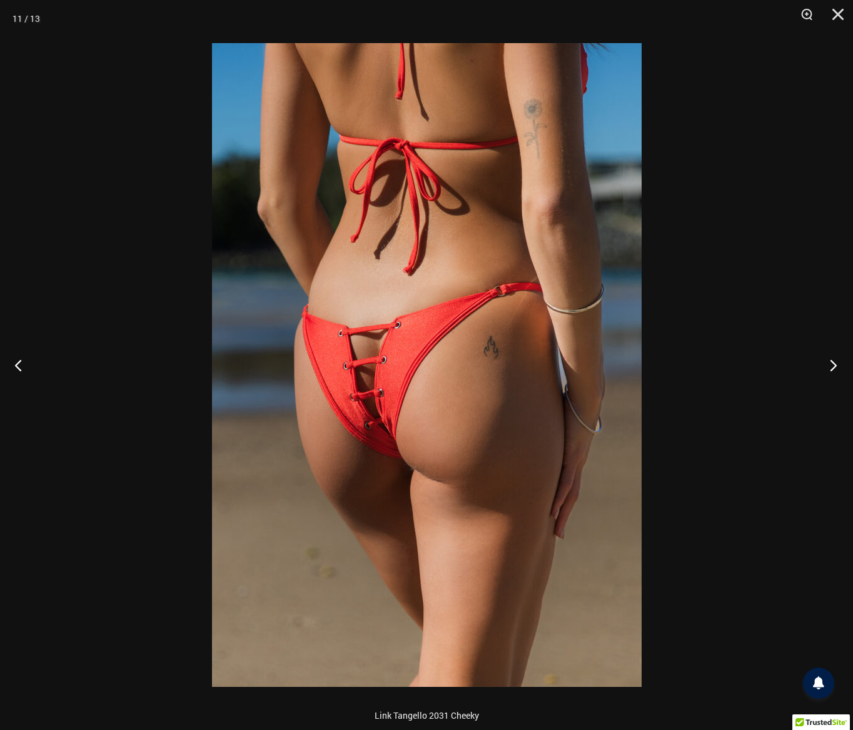
click at [831, 363] on button "Next" at bounding box center [829, 365] width 47 height 63
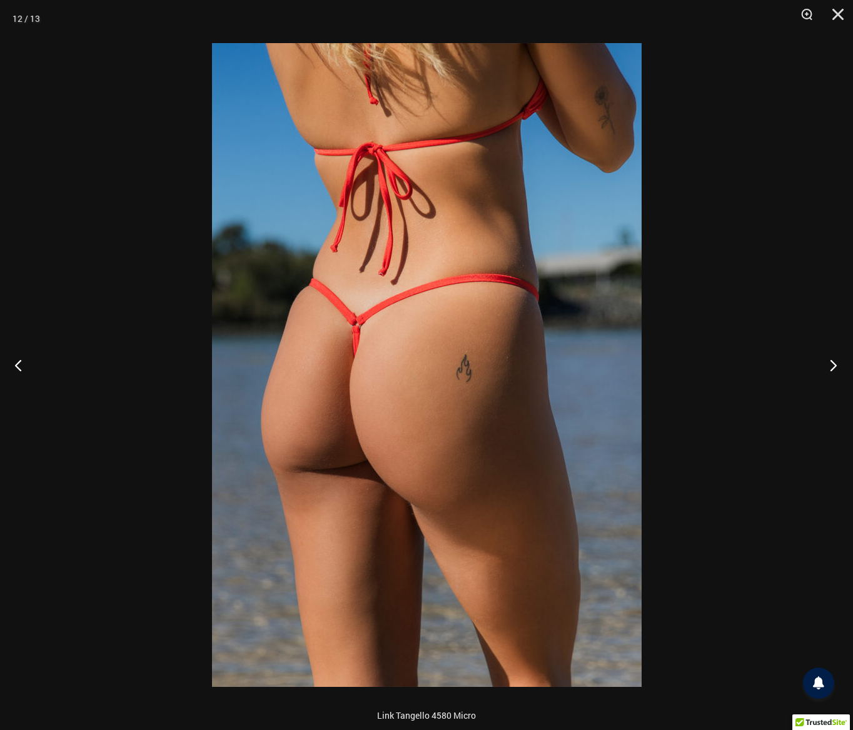
click at [831, 363] on button "Next" at bounding box center [829, 365] width 47 height 63
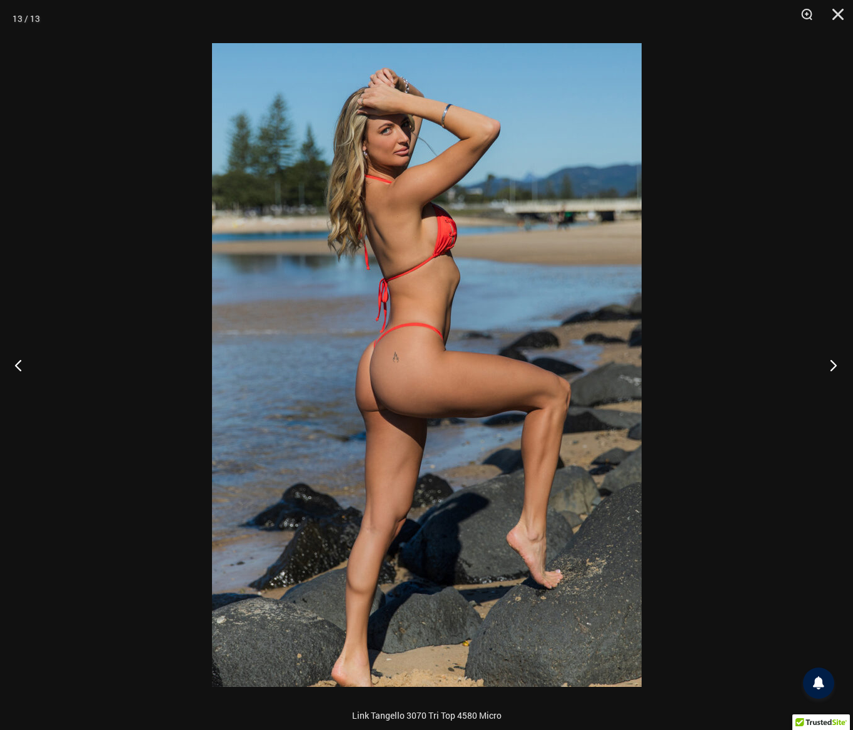
click at [831, 363] on button "Next" at bounding box center [829, 365] width 47 height 63
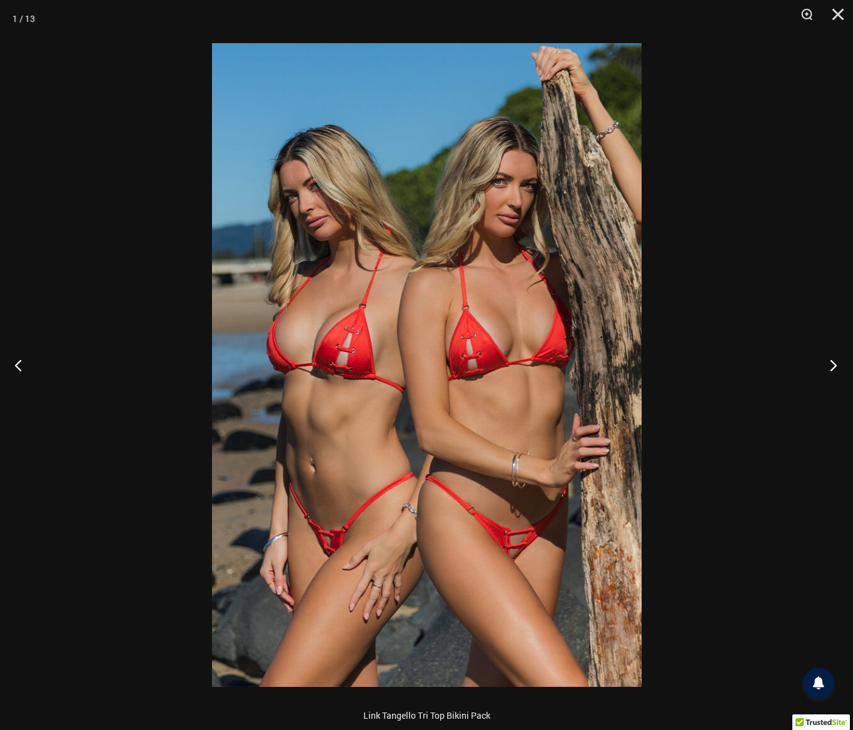
click at [831, 363] on button "Next" at bounding box center [829, 365] width 47 height 63
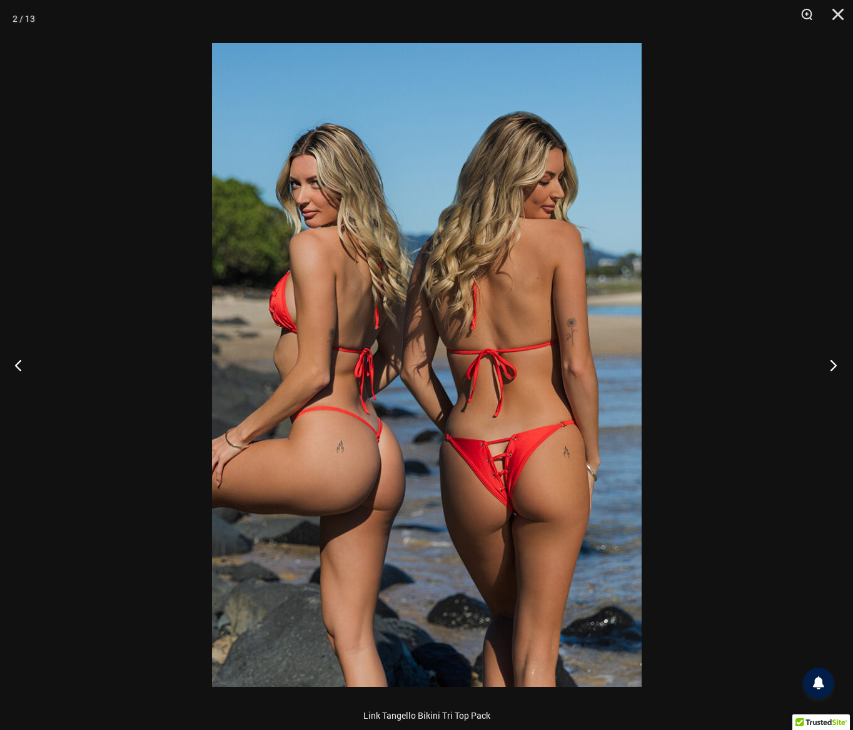
click at [831, 363] on button "Next" at bounding box center [829, 365] width 47 height 63
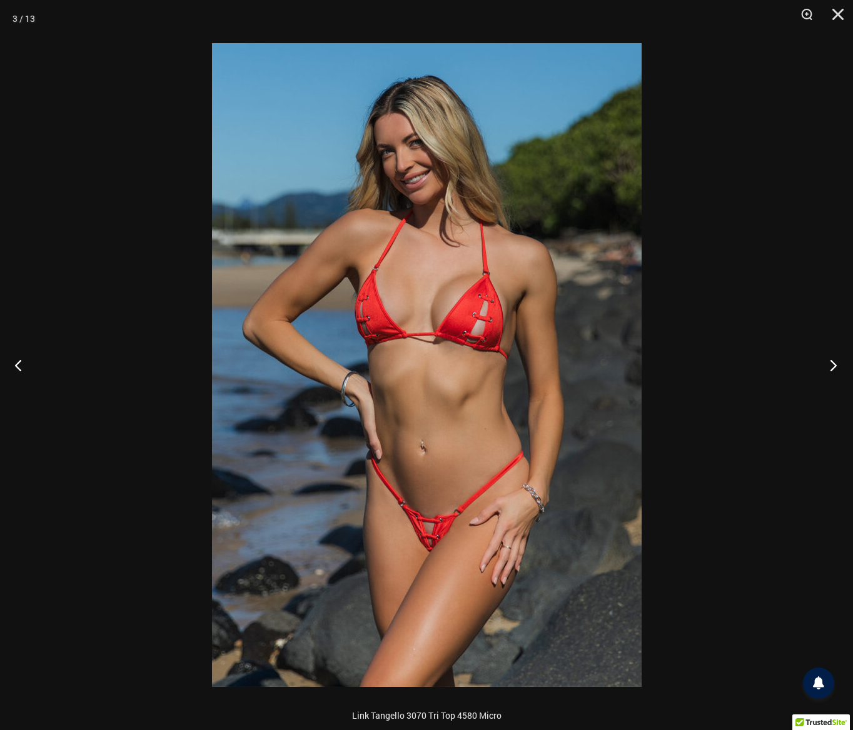
click at [831, 363] on button "Next" at bounding box center [829, 365] width 47 height 63
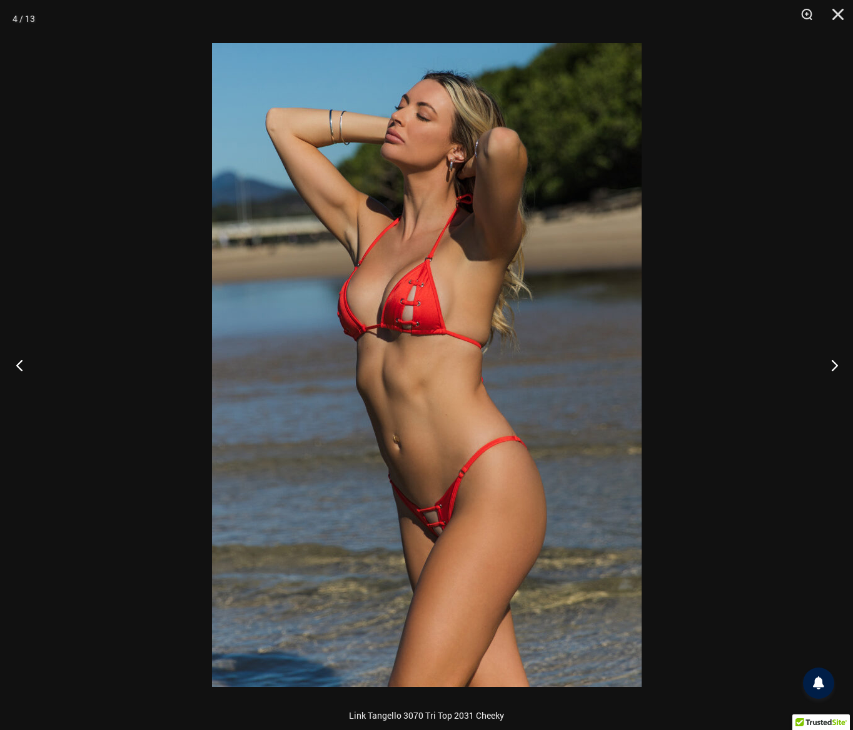
click at [21, 368] on button "Previous" at bounding box center [23, 365] width 47 height 63
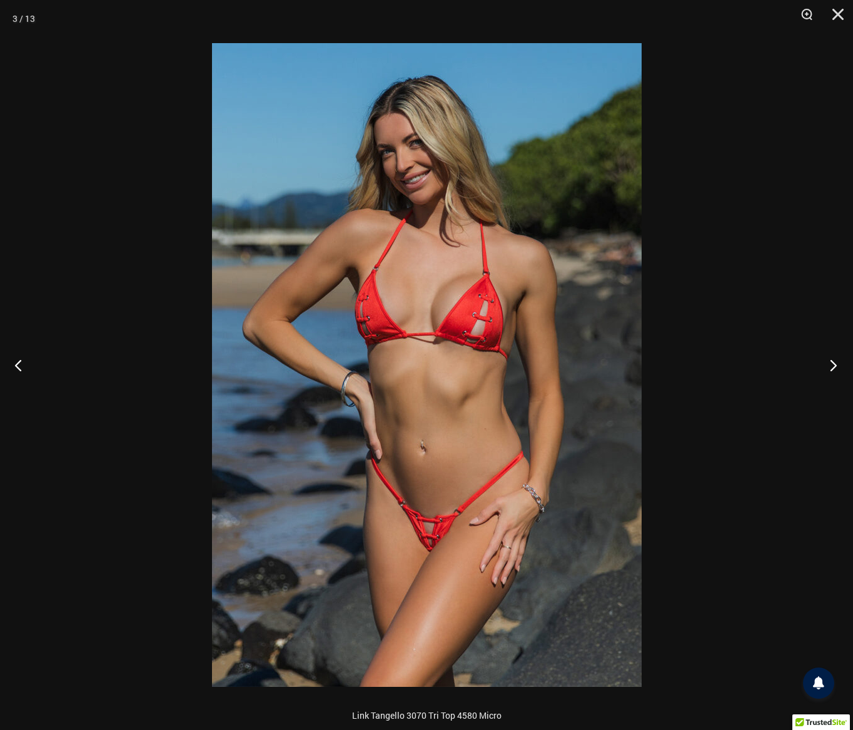
click at [833, 360] on button "Next" at bounding box center [829, 365] width 47 height 63
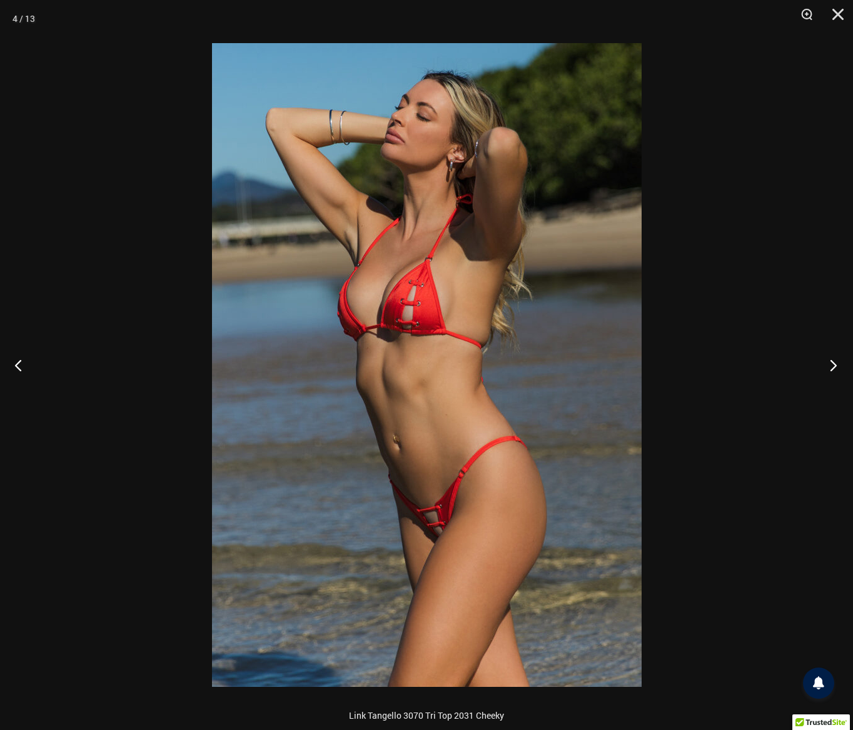
click at [833, 360] on button "Next" at bounding box center [829, 365] width 47 height 63
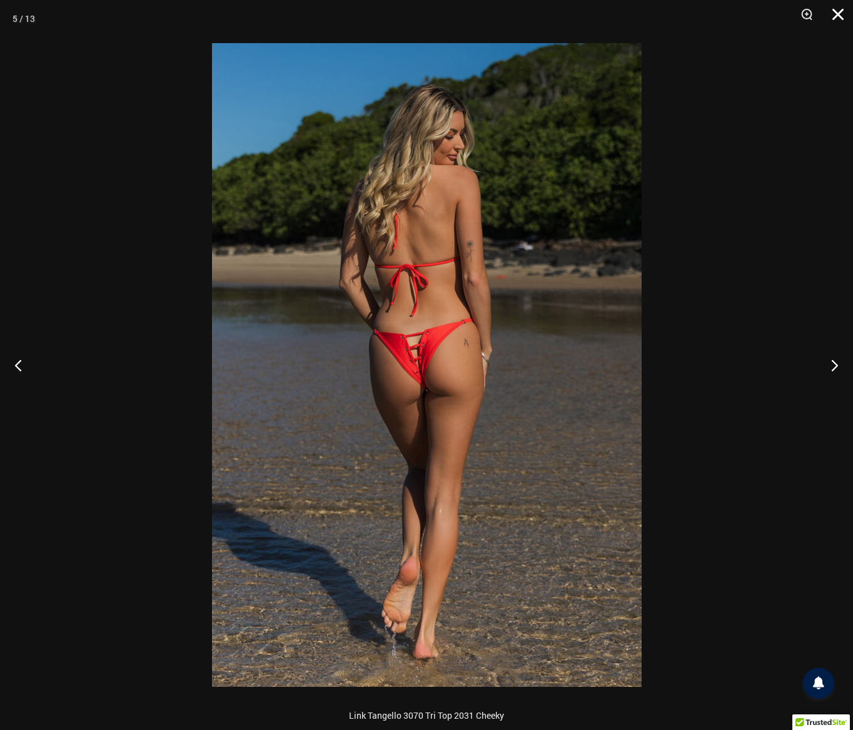
click at [835, 14] on button "Close" at bounding box center [833, 19] width 31 height 38
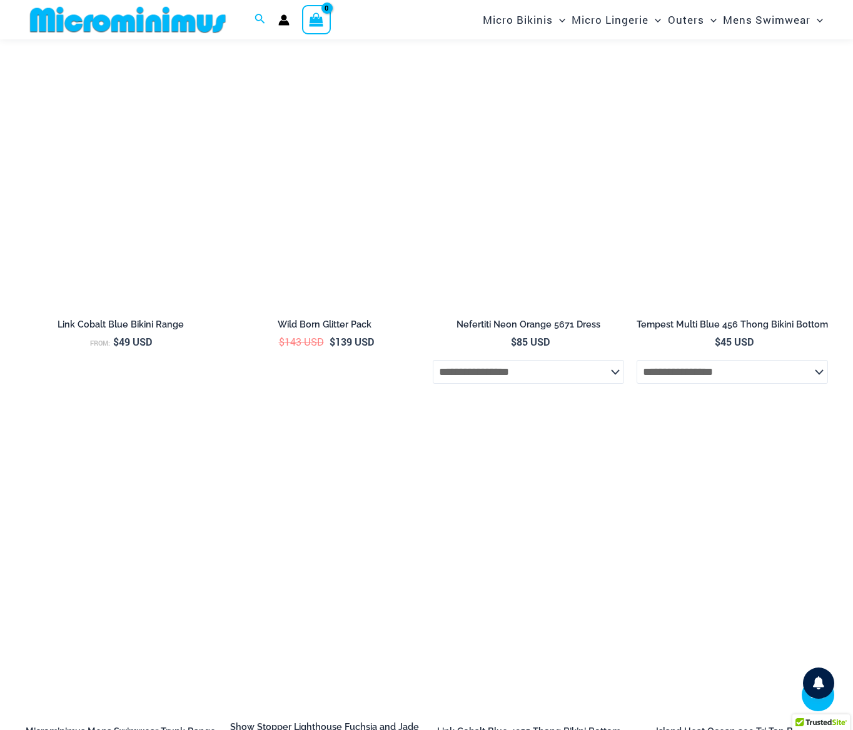
scroll to position [2580, 0]
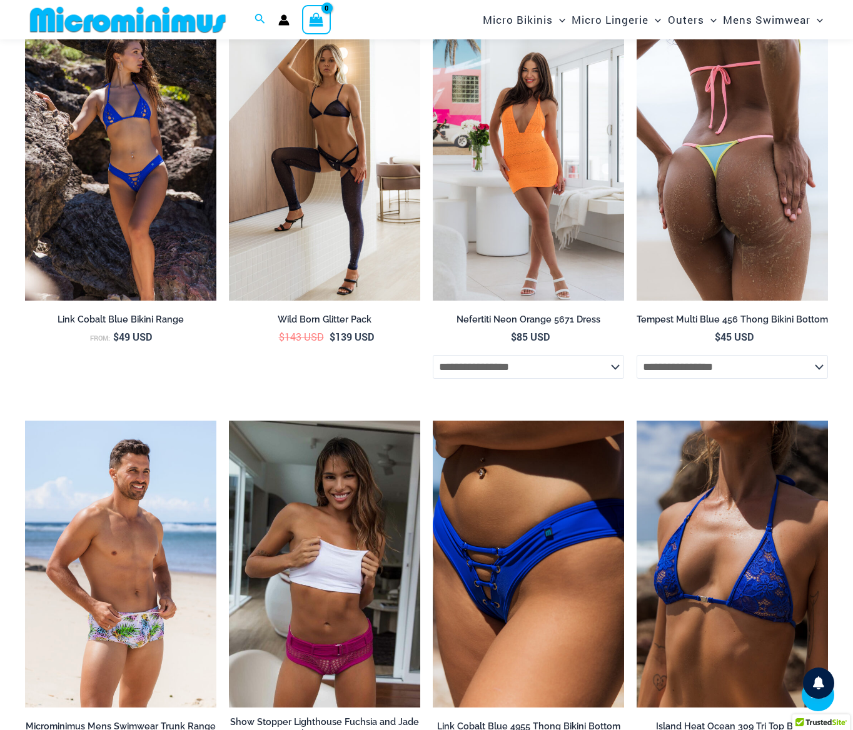
click at [685, 261] on img at bounding box center [731, 157] width 191 height 287
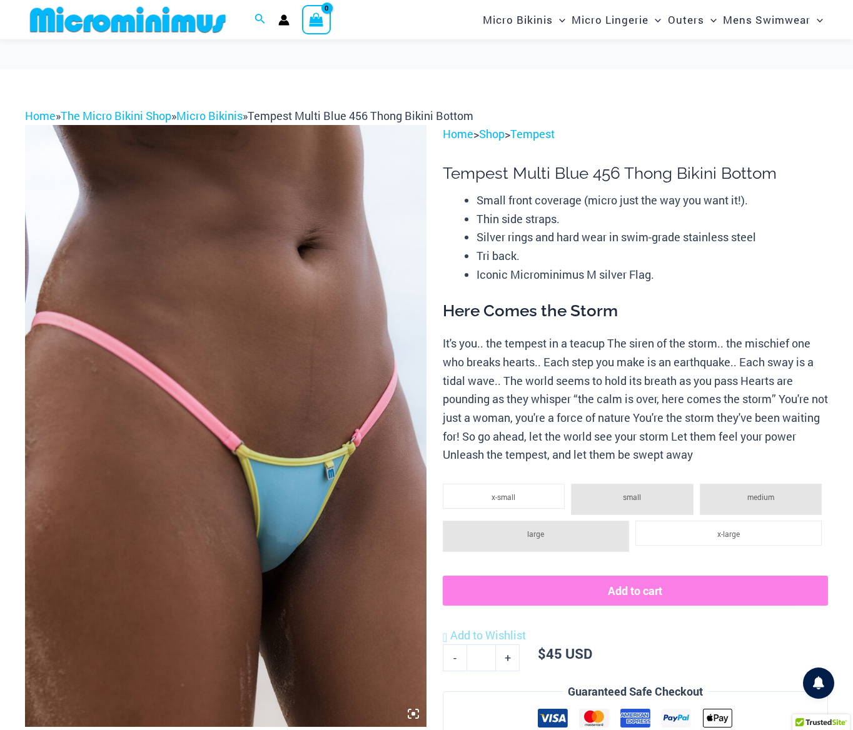
scroll to position [291, 0]
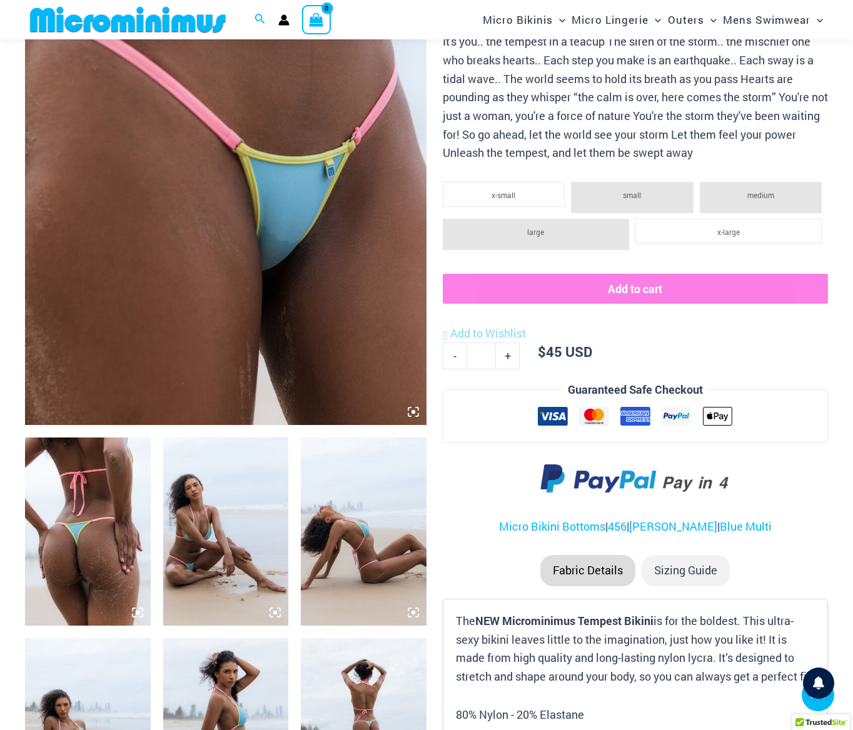
type input "**********"
click at [49, 486] on img at bounding box center [88, 532] width 126 height 188
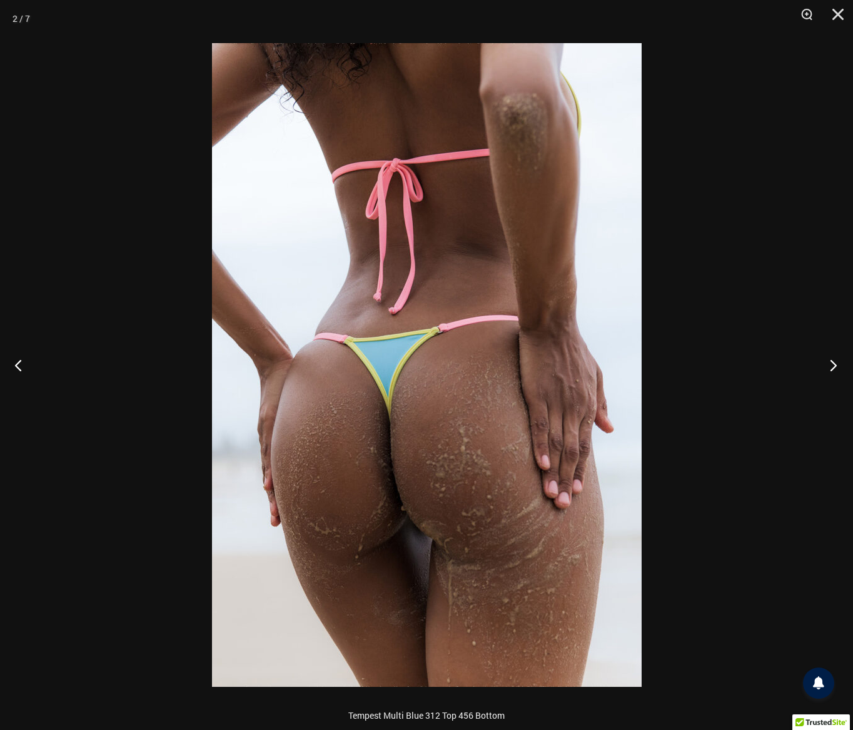
click at [833, 368] on button "Next" at bounding box center [829, 365] width 47 height 63
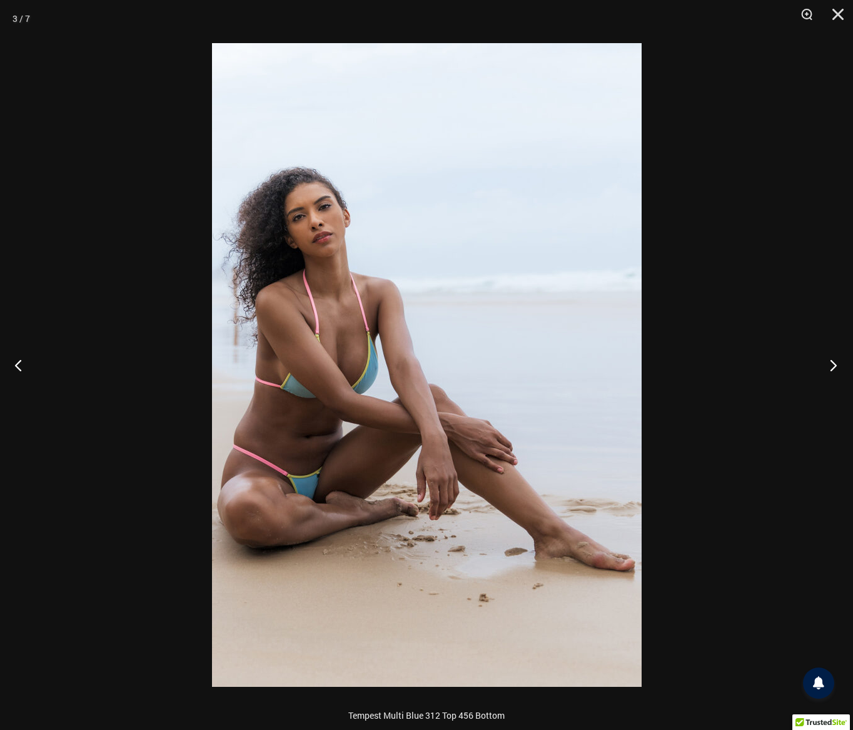
click at [807, 375] on button "Next" at bounding box center [829, 365] width 47 height 63
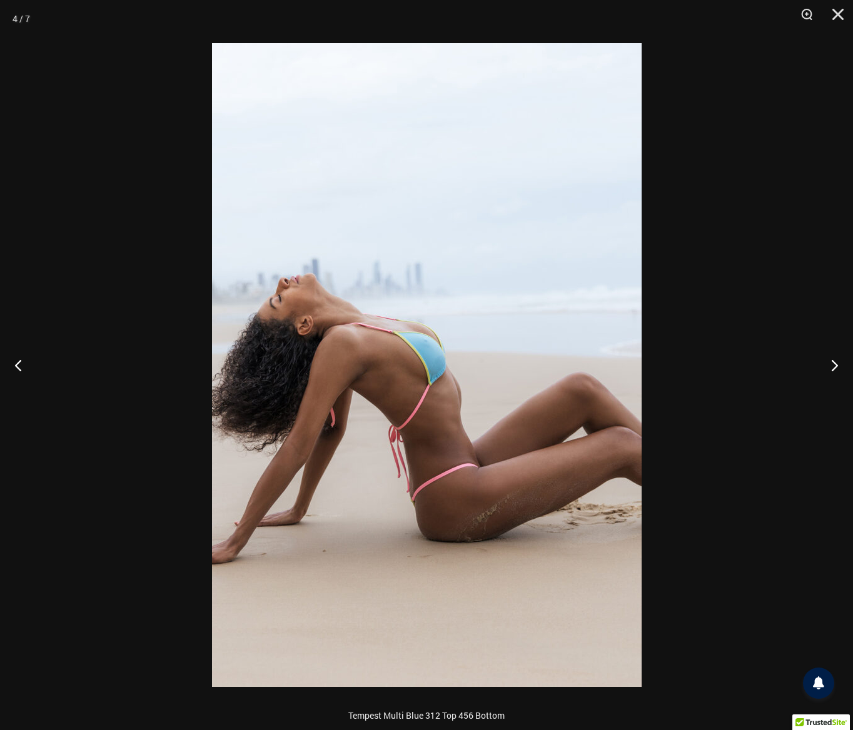
click at [780, 373] on div at bounding box center [426, 365] width 853 height 730
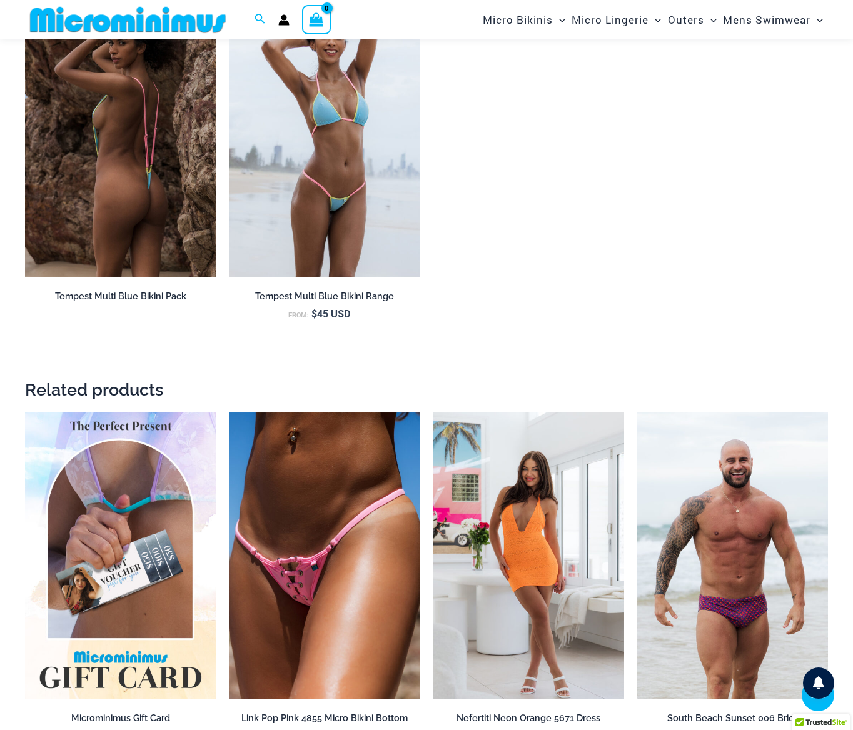
scroll to position [1245, 0]
